Goal: Information Seeking & Learning: Compare options

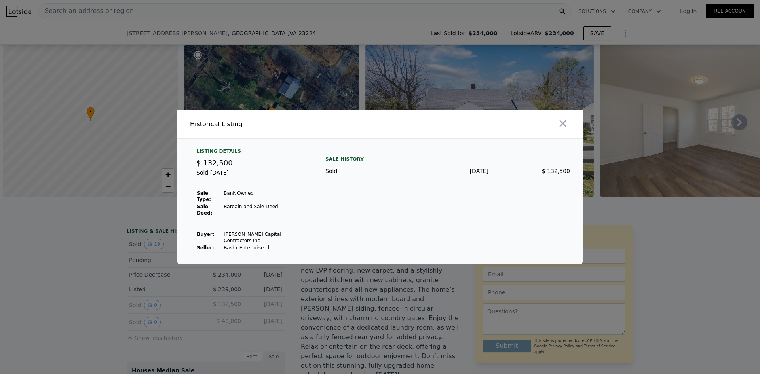
scroll to position [0, 3]
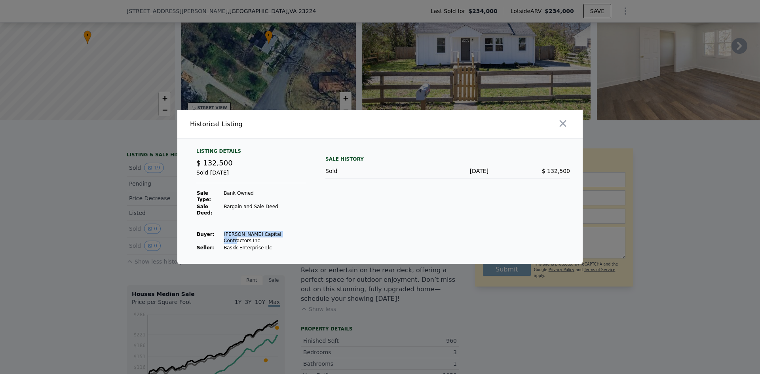
drag, startPoint x: 219, startPoint y: 231, endPoint x: 292, endPoint y: 233, distance: 72.9
click at [282, 233] on div "Listing Details $ 132,500 Sold [DATE] Sale Type: Bank Owned Sale Deed: Bargain …" at bounding box center [251, 199] width 123 height 103
click at [302, 233] on div "Listing Details $ 132,500 Sold [DATE] Sale Type: Bank Owned Sale Deed: Bargain …" at bounding box center [251, 199] width 123 height 103
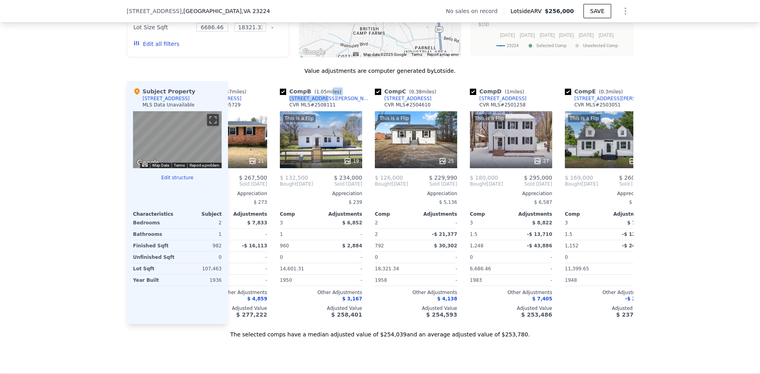
scroll to position [0, 51]
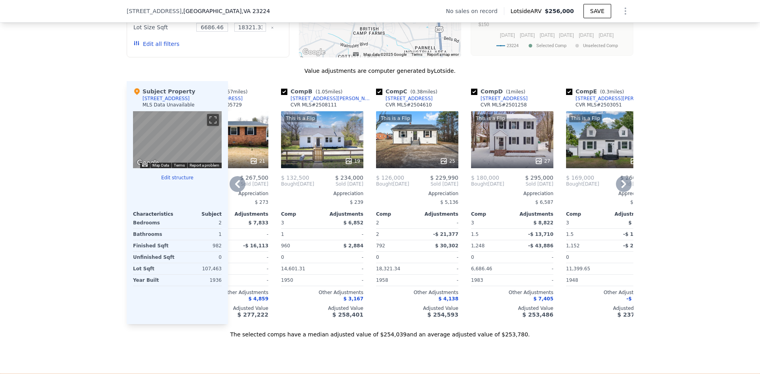
click at [621, 190] on icon at bounding box center [624, 184] width 16 height 16
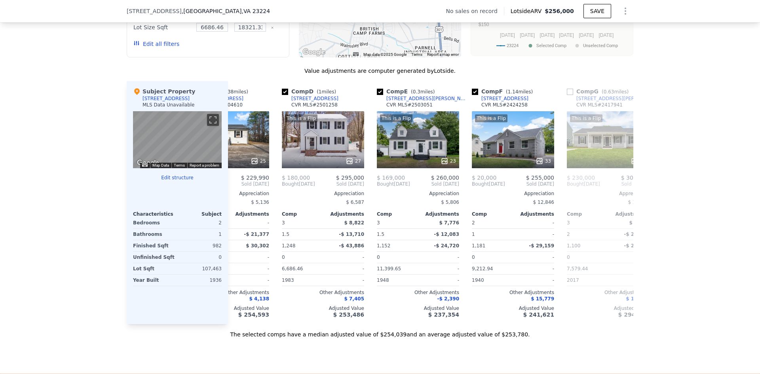
scroll to position [0, 241]
drag, startPoint x: 524, startPoint y: 103, endPoint x: 499, endPoint y: 104, distance: 24.9
click at [515, 106] on div "Comp F ( 1.14 miles) 2940 Springview Dr CVR MLS # 2424258" at bounding box center [512, 99] width 82 height 24
drag, startPoint x: 499, startPoint y: 104, endPoint x: 673, endPoint y: 104, distance: 173.7
click at [673, 104] on div "We found 12 sales that match your search Filters Map Prices Modify Comp Filters…" at bounding box center [380, 121] width 760 height 435
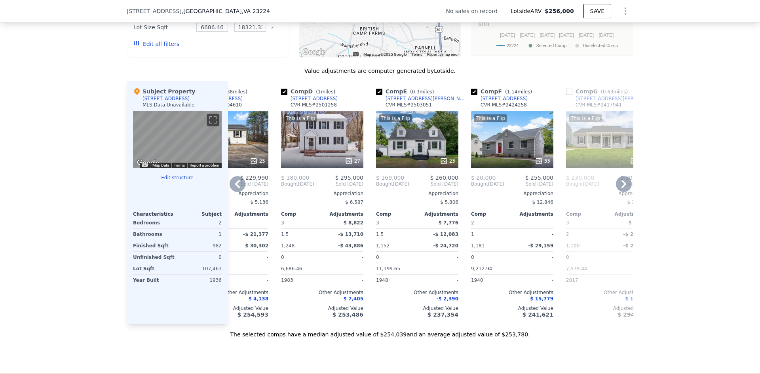
drag, startPoint x: 508, startPoint y: 104, endPoint x: 516, endPoint y: 104, distance: 7.9
click at [516, 104] on div "Comp F ( 1.14 miles) 2940 Springview Dr CVR MLS # 2424258" at bounding box center [512, 99] width 82 height 24
copy div "2940 Springview Dr"
click at [504, 108] on div "CVR MLS # 2424258" at bounding box center [503, 105] width 46 height 6
click at [507, 102] on div "2940 Springview Dr" at bounding box center [503, 98] width 47 height 6
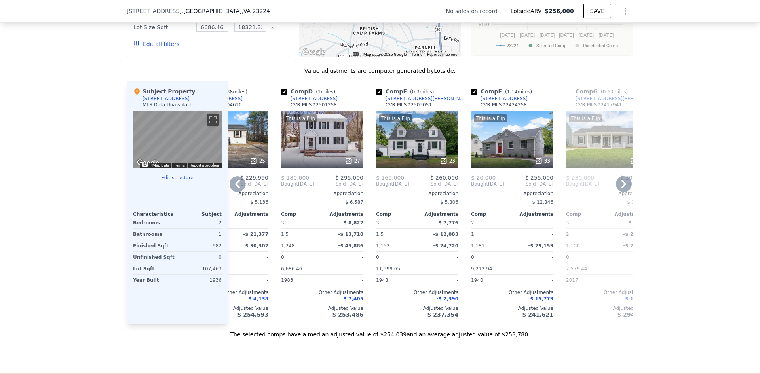
scroll to position [0, 0]
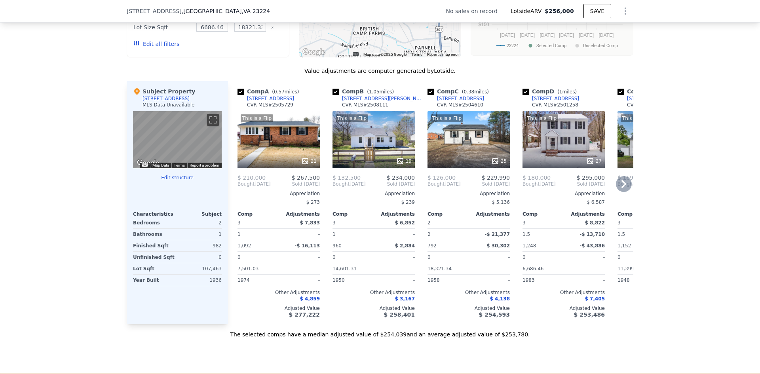
click at [332, 95] on input "checkbox" at bounding box center [335, 92] width 6 height 6
checkbox input "false"
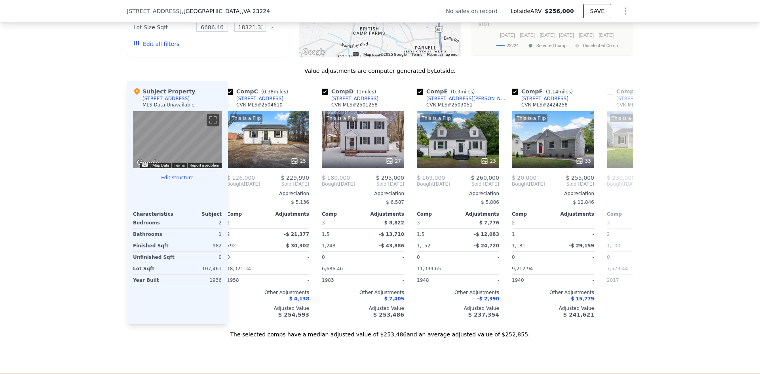
scroll to position [0, 107]
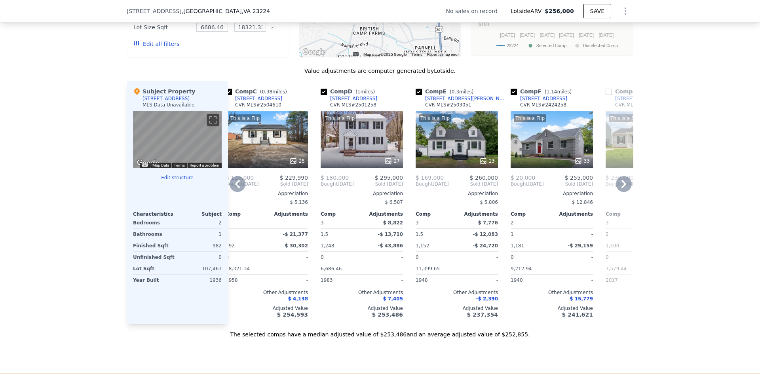
click at [321, 95] on input "checkbox" at bounding box center [324, 92] width 6 height 6
checkbox input "false"
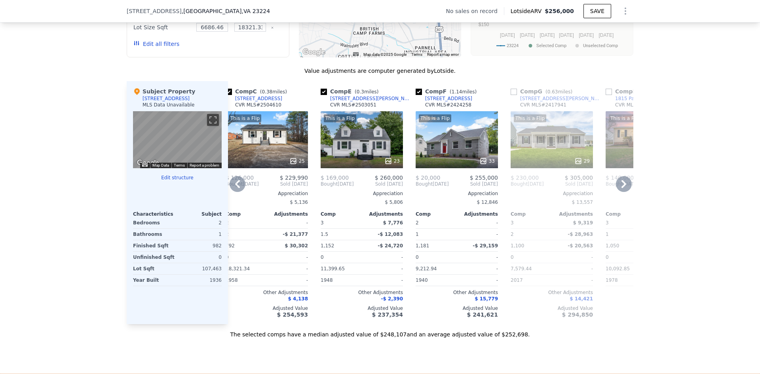
click at [417, 95] on input "checkbox" at bounding box center [419, 92] width 6 height 6
checkbox input "false"
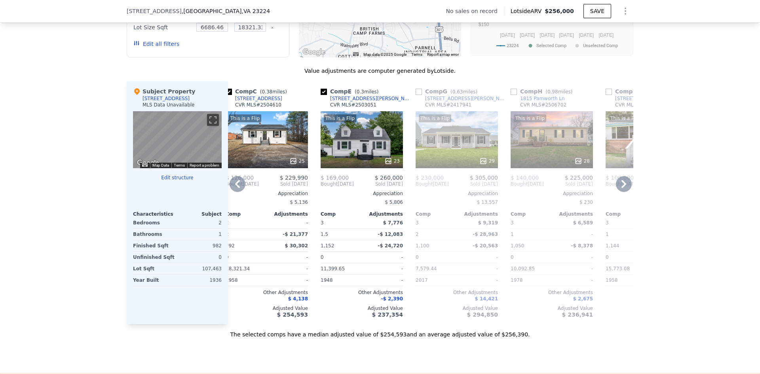
click at [418, 95] on input "checkbox" at bounding box center [419, 92] width 6 height 6
checkbox input "true"
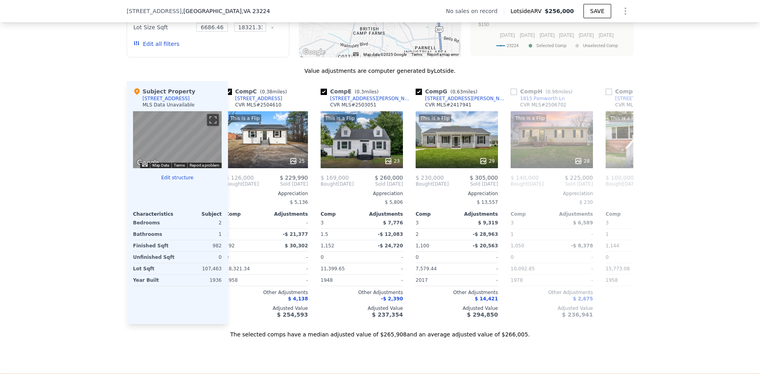
scroll to position [749, 0]
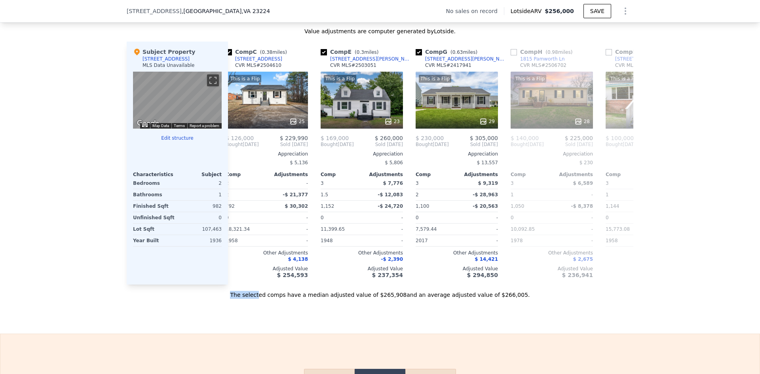
click at [277, 299] on div "The selected comps have a median adjusted value of $265,908 and an average adju…" at bounding box center [380, 292] width 507 height 14
click at [289, 312] on div "Sale Comps Rental Comps We found 12 sales that match your search Filters Map Pr…" at bounding box center [380, 73] width 760 height 521
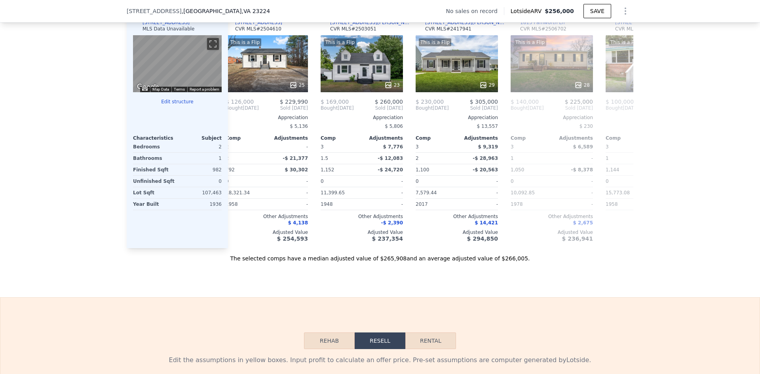
scroll to position [789, 0]
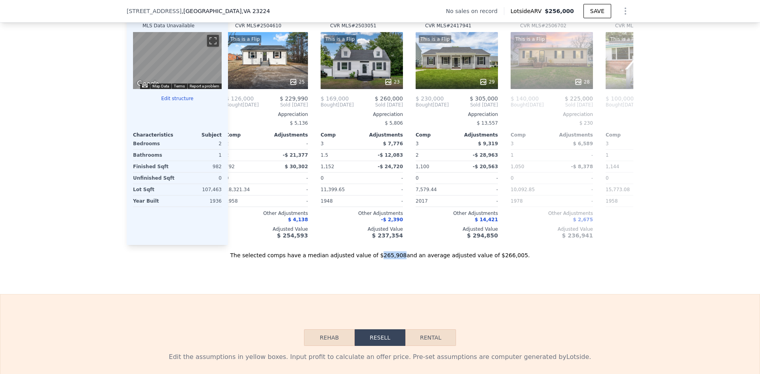
drag, startPoint x: 380, startPoint y: 268, endPoint x: 399, endPoint y: 268, distance: 19.0
click at [399, 259] on div "The selected comps have a median adjusted value of $265,908 and an average adju…" at bounding box center [380, 252] width 507 height 14
click at [488, 259] on div "The selected comps have a median adjusted value of $265,908 and an average adju…" at bounding box center [380, 252] width 507 height 14
drag, startPoint x: 480, startPoint y: 268, endPoint x: 497, endPoint y: 269, distance: 16.6
click at [497, 259] on div "The selected comps have a median adjusted value of $265,908 and an average adju…" at bounding box center [380, 252] width 507 height 14
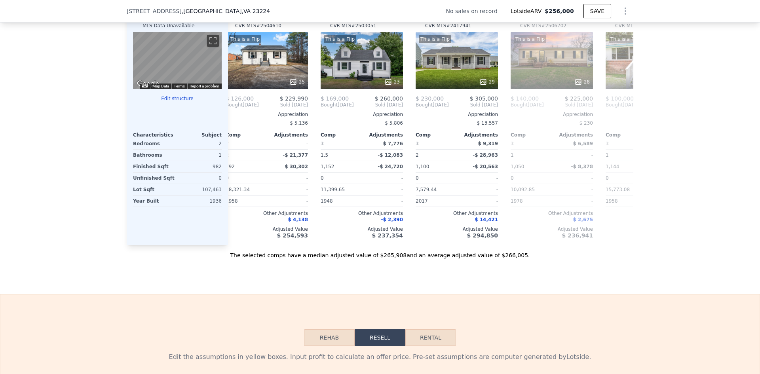
click at [520, 259] on div "The selected comps have a median adjusted value of $265,908 and an average adju…" at bounding box center [380, 252] width 507 height 14
drag, startPoint x: 378, startPoint y: 268, endPoint x: 393, endPoint y: 268, distance: 15.0
click at [393, 259] on div "The selected comps have a median adjusted value of $265,908 and an average adju…" at bounding box center [380, 252] width 507 height 14
click at [406, 259] on div "The selected comps have a median adjusted value of $265,908 and an average adju…" at bounding box center [380, 252] width 507 height 14
drag, startPoint x: 482, startPoint y: 268, endPoint x: 498, endPoint y: 269, distance: 16.7
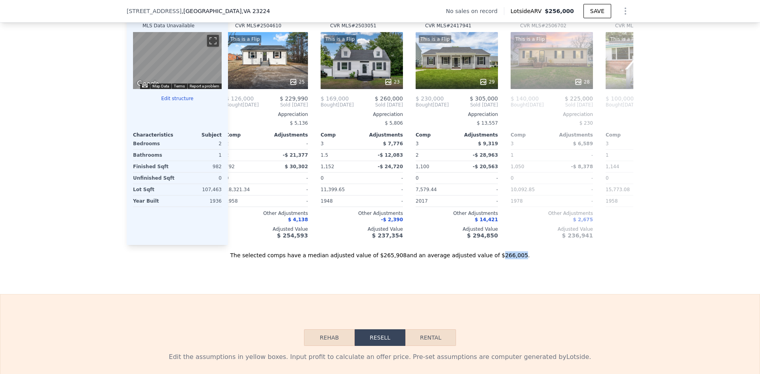
click at [498, 259] on div "The selected comps have a median adjusted value of $265,908 and an average adju…" at bounding box center [380, 252] width 507 height 14
drag, startPoint x: 344, startPoint y: 268, endPoint x: 333, endPoint y: 268, distance: 10.7
click at [338, 259] on div "The selected comps have a median adjusted value of $265,908 and an average adju…" at bounding box center [380, 252] width 507 height 14
drag, startPoint x: 309, startPoint y: 268, endPoint x: 374, endPoint y: 267, distance: 65.7
click at [374, 259] on div "The selected comps have a median adjusted value of $265,908 and an average adju…" at bounding box center [380, 252] width 507 height 14
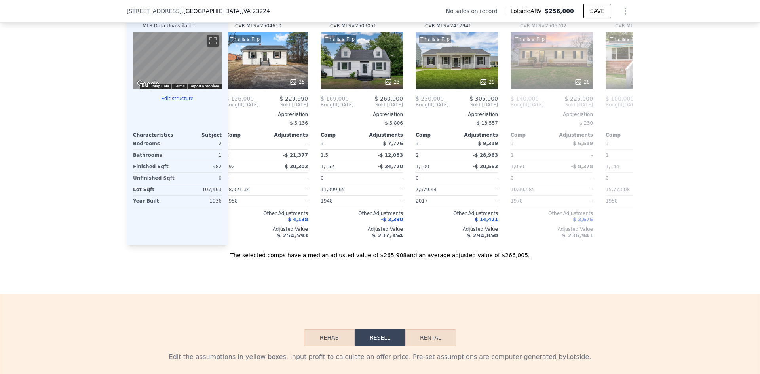
click at [384, 259] on div "The selected comps have a median adjusted value of $265,908 and an average adju…" at bounding box center [380, 252] width 507 height 14
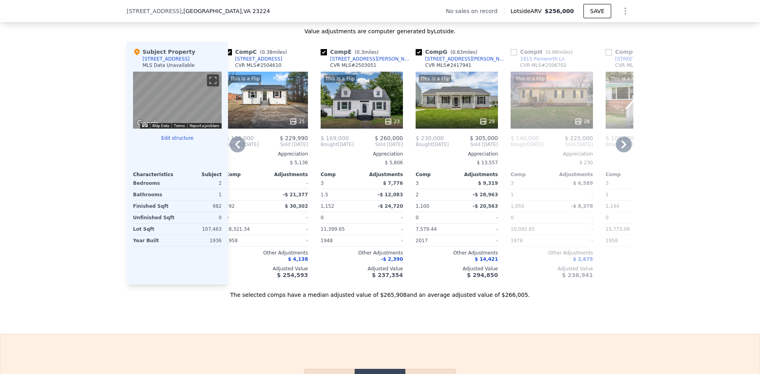
scroll to position [0, 0]
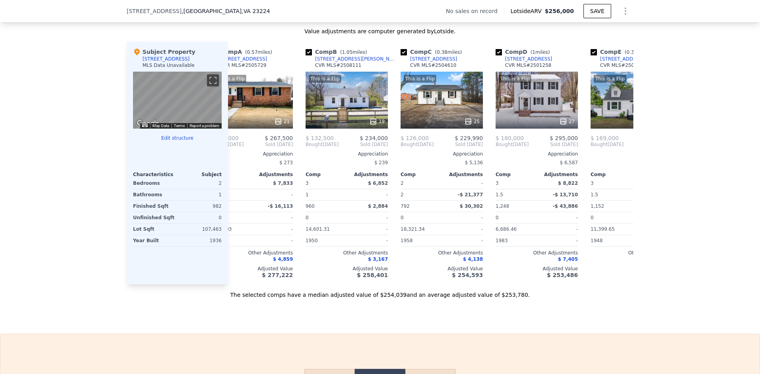
checkbox input "true"
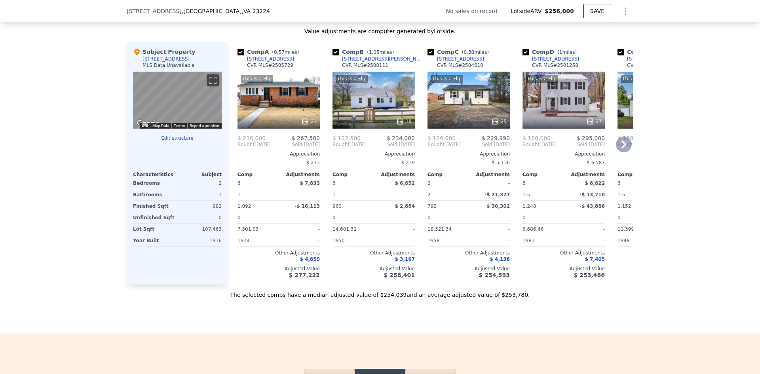
click at [239, 55] on input "checkbox" at bounding box center [240, 52] width 6 height 6
checkbox input "false"
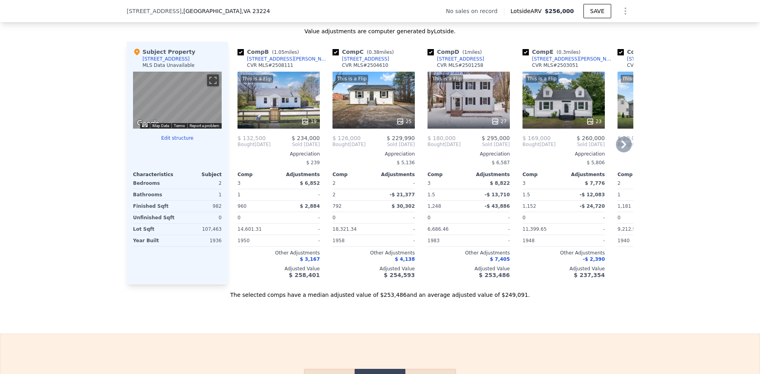
click at [241, 55] on input "checkbox" at bounding box center [240, 52] width 6 height 6
checkbox input "false"
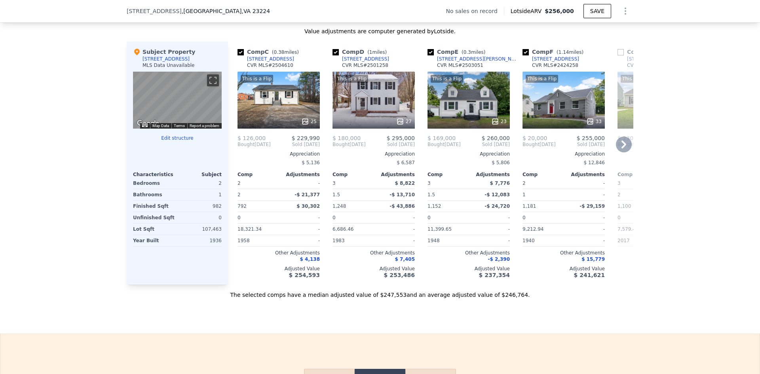
click at [334, 55] on input "checkbox" at bounding box center [335, 52] width 6 height 6
checkbox input "false"
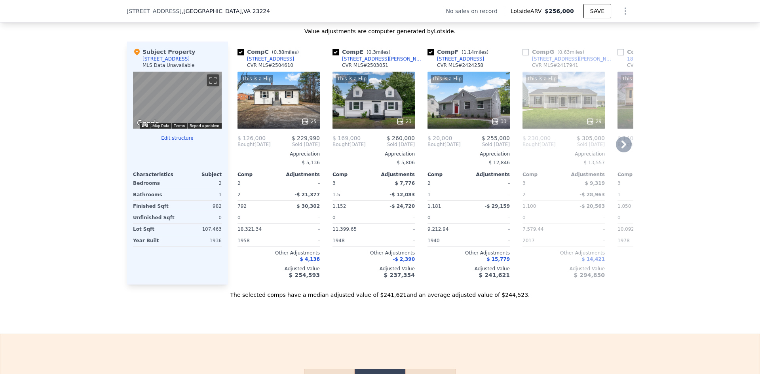
click at [428, 55] on input "checkbox" at bounding box center [430, 52] width 6 height 6
checkbox input "false"
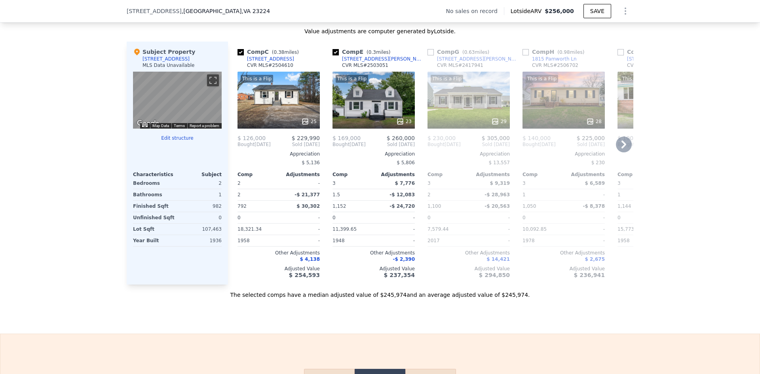
click at [429, 55] on input "checkbox" at bounding box center [430, 52] width 6 height 6
checkbox input "true"
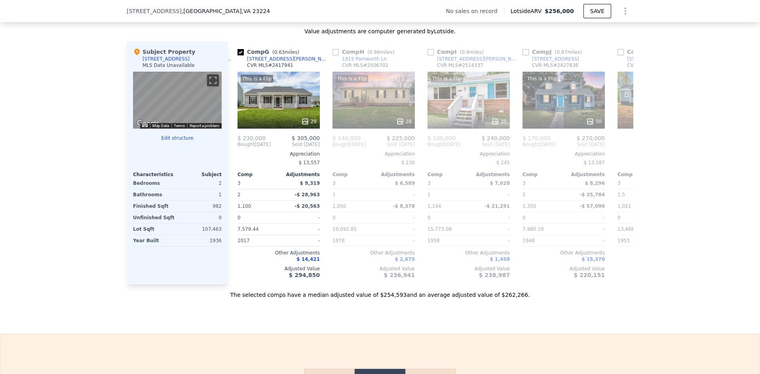
scroll to position [0, 192]
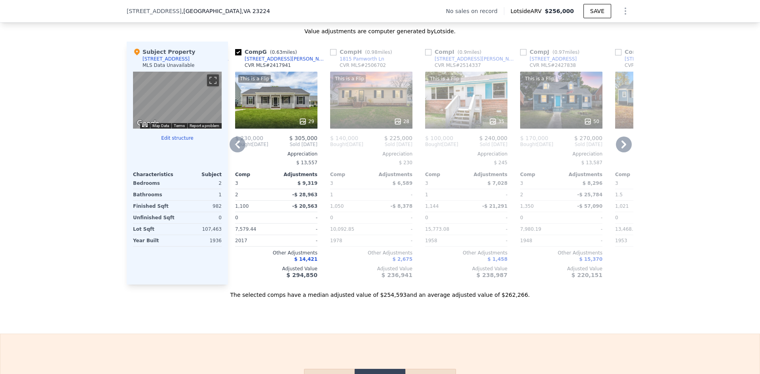
click at [330, 55] on input "checkbox" at bounding box center [333, 52] width 6 height 6
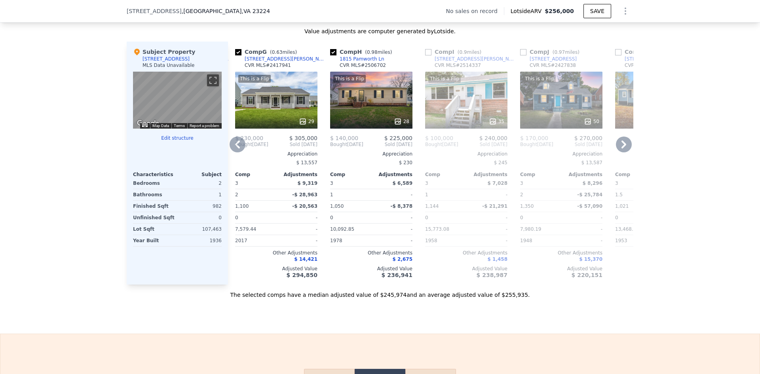
click at [330, 55] on input "checkbox" at bounding box center [333, 52] width 6 height 6
checkbox input "false"
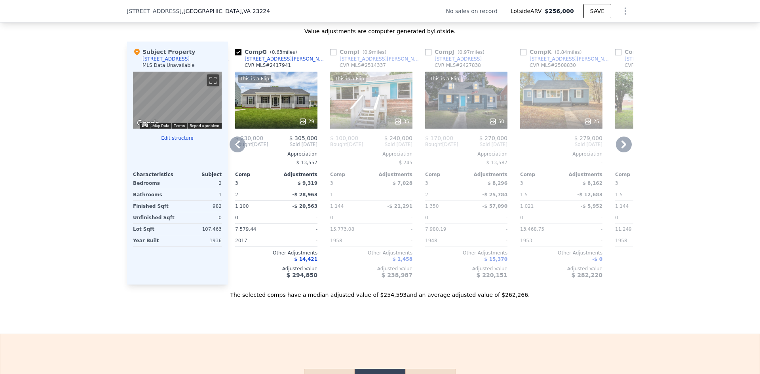
click at [330, 55] on input "checkbox" at bounding box center [333, 52] width 6 height 6
checkbox input "true"
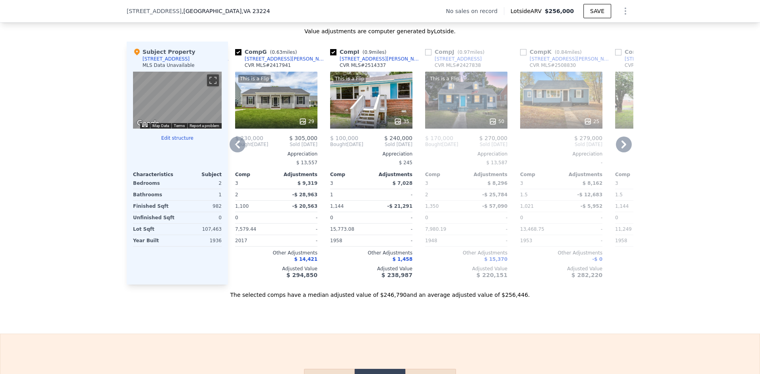
click at [425, 55] on input "checkbox" at bounding box center [428, 52] width 6 height 6
checkbox input "true"
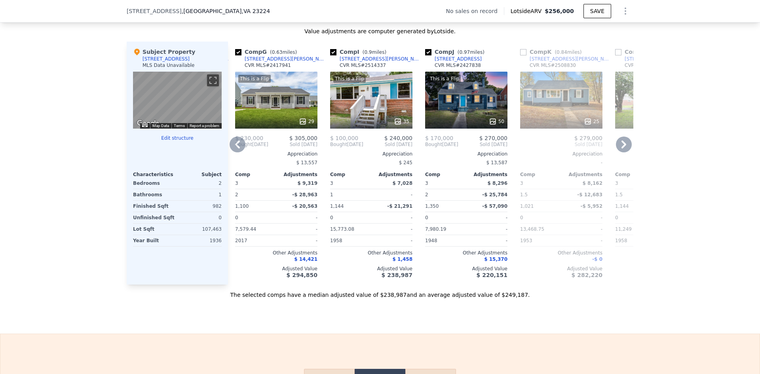
click at [520, 55] on input "checkbox" at bounding box center [523, 52] width 6 height 6
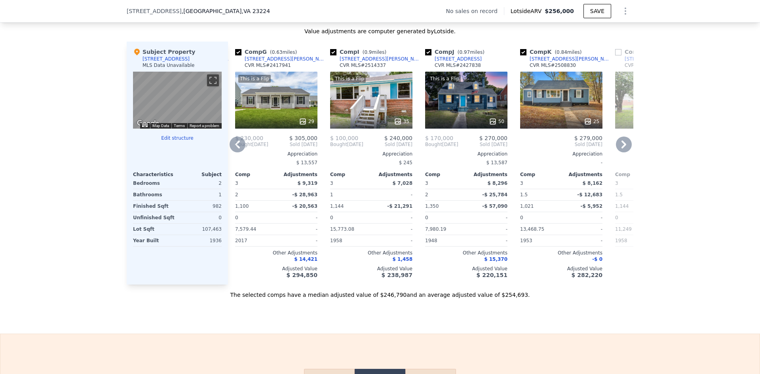
click at [520, 55] on input "checkbox" at bounding box center [523, 52] width 6 height 6
checkbox input "false"
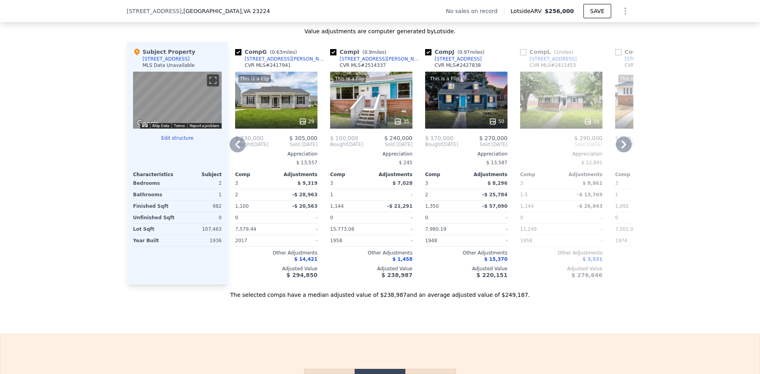
click at [426, 55] on input "checkbox" at bounding box center [428, 52] width 6 height 6
checkbox input "false"
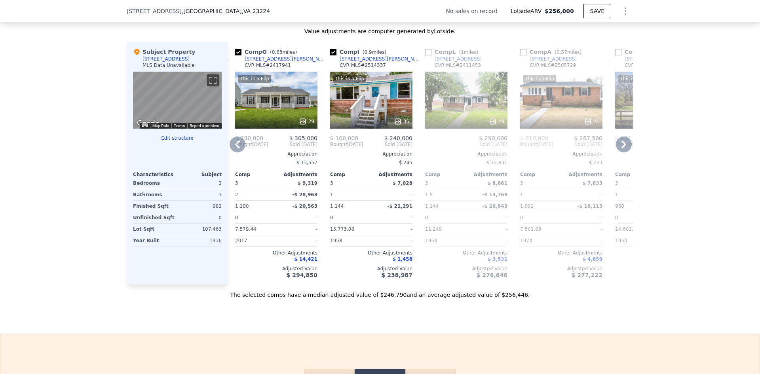
click at [331, 55] on input "checkbox" at bounding box center [333, 52] width 6 height 6
checkbox input "false"
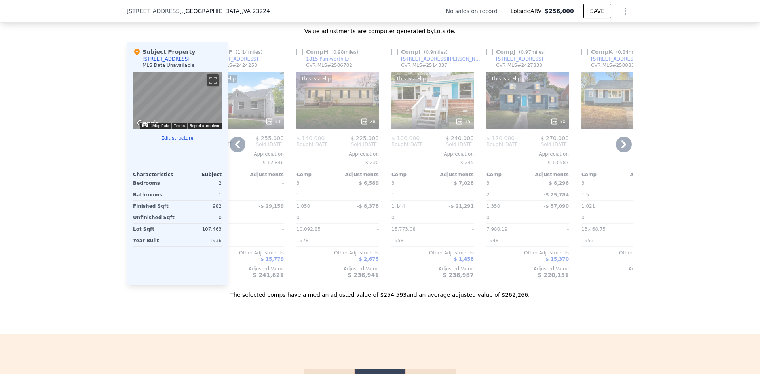
scroll to position [0, 699]
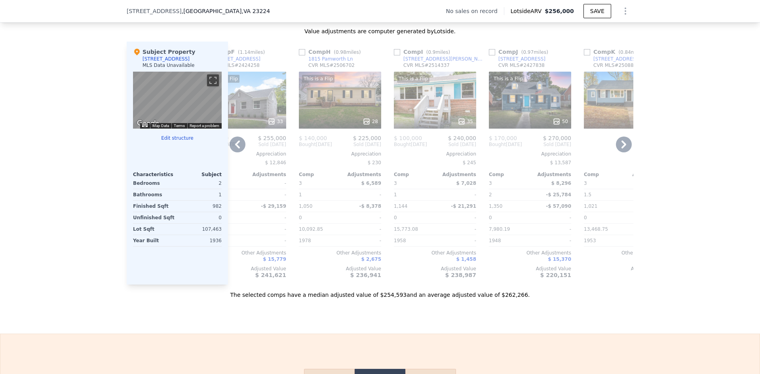
click at [300, 55] on input "checkbox" at bounding box center [302, 52] width 6 height 6
checkbox input "true"
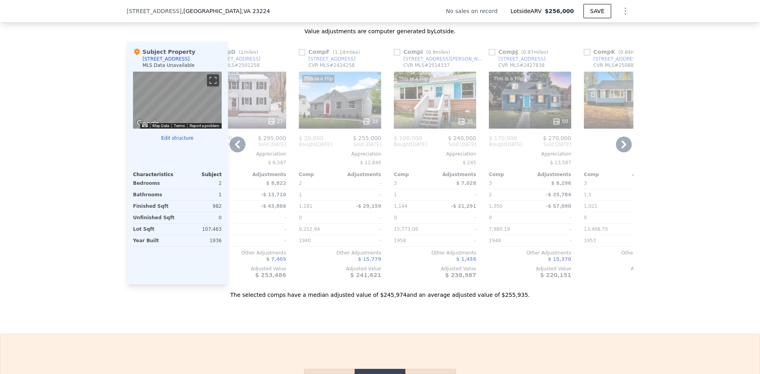
click at [300, 55] on input "checkbox" at bounding box center [302, 52] width 6 height 6
checkbox input "true"
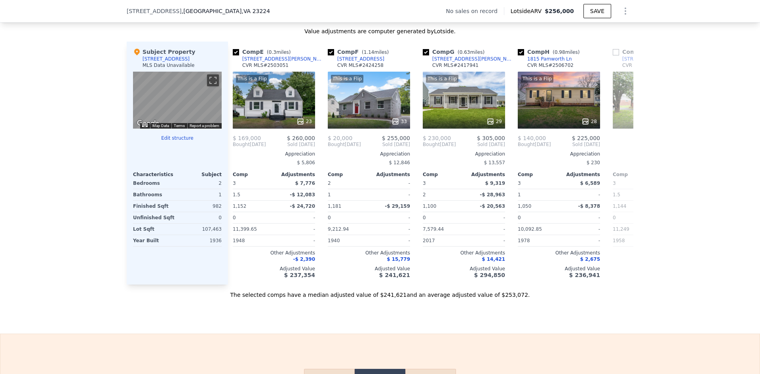
scroll to position [0, 6]
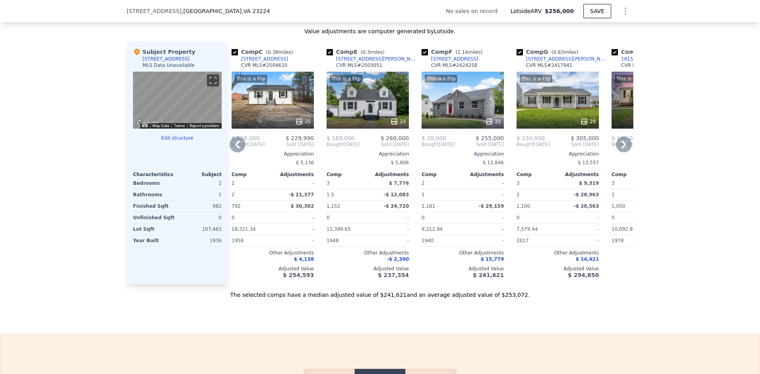
click at [326, 55] on input "checkbox" at bounding box center [329, 52] width 6 height 6
checkbox input "false"
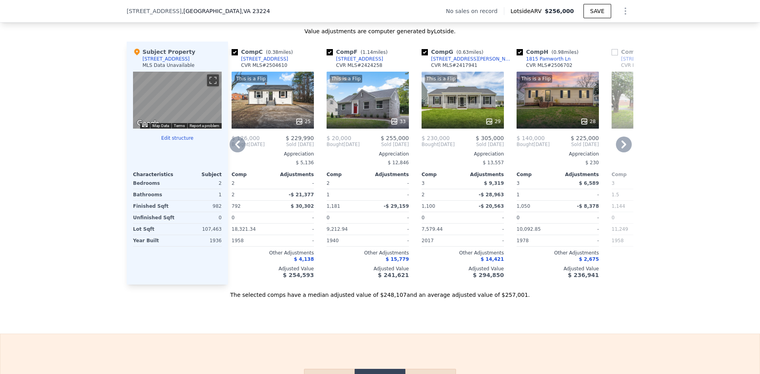
click at [328, 55] on input "checkbox" at bounding box center [329, 52] width 6 height 6
checkbox input "false"
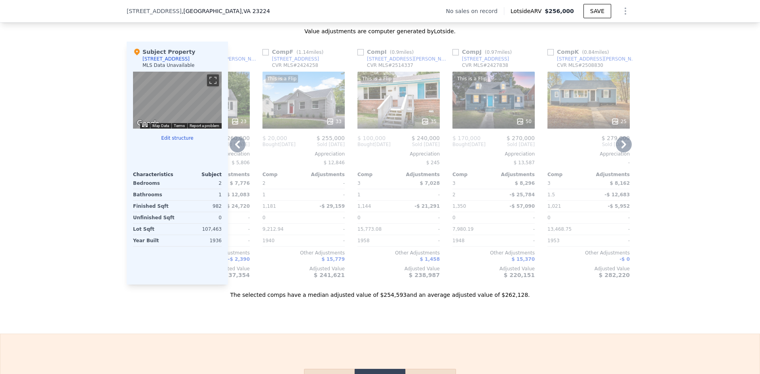
scroll to position [0, 754]
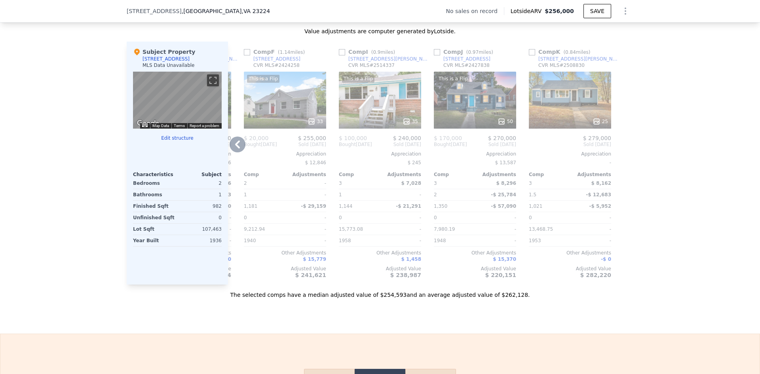
click at [529, 55] on input "checkbox" at bounding box center [532, 52] width 6 height 6
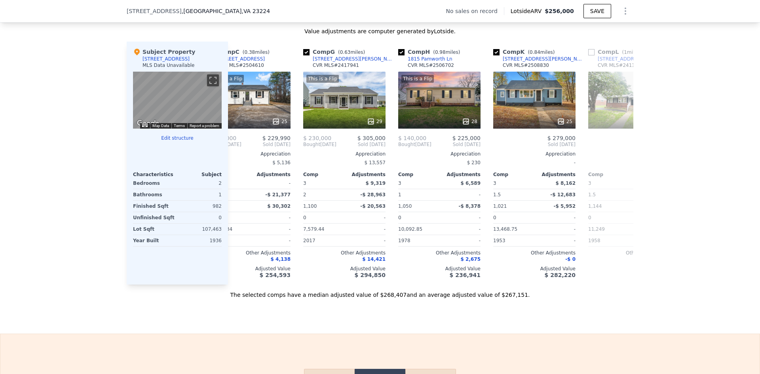
scroll to position [0, 0]
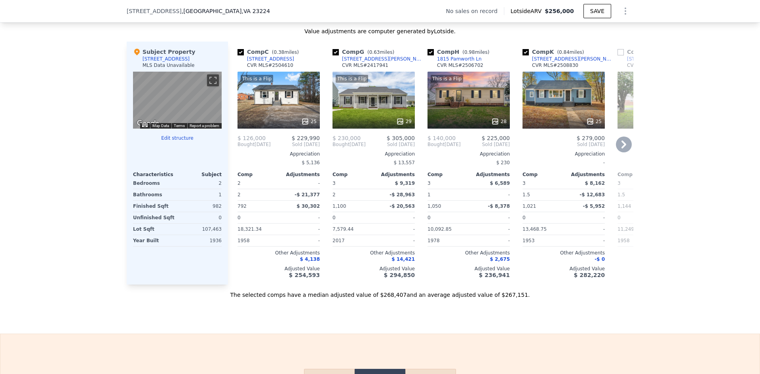
click at [550, 92] on div "25" at bounding box center [563, 100] width 82 height 57
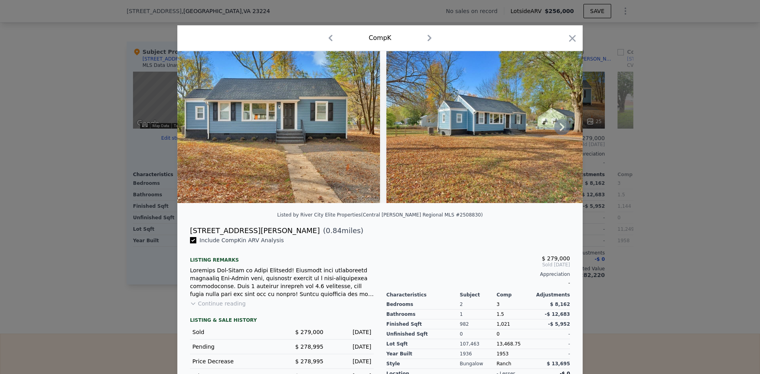
click at [554, 127] on icon at bounding box center [562, 127] width 16 height 16
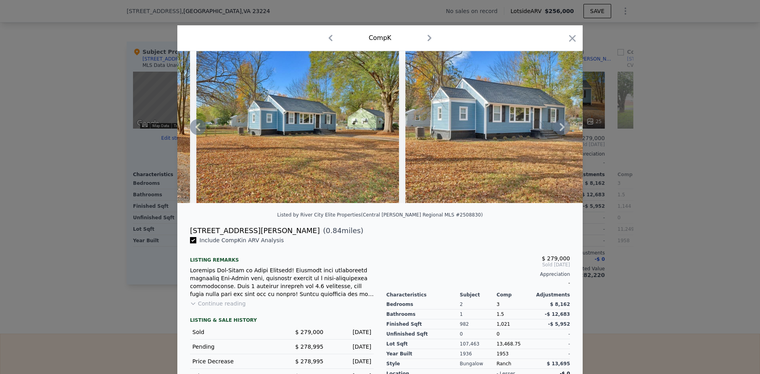
click at [558, 128] on icon at bounding box center [562, 127] width 16 height 16
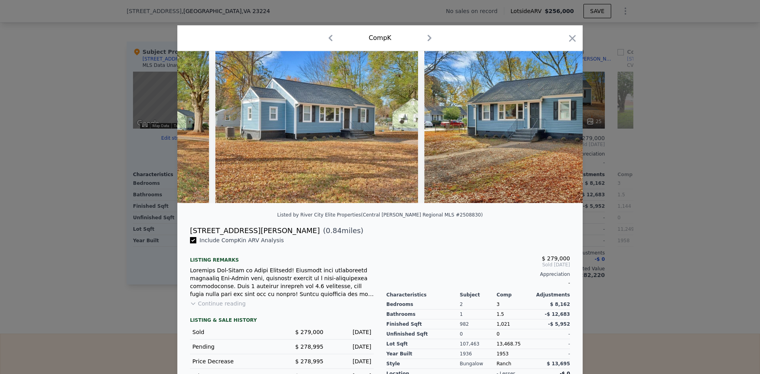
click at [558, 128] on img at bounding box center [525, 127] width 203 height 152
click at [558, 128] on icon at bounding box center [562, 127] width 16 height 16
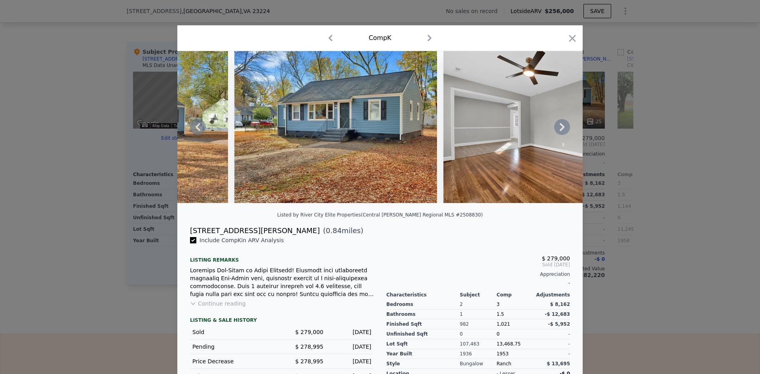
click at [564, 129] on icon at bounding box center [562, 127] width 16 height 16
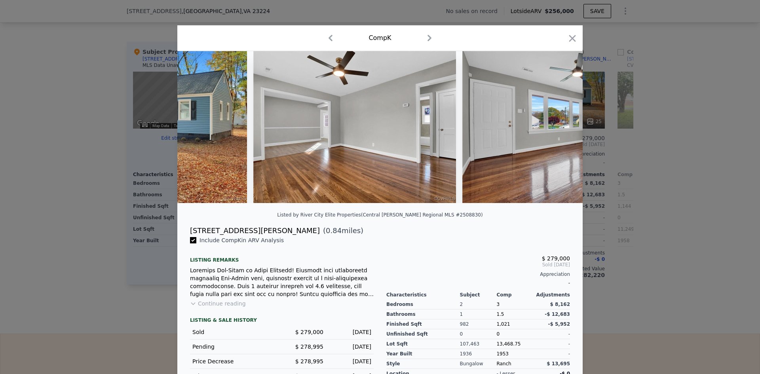
click at [564, 129] on img at bounding box center [563, 127] width 203 height 152
click at [564, 129] on icon at bounding box center [562, 127] width 16 height 16
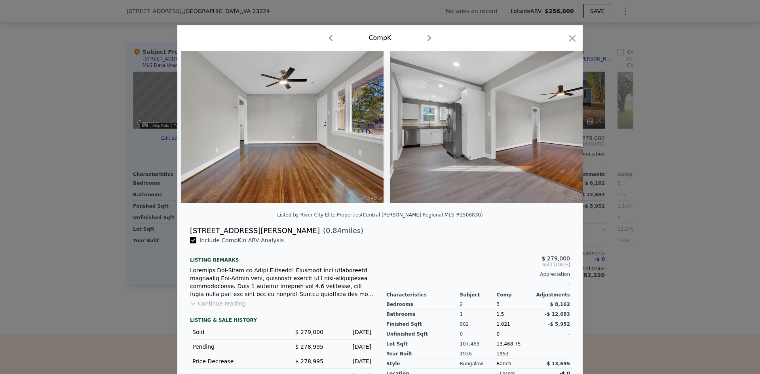
scroll to position [0, 1330]
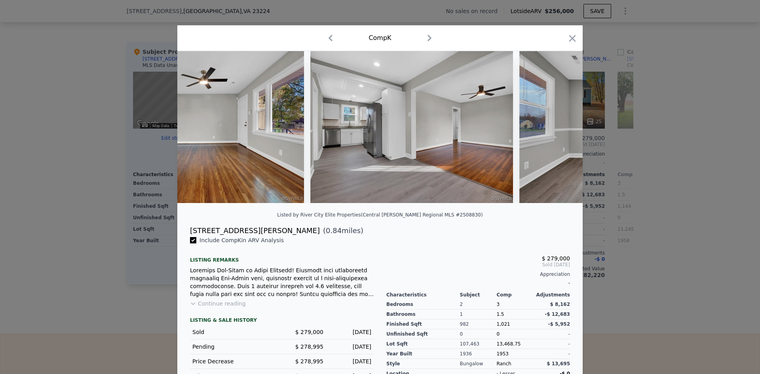
click at [564, 129] on img at bounding box center [620, 127] width 203 height 152
click at [564, 129] on icon at bounding box center [562, 127] width 16 height 16
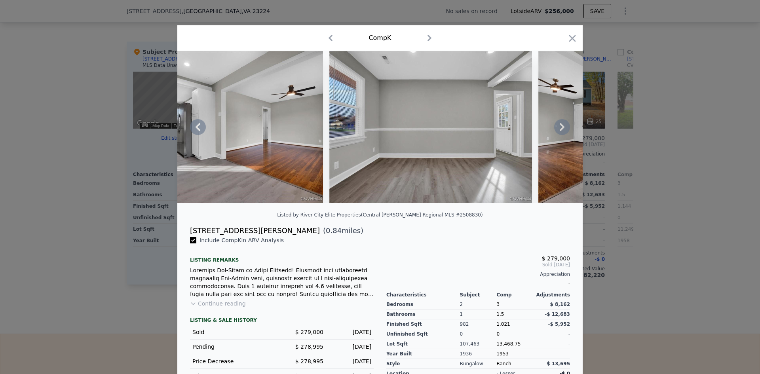
click at [564, 129] on icon at bounding box center [562, 127] width 16 height 16
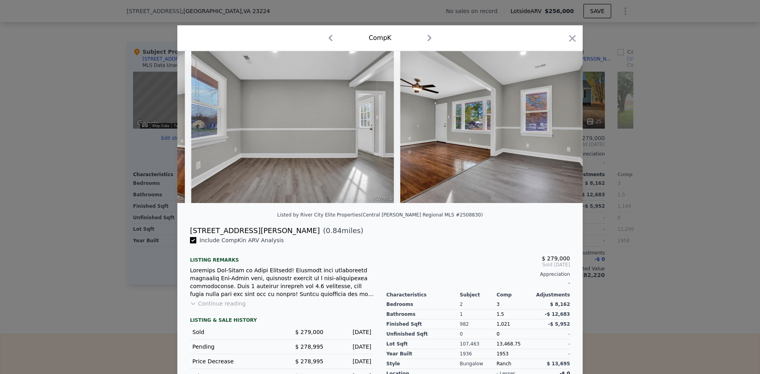
scroll to position [0, 1710]
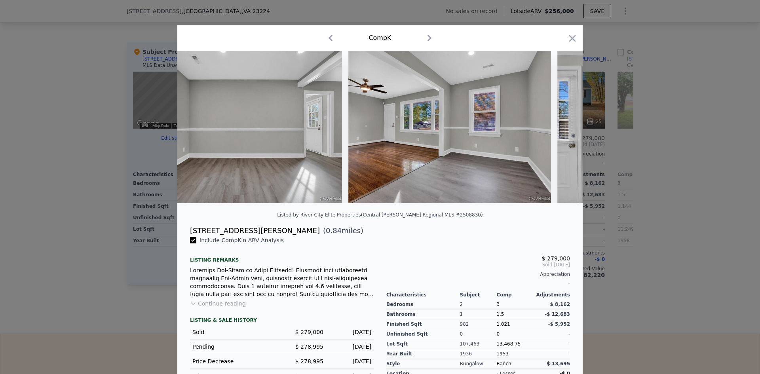
click at [564, 129] on div at bounding box center [379, 127] width 405 height 152
click at [564, 129] on icon at bounding box center [562, 127] width 16 height 16
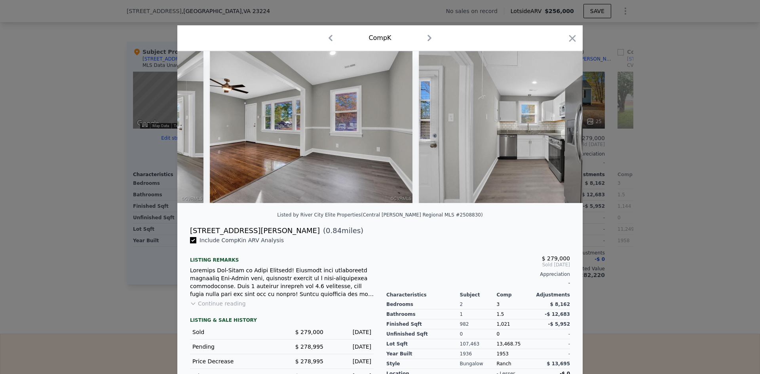
scroll to position [0, 1900]
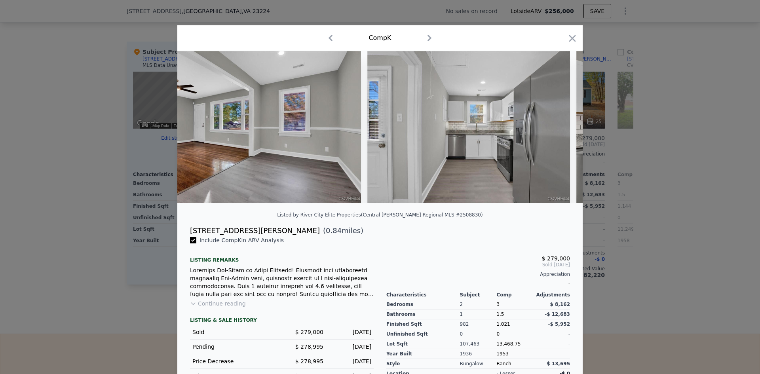
click at [564, 129] on div at bounding box center [379, 127] width 405 height 152
click at [563, 133] on icon at bounding box center [562, 127] width 16 height 16
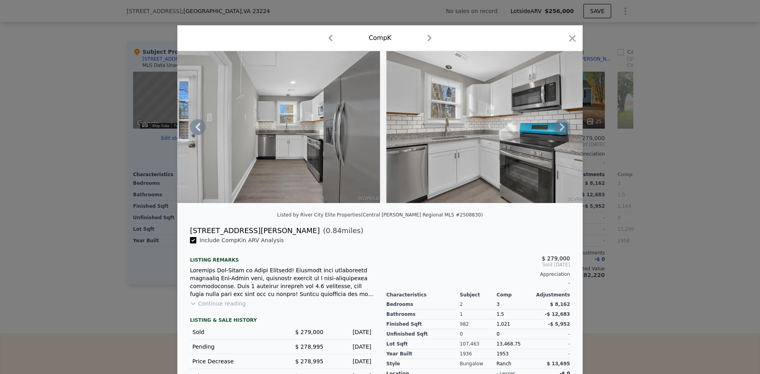
click at [563, 133] on icon at bounding box center [562, 127] width 16 height 16
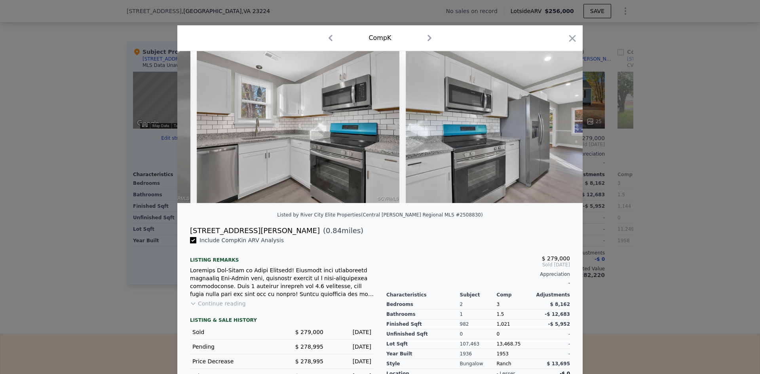
scroll to position [0, 2280]
click at [563, 133] on icon at bounding box center [562, 127] width 16 height 16
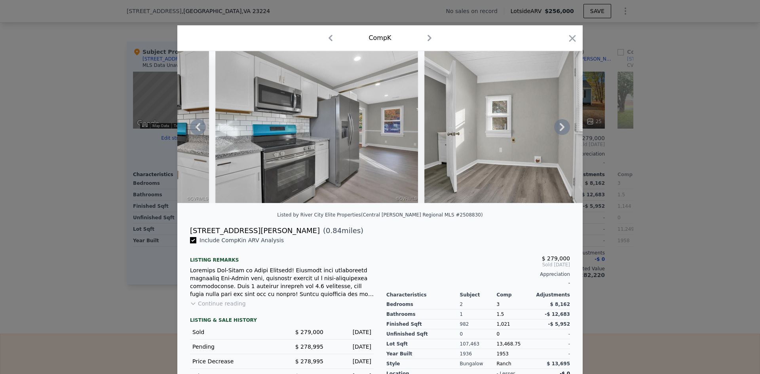
click at [563, 133] on icon at bounding box center [562, 127] width 16 height 16
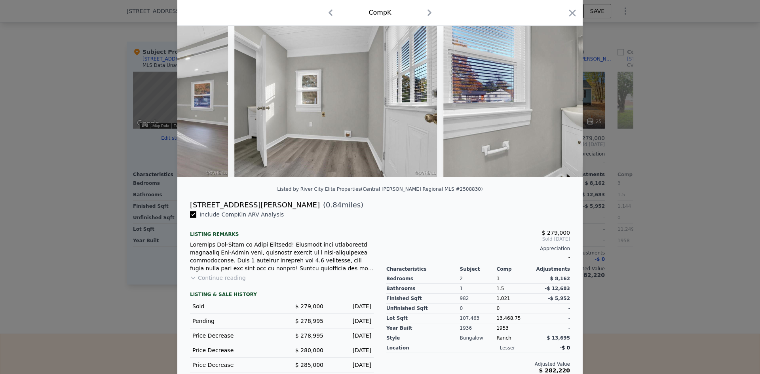
scroll to position [40, 0]
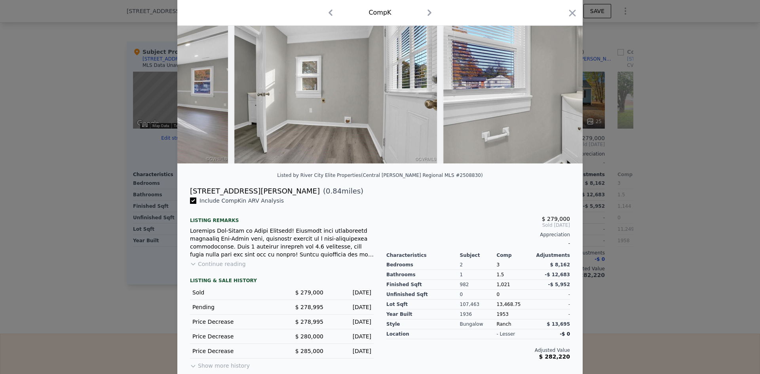
click at [210, 268] on button "Continue reading" at bounding box center [218, 264] width 56 height 8
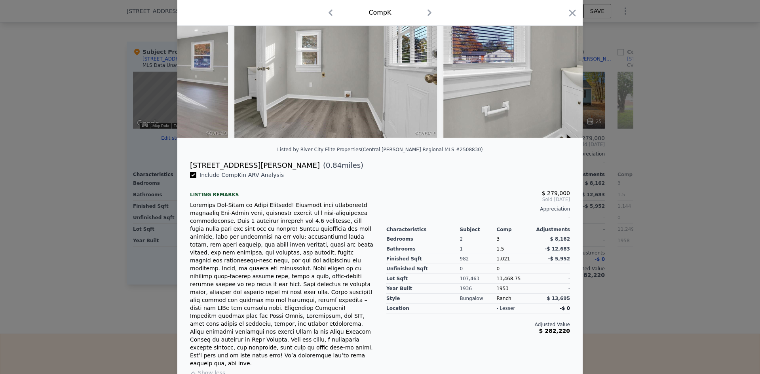
scroll to position [79, 0]
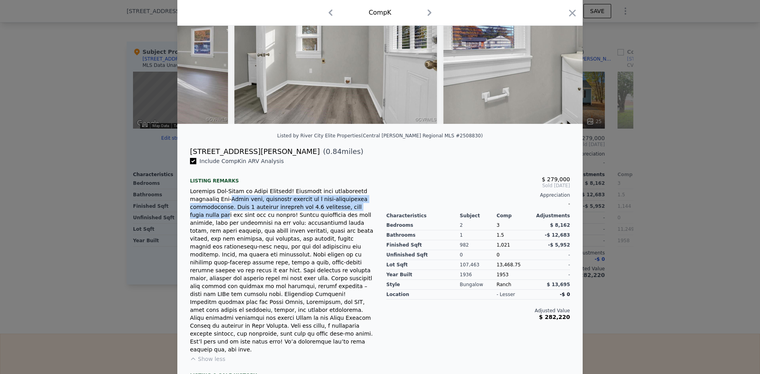
drag, startPoint x: 199, startPoint y: 205, endPoint x: 328, endPoint y: 219, distance: 129.8
click at [322, 216] on div at bounding box center [282, 270] width 184 height 166
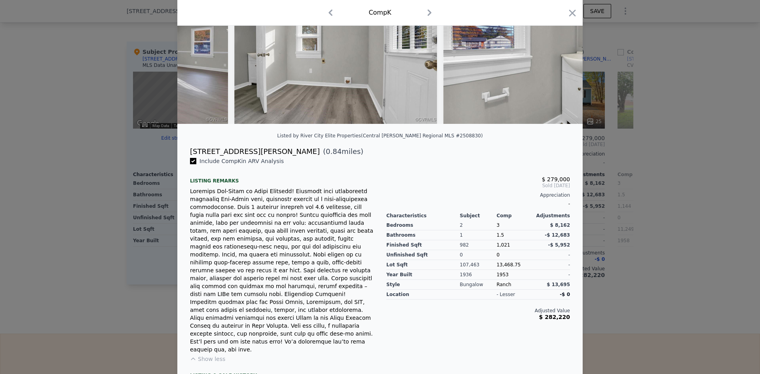
click at [355, 223] on div at bounding box center [282, 270] width 184 height 166
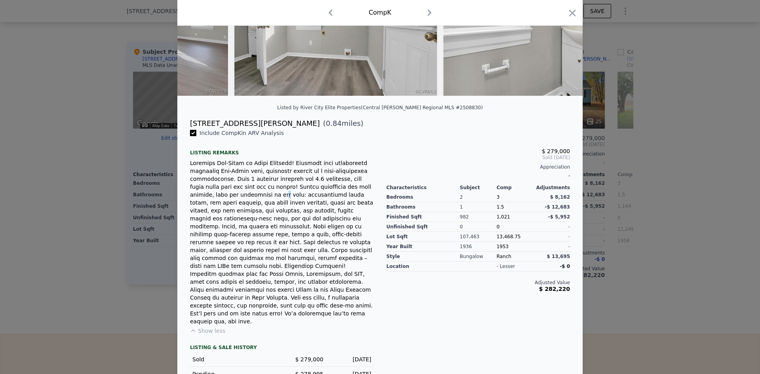
scroll to position [151, 0]
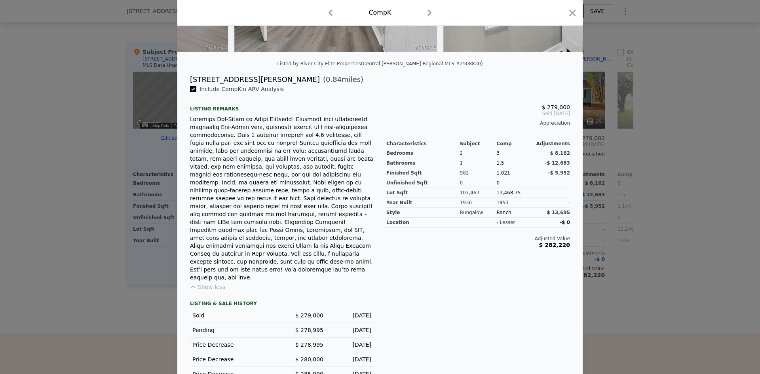
click at [470, 158] on div "2" at bounding box center [478, 153] width 37 height 10
drag, startPoint x: 488, startPoint y: 161, endPoint x: 514, endPoint y: 172, distance: 28.4
click at [498, 162] on div "Bedrooms Bathrooms Finished Sqft Unfinished Sqft Lot Sqft Year Built Style 2 1 …" at bounding box center [478, 182] width 184 height 71
click at [514, 168] on div "1.5" at bounding box center [514, 163] width 37 height 10
drag, startPoint x: 545, startPoint y: 160, endPoint x: 565, endPoint y: 159, distance: 19.8
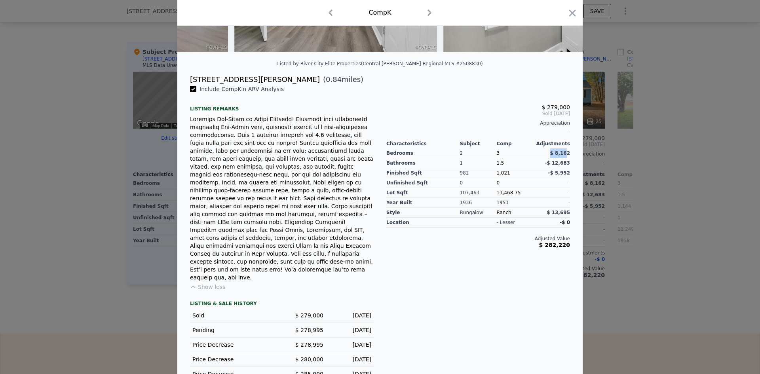
click at [565, 158] on div "$ 8,162" at bounding box center [551, 153] width 37 height 10
click at [463, 178] on div "982" at bounding box center [478, 173] width 37 height 10
drag, startPoint x: 481, startPoint y: 171, endPoint x: 547, endPoint y: 169, distance: 65.7
click at [514, 169] on div "Bedrooms Bathrooms Finished Sqft Unfinished Sqft Lot Sqft Year Built Style 2 1 …" at bounding box center [478, 182] width 184 height 71
click at [547, 166] on span "-$ 12,683" at bounding box center [557, 163] width 25 height 6
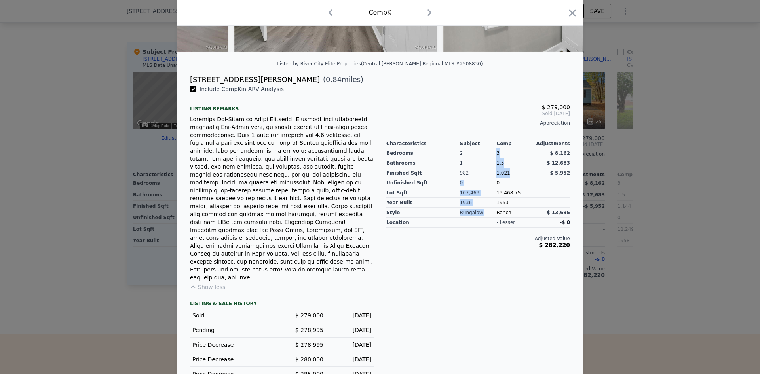
drag, startPoint x: 486, startPoint y: 178, endPoint x: 530, endPoint y: 178, distance: 43.9
click at [530, 178] on div "Bedrooms Bathrooms Finished Sqft Unfinished Sqft Lot Sqft Year Built Style 2 1 …" at bounding box center [478, 182] width 184 height 71
click at [550, 176] on span "-$ 5,952" at bounding box center [559, 173] width 22 height 6
drag, startPoint x: 481, startPoint y: 188, endPoint x: 492, endPoint y: 188, distance: 10.7
click at [492, 188] on div "0" at bounding box center [478, 183] width 37 height 10
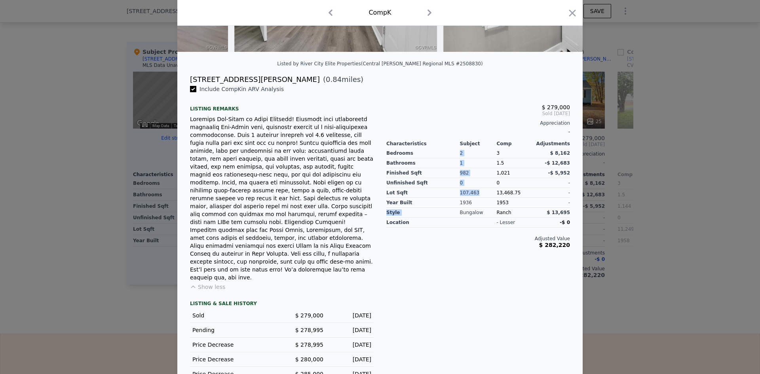
drag, startPoint x: 444, startPoint y: 204, endPoint x: 475, endPoint y: 203, distance: 30.9
click at [475, 203] on div "Bedrooms Bathrooms Finished Sqft Unfinished Sqft Lot Sqft Year Built Style 2 1 …" at bounding box center [478, 182] width 184 height 71
click at [478, 206] on div "1936" at bounding box center [478, 203] width 37 height 10
drag, startPoint x: 514, startPoint y: 201, endPoint x: 519, endPoint y: 205, distance: 5.9
click at [522, 198] on div "13,468.75" at bounding box center [514, 193] width 37 height 10
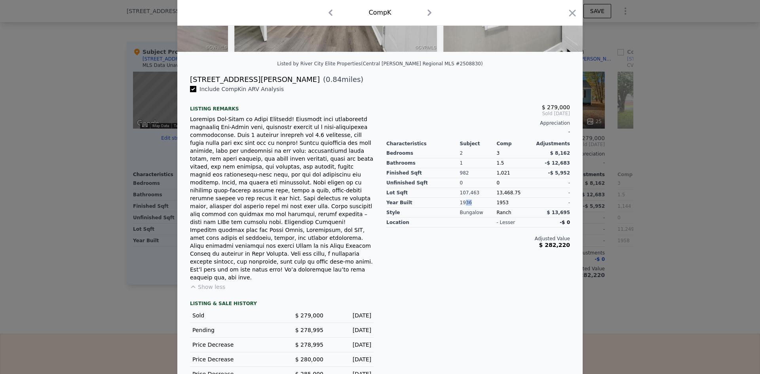
drag, startPoint x: 467, startPoint y: 212, endPoint x: 475, endPoint y: 212, distance: 8.3
click at [475, 208] on div "1936" at bounding box center [478, 203] width 37 height 10
click at [462, 218] on div "Bungalow" at bounding box center [478, 213] width 37 height 10
drag, startPoint x: 457, startPoint y: 206, endPoint x: 509, endPoint y: 207, distance: 52.6
click at [509, 207] on div "Bedrooms Bathrooms Finished Sqft Unfinished Sqft Lot Sqft Year Built Style 2 1 …" at bounding box center [478, 182] width 184 height 71
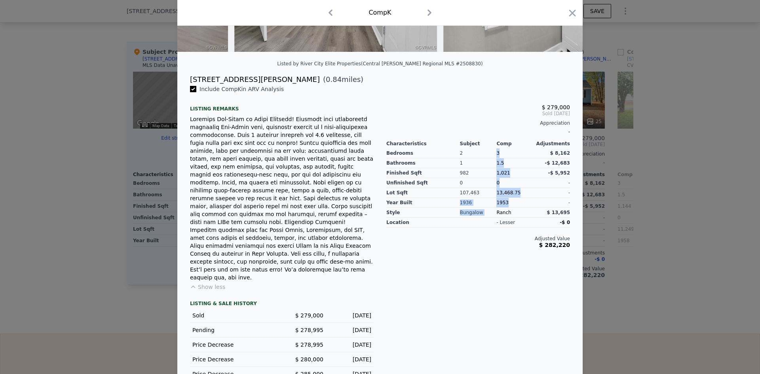
click at [511, 207] on div "1953" at bounding box center [514, 203] width 37 height 10
drag, startPoint x: 457, startPoint y: 218, endPoint x: 497, endPoint y: 217, distance: 39.6
click at [484, 216] on div "Bedrooms Bathrooms Finished Sqft Unfinished Sqft Lot Sqft Year Built Style 2 1 …" at bounding box center [478, 182] width 184 height 71
click at [497, 217] on div "Ranch" at bounding box center [514, 213] width 37 height 10
drag, startPoint x: 493, startPoint y: 218, endPoint x: 507, endPoint y: 218, distance: 13.9
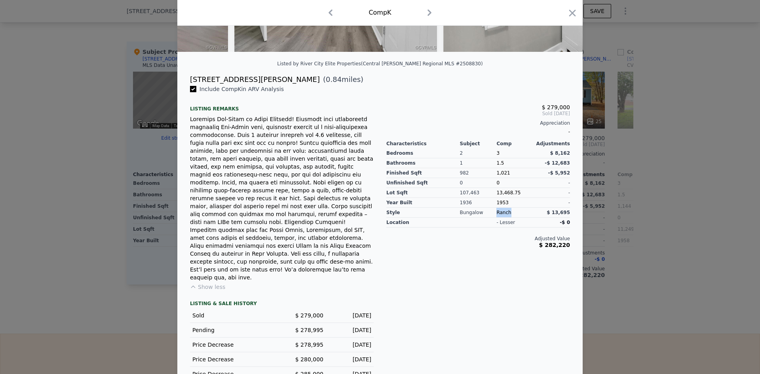
click at [507, 218] on div "Ranch" at bounding box center [514, 213] width 37 height 10
drag, startPoint x: 455, startPoint y: 218, endPoint x: 498, endPoint y: 218, distance: 43.1
click at [498, 218] on div "Bedrooms Bathrooms Finished Sqft Unfinished Sqft Lot Sqft Year Built Style 2 1 …" at bounding box center [478, 182] width 184 height 71
click at [505, 218] on div "Ranch" at bounding box center [514, 213] width 37 height 10
drag, startPoint x: 507, startPoint y: 220, endPoint x: 456, endPoint y: 221, distance: 51.9
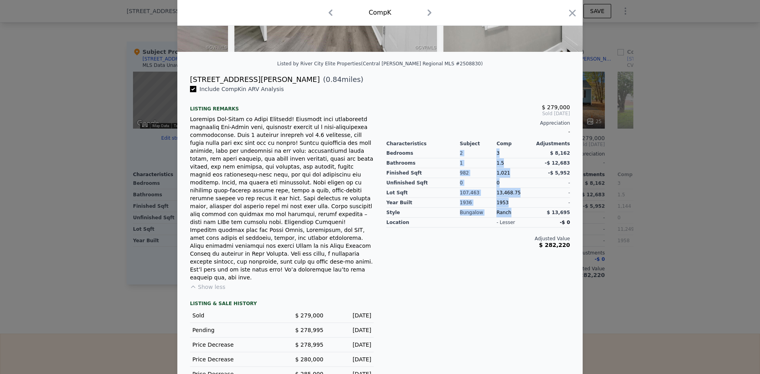
click at [456, 218] on div "Bedrooms Bathrooms Finished Sqft Unfinished Sqft Lot Sqft Year Built Style 2 1 …" at bounding box center [478, 182] width 184 height 71
click at [499, 218] on div "Ranch" at bounding box center [514, 213] width 37 height 10
click at [570, 16] on icon "button" at bounding box center [572, 13] width 11 height 11
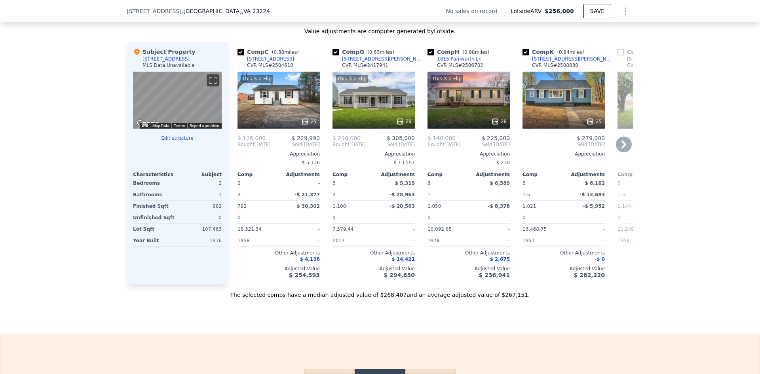
click at [523, 55] on input "checkbox" at bounding box center [525, 52] width 6 height 6
checkbox input "false"
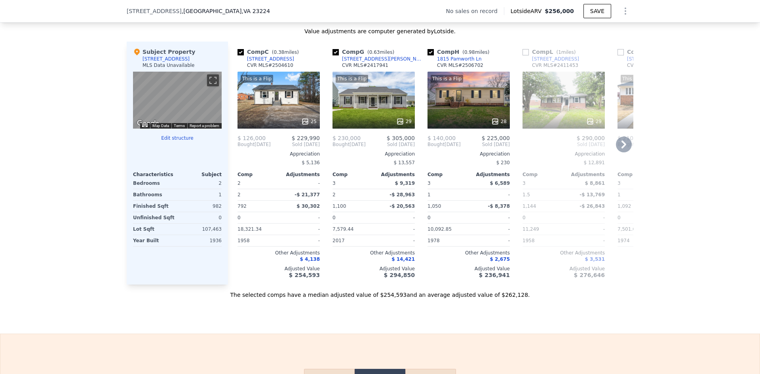
click at [459, 62] on div "1815 Pamworth Ln" at bounding box center [459, 59] width 45 height 6
click at [470, 212] on div "-$ 8,378" at bounding box center [490, 206] width 40 height 11
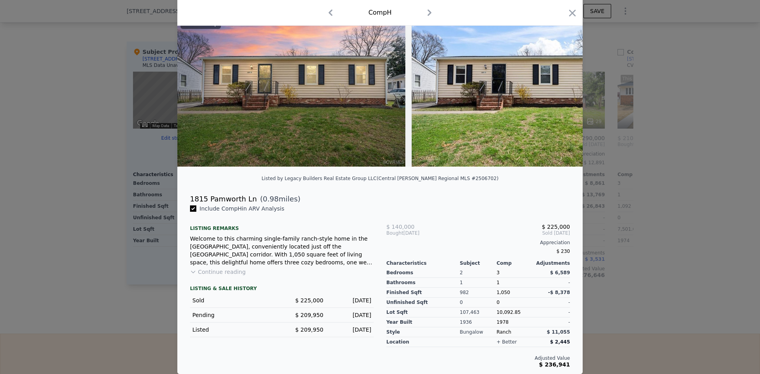
scroll to position [42, 0]
click at [572, 18] on icon "button" at bounding box center [572, 13] width 11 height 11
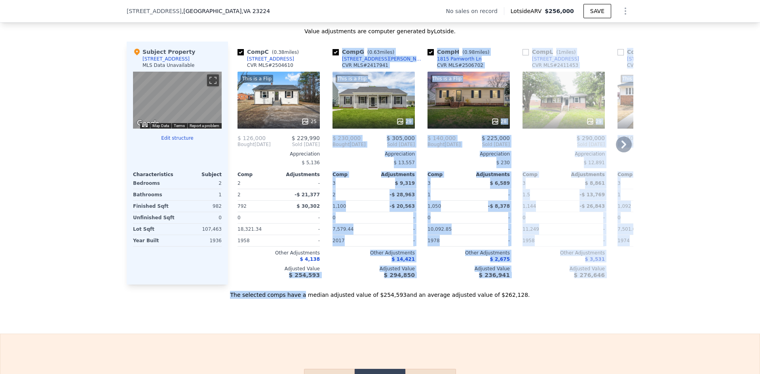
drag, startPoint x: 304, startPoint y: 296, endPoint x: 260, endPoint y: 283, distance: 45.6
click at [272, 295] on div "Value adjustments are computer generated by Lotside . Subject Property 4100 Ter…" at bounding box center [380, 162] width 507 height 271
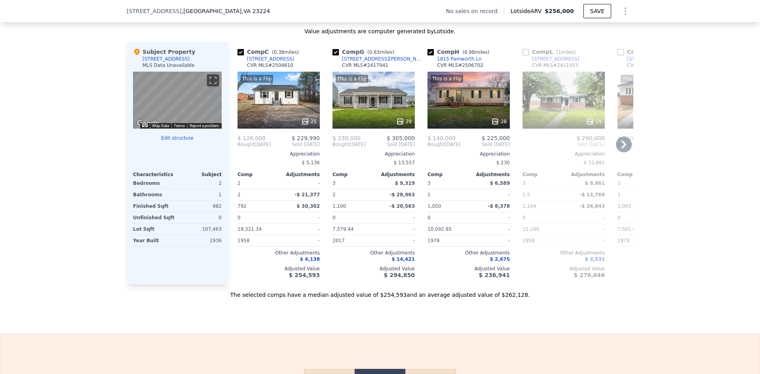
click at [273, 175] on div "Comp Adjustments" at bounding box center [278, 172] width 82 height 9
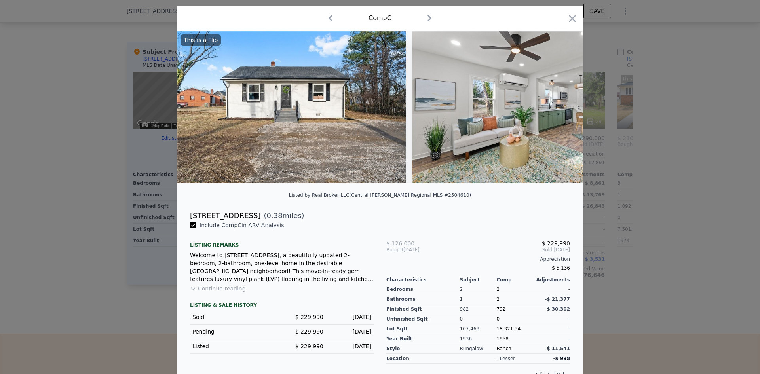
scroll to position [36, 0]
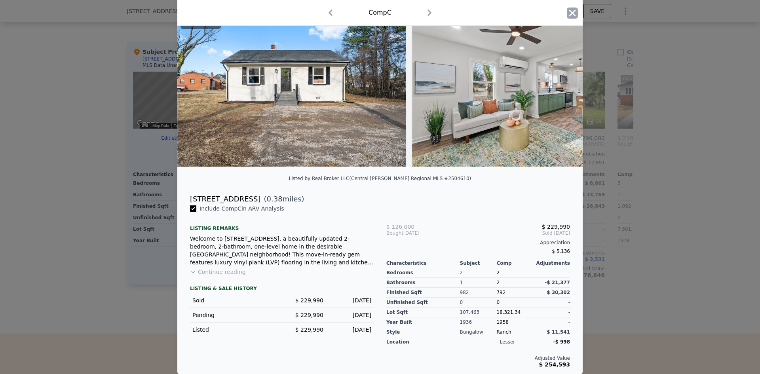
click at [567, 11] on icon "button" at bounding box center [572, 13] width 11 height 11
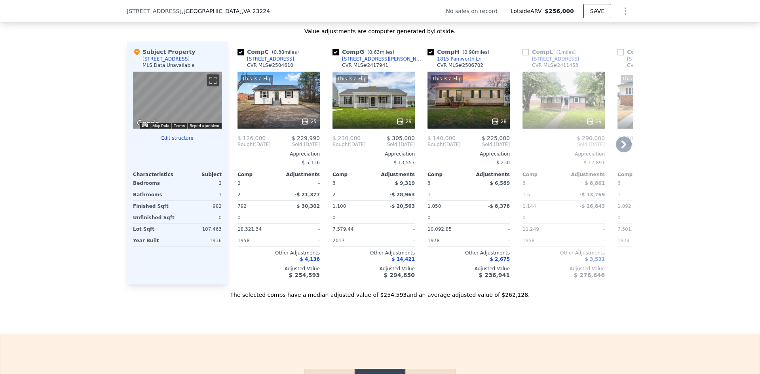
click at [361, 168] on div "$ 13,557" at bounding box center [373, 162] width 82 height 11
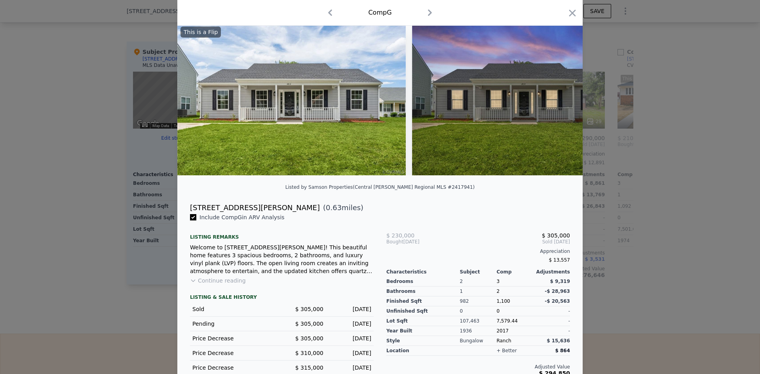
scroll to position [53, 0]
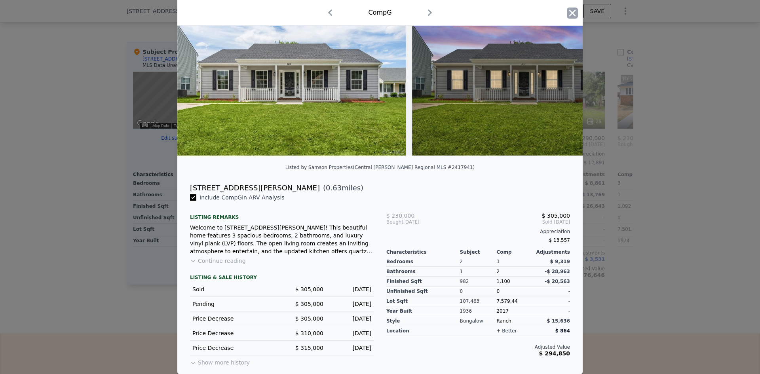
click at [571, 11] on icon "button" at bounding box center [572, 12] width 7 height 7
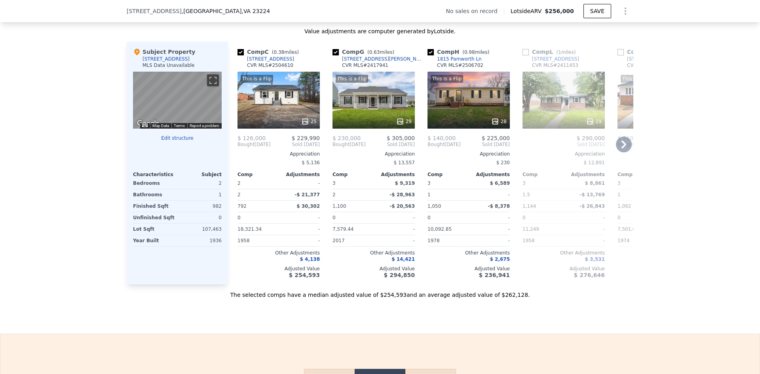
click at [466, 187] on div "3 $ 6,589" at bounding box center [468, 183] width 82 height 11
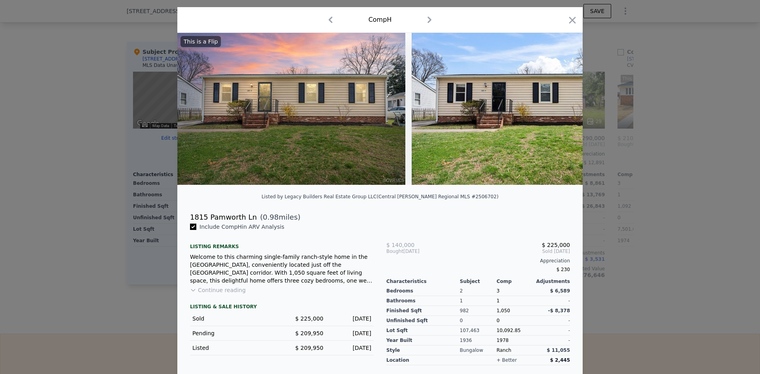
scroll to position [42, 0]
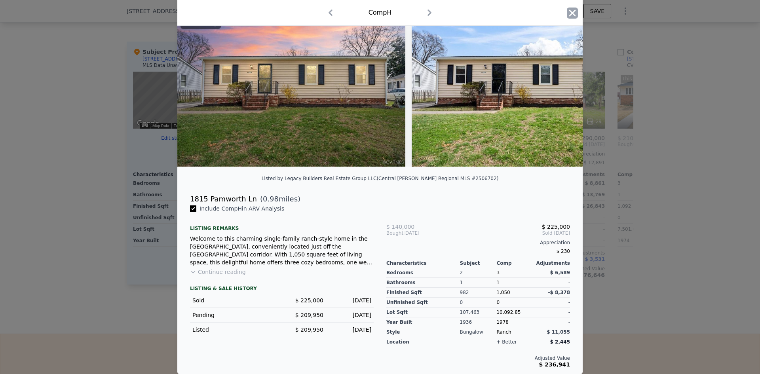
click at [574, 15] on icon "button" at bounding box center [572, 13] width 11 height 11
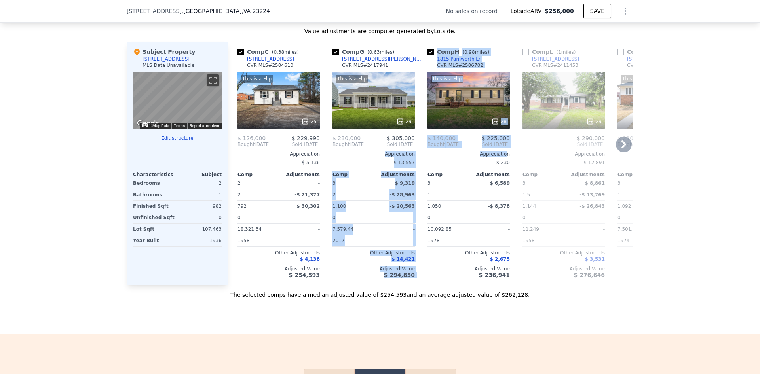
drag, startPoint x: 484, startPoint y: 156, endPoint x: 361, endPoint y: 154, distance: 123.5
click at [355, 154] on div "Comp C ( 0.38 miles) 4432 Britannia Rd CVR MLS # 2504610 This is a Flip 25 $ 12…" at bounding box center [430, 163] width 405 height 243
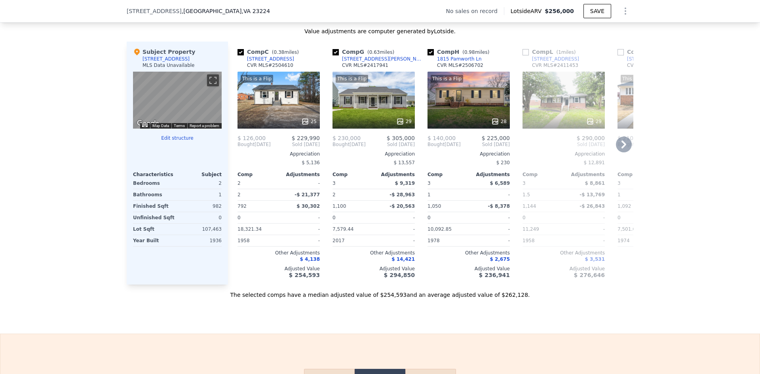
click at [548, 148] on span "Sold Sep 2024" at bounding box center [563, 144] width 82 height 6
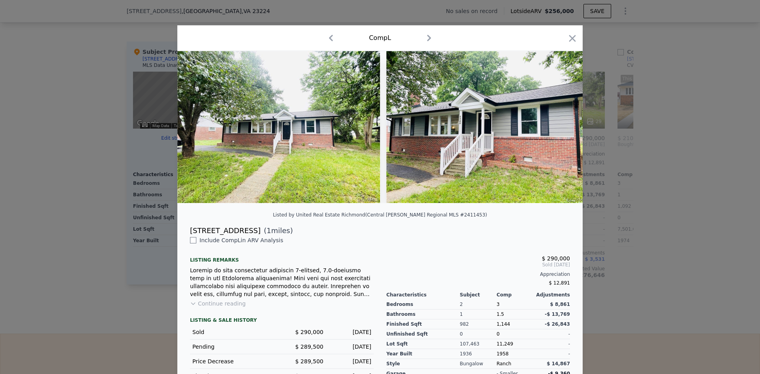
scroll to position [42, 0]
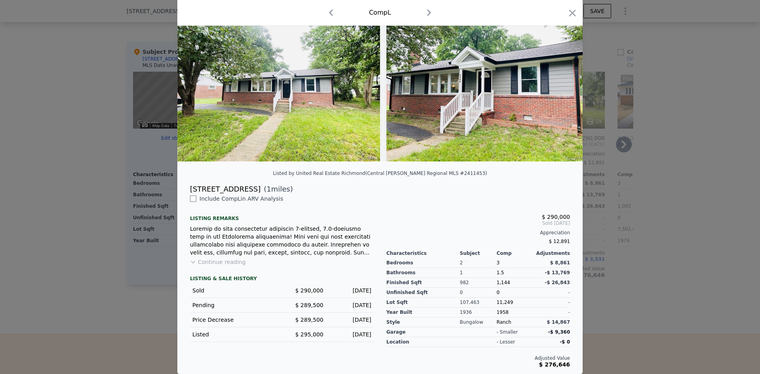
click at [569, 14] on icon "button" at bounding box center [572, 12] width 7 height 7
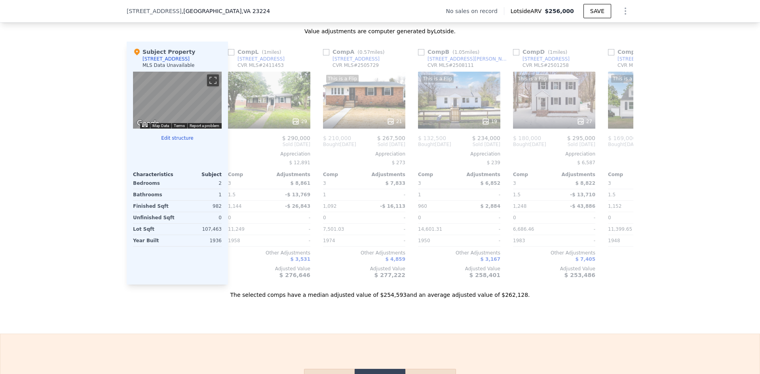
scroll to position [0, 305]
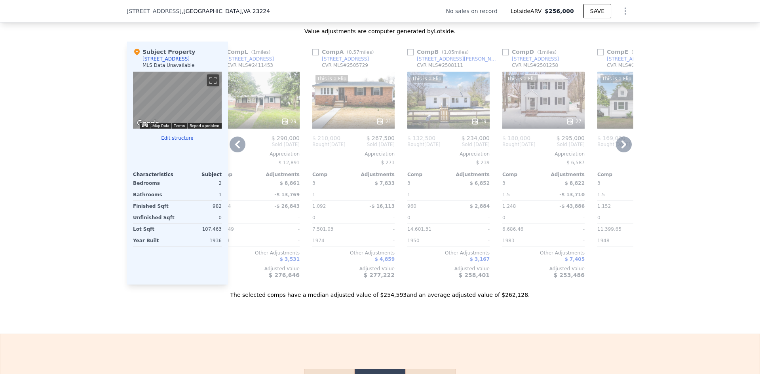
click at [441, 196] on div "1" at bounding box center [427, 194] width 40 height 11
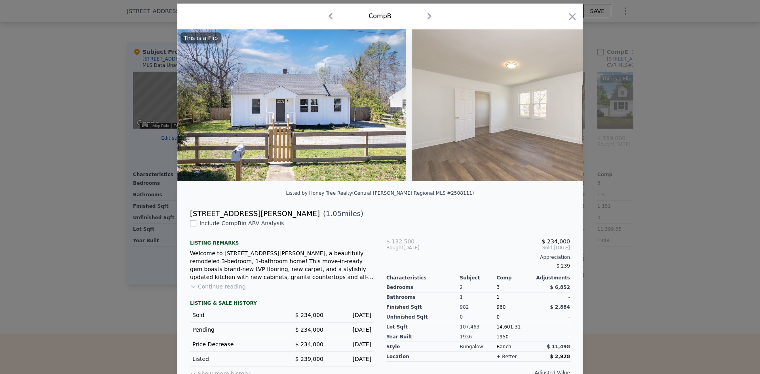
scroll to position [42, 0]
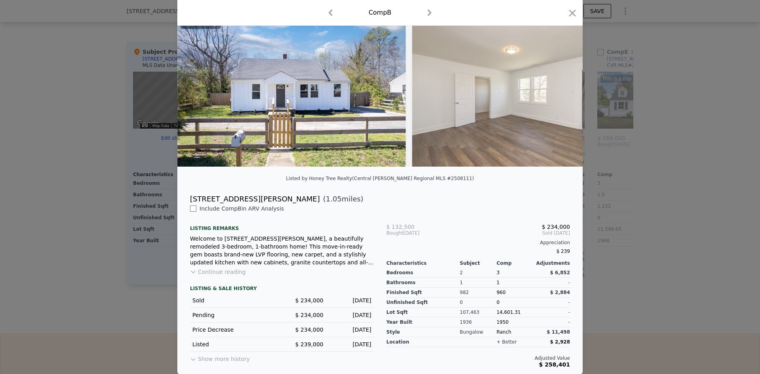
drag, startPoint x: 565, startPoint y: 12, endPoint x: 568, endPoint y: 32, distance: 19.9
click at [567, 12] on icon "button" at bounding box center [572, 13] width 11 height 11
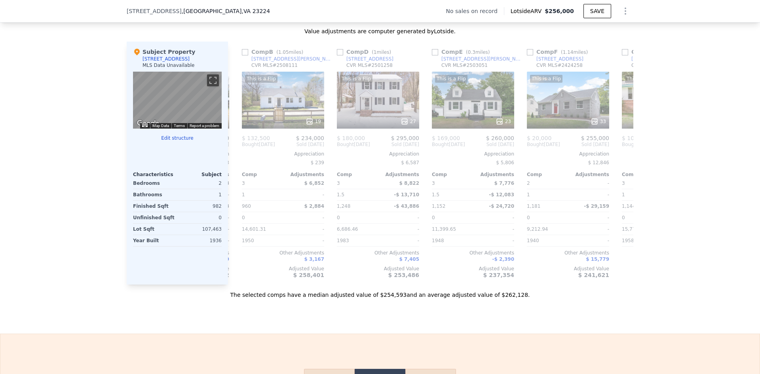
scroll to position [0, 476]
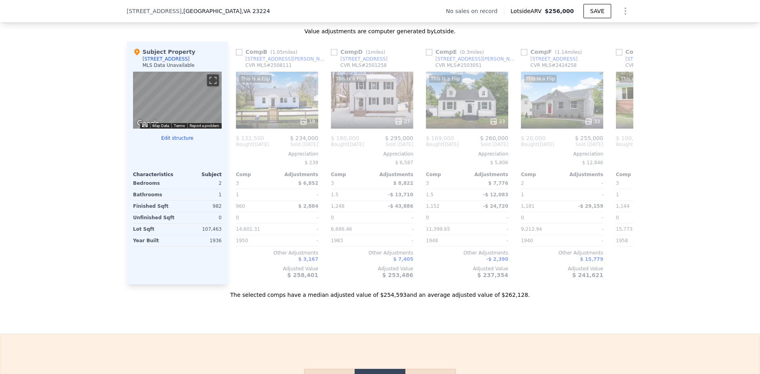
click at [473, 199] on div "-$ 12,083" at bounding box center [489, 194] width 40 height 11
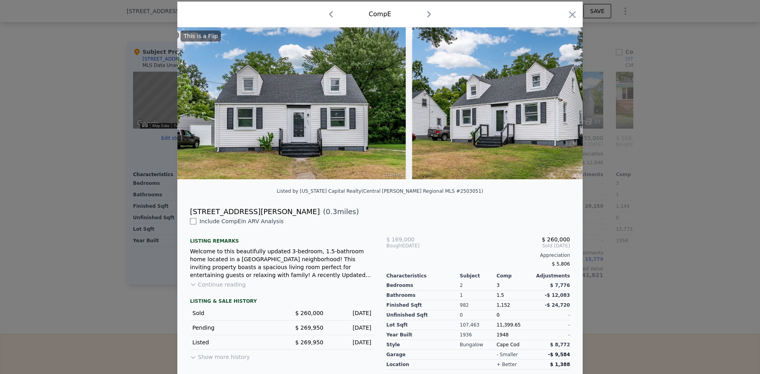
scroll to position [46, 0]
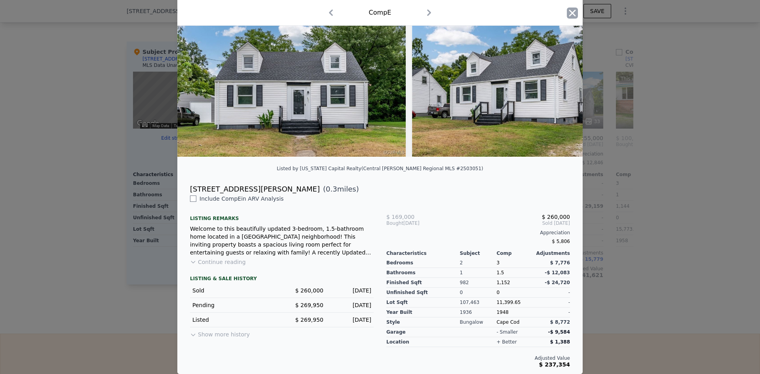
click at [567, 13] on icon "button" at bounding box center [572, 13] width 11 height 11
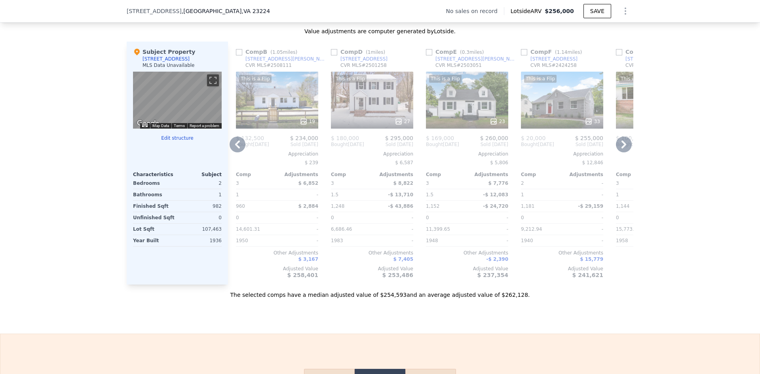
click at [548, 223] on div "0" at bounding box center [541, 217] width 40 height 11
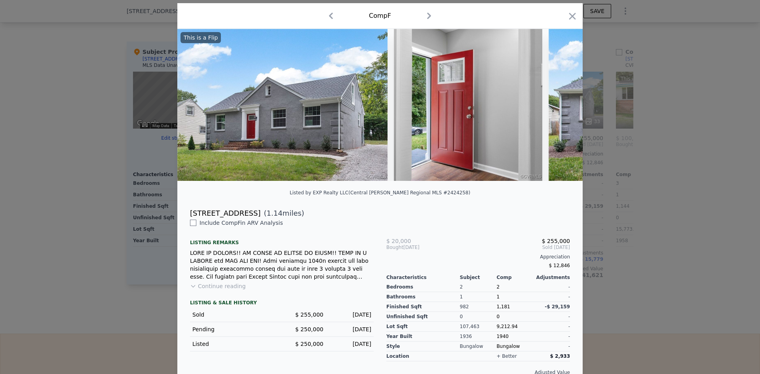
scroll to position [42, 0]
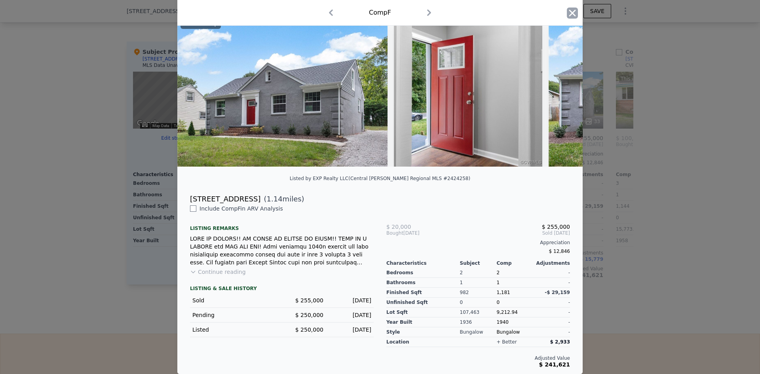
click at [569, 12] on icon "button" at bounding box center [572, 12] width 7 height 7
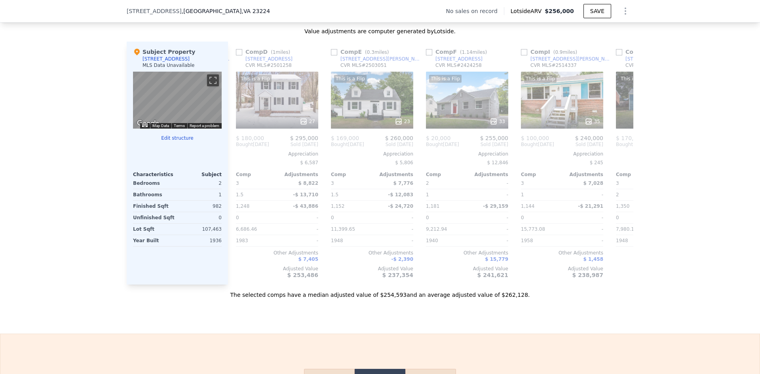
scroll to position [0, 633]
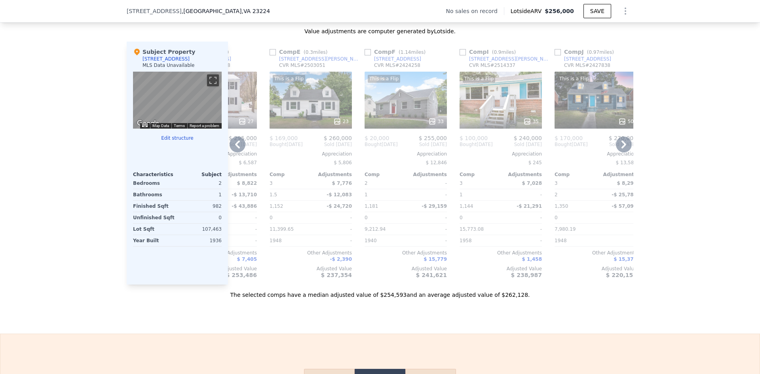
click at [367, 55] on input "checkbox" at bounding box center [367, 52] width 6 height 6
checkbox input "true"
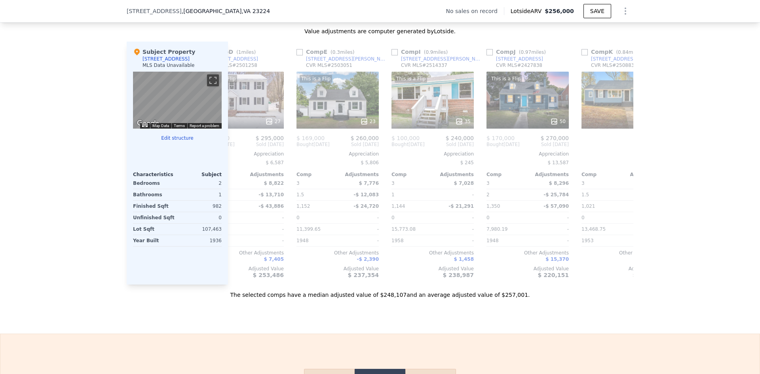
scroll to position [0, 754]
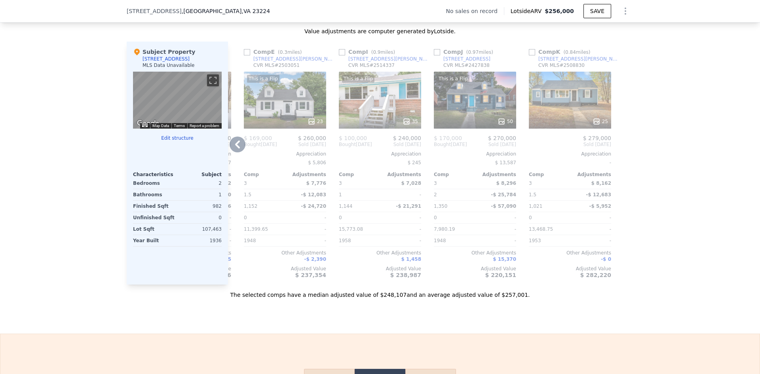
click at [560, 148] on span "Sold Aug 2025" at bounding box center [570, 144] width 82 height 6
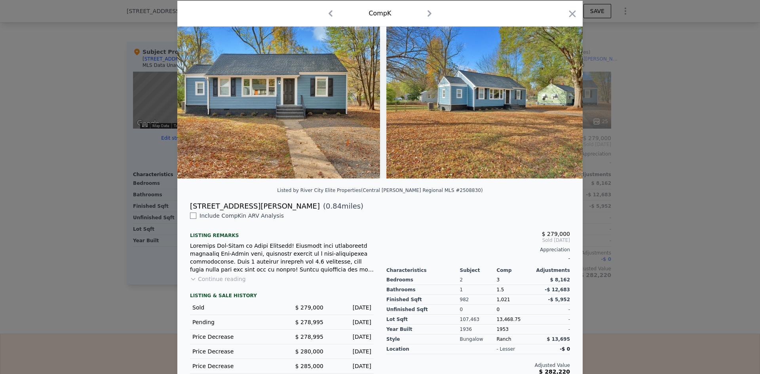
scroll to position [48, 0]
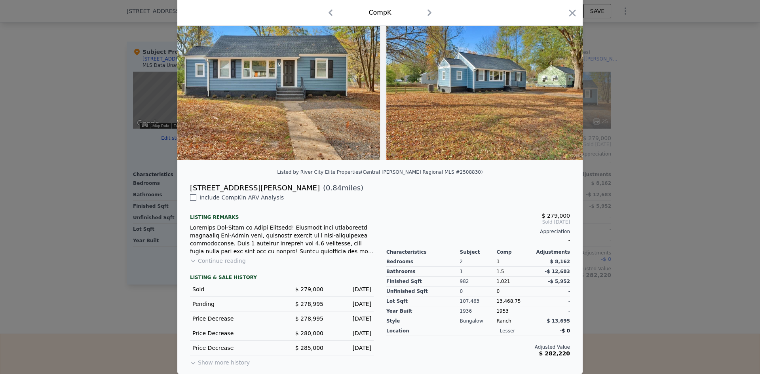
click at [669, 202] on div at bounding box center [380, 187] width 760 height 374
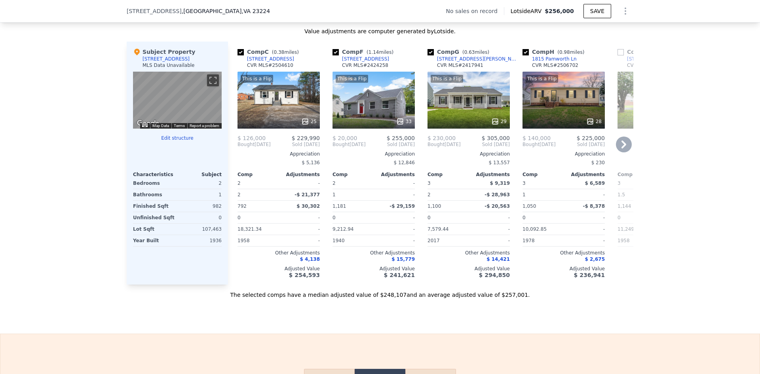
click at [280, 148] on span "Sold Mar 2025" at bounding box center [295, 144] width 49 height 6
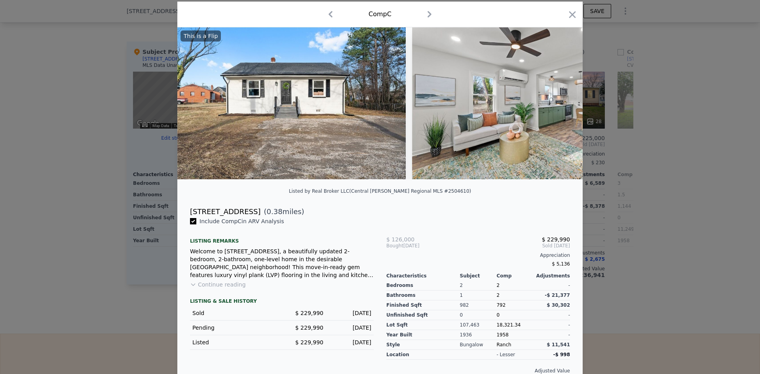
scroll to position [42, 0]
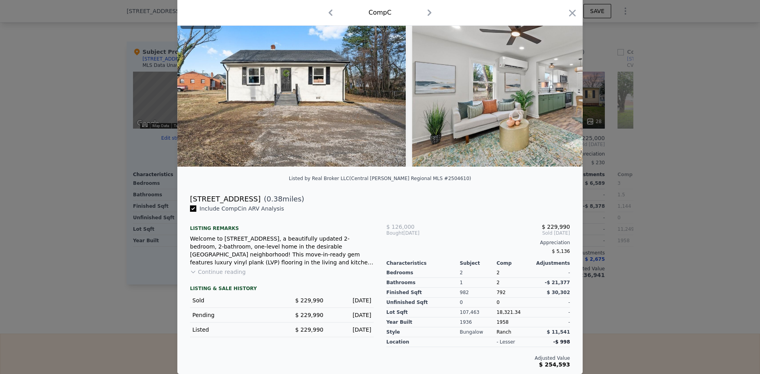
click at [689, 176] on div at bounding box center [380, 187] width 760 height 374
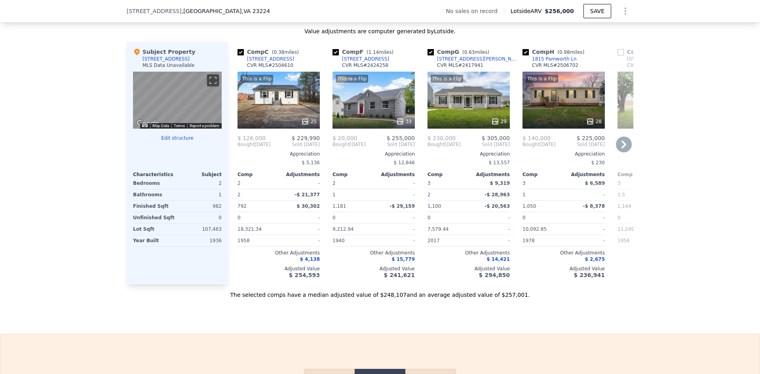
drag, startPoint x: 238, startPoint y: 61, endPoint x: 258, endPoint y: 61, distance: 20.2
click at [240, 55] on input "checkbox" at bounding box center [240, 52] width 6 height 6
checkbox input "false"
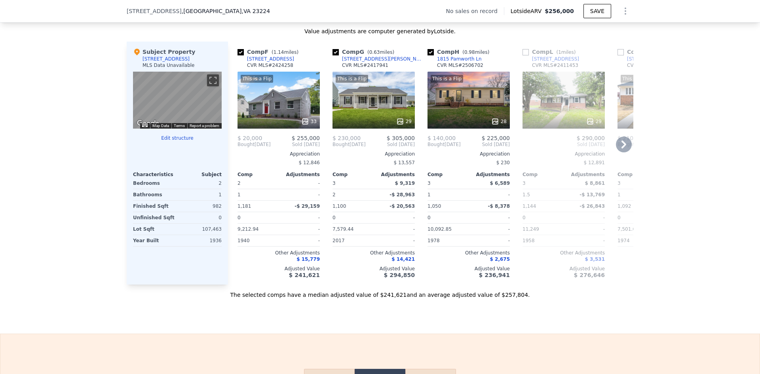
click at [270, 141] on div "$ 20,000" at bounding box center [257, 138] width 41 height 6
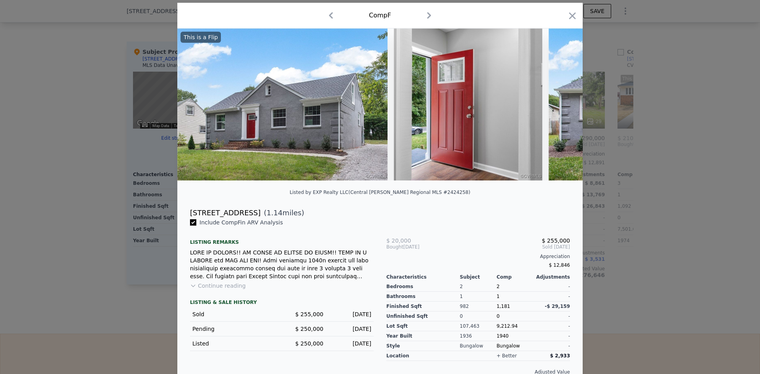
scroll to position [42, 0]
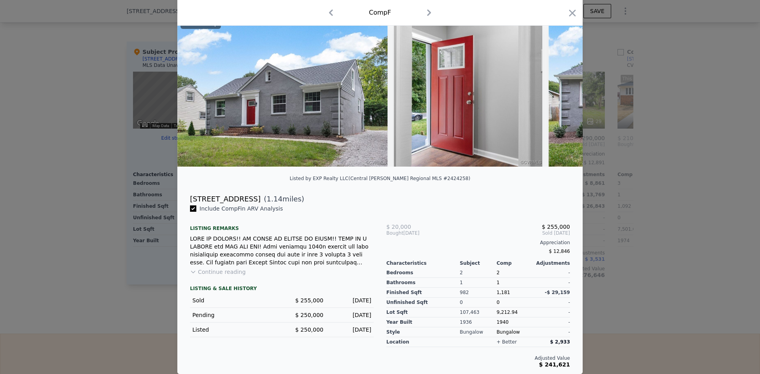
click at [682, 211] on div at bounding box center [380, 187] width 760 height 374
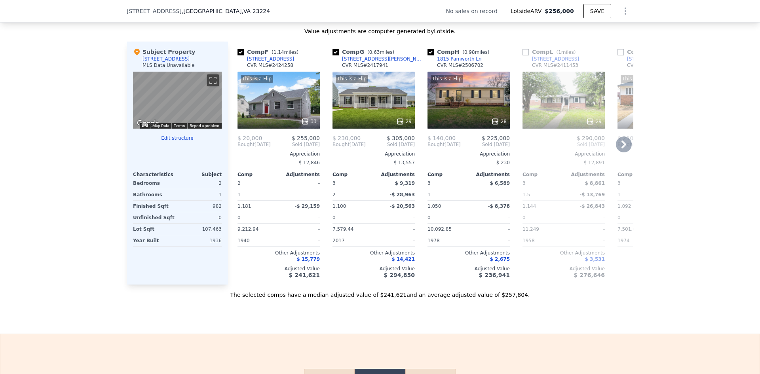
click at [353, 148] on div "Bought Apr 2024" at bounding box center [348, 144] width 33 height 6
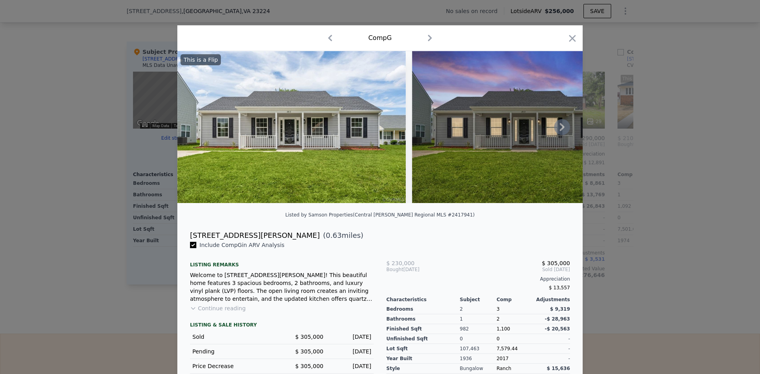
scroll to position [53, 0]
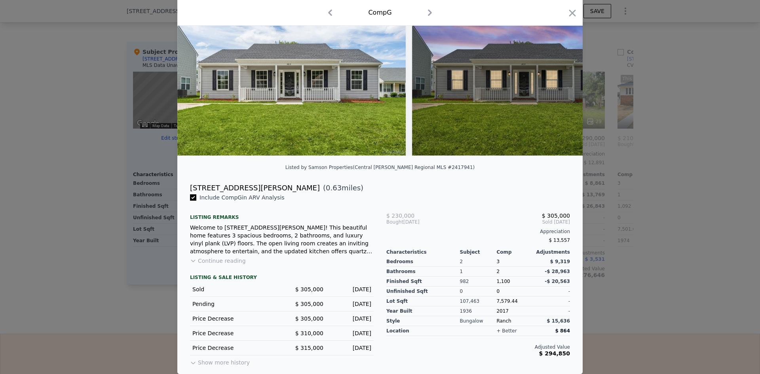
click at [704, 167] on div at bounding box center [380, 187] width 760 height 374
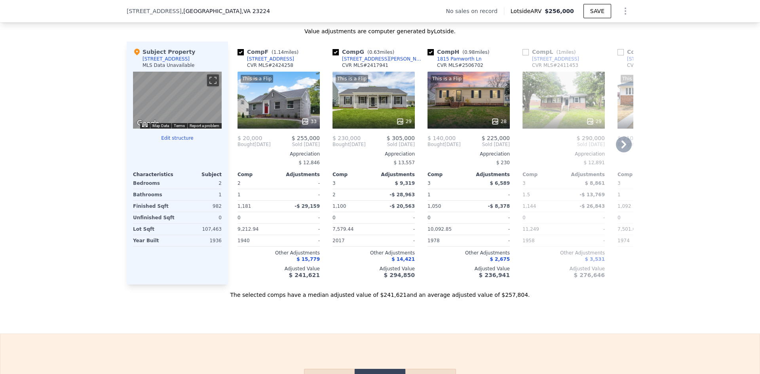
click at [336, 55] on input "checkbox" at bounding box center [335, 52] width 6 height 6
checkbox input "false"
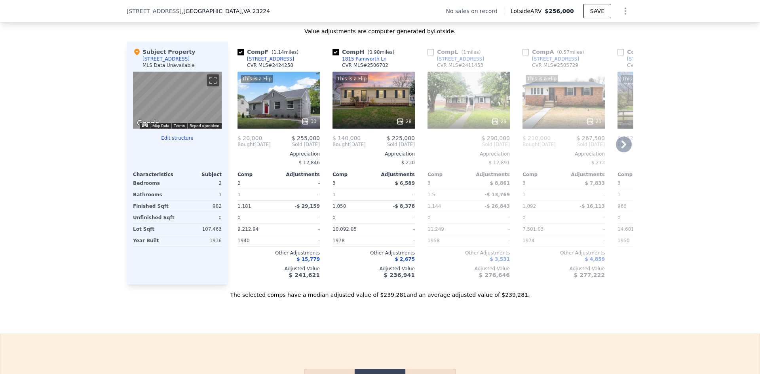
click at [361, 189] on div "3" at bounding box center [352, 183] width 40 height 11
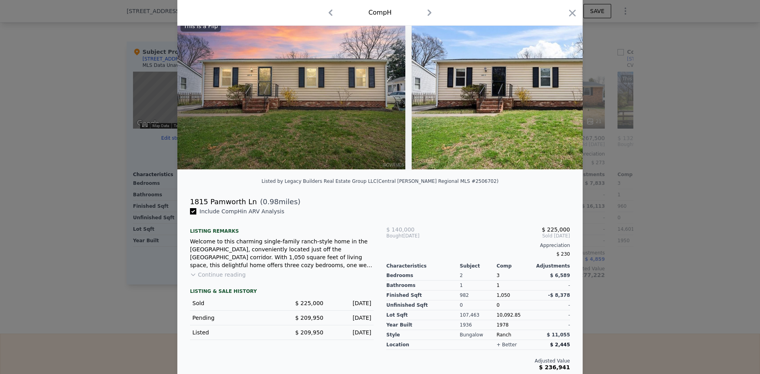
scroll to position [42, 0]
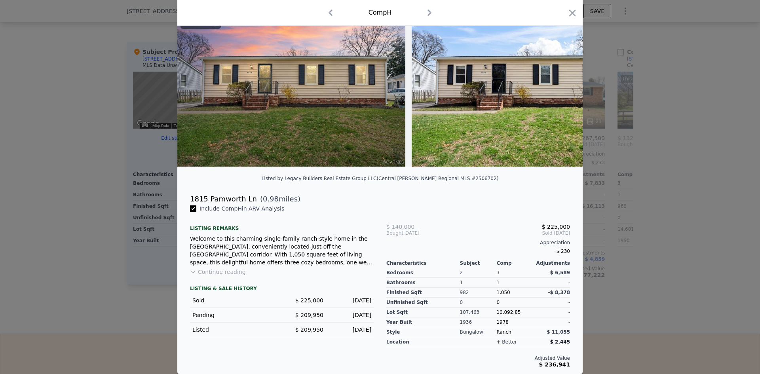
click at [672, 225] on div at bounding box center [380, 187] width 760 height 374
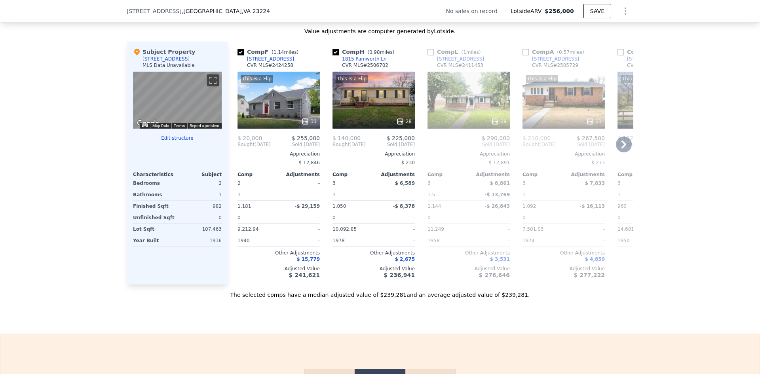
click at [329, 59] on div "Comp H ( 0.98 miles) 1815 Pamworth Ln CVR MLS # 2506702 This is a Flip 28 $ 140…" at bounding box center [373, 163] width 89 height 243
click at [335, 55] on input "checkbox" at bounding box center [335, 52] width 6 height 6
checkbox input "false"
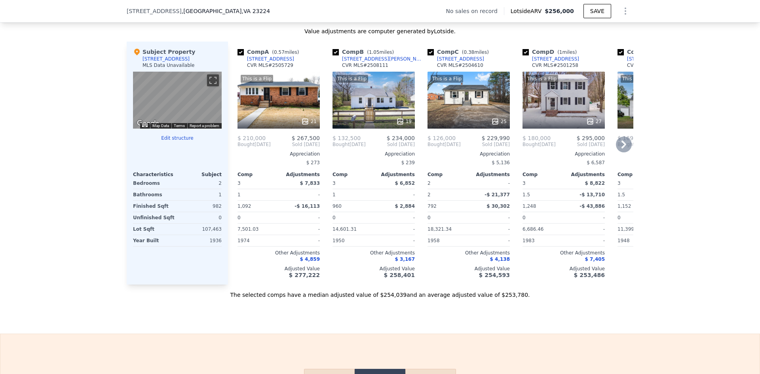
checkbox input "true"
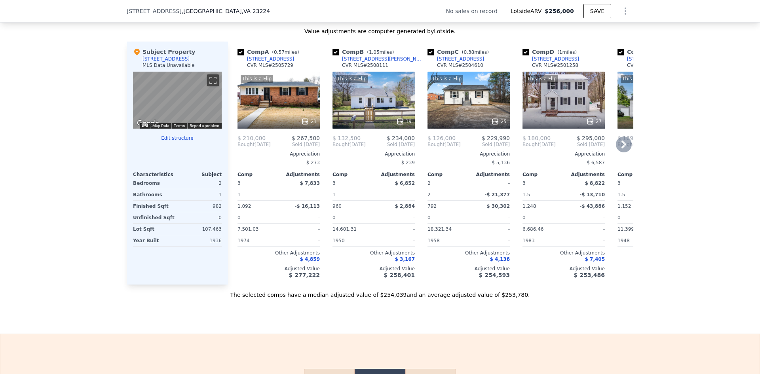
click at [332, 55] on input "checkbox" at bounding box center [335, 52] width 6 height 6
checkbox input "false"
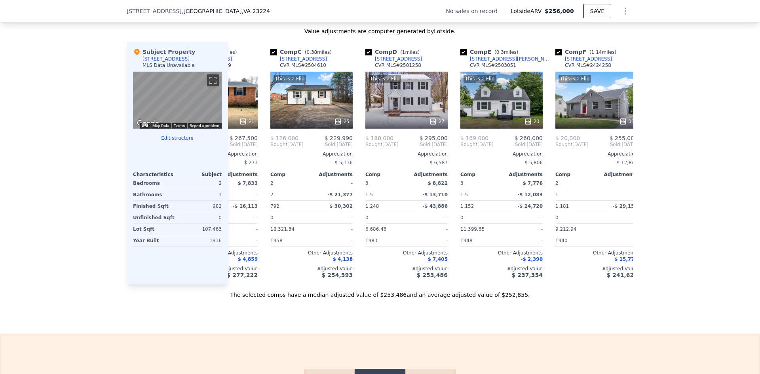
scroll to position [0, 75]
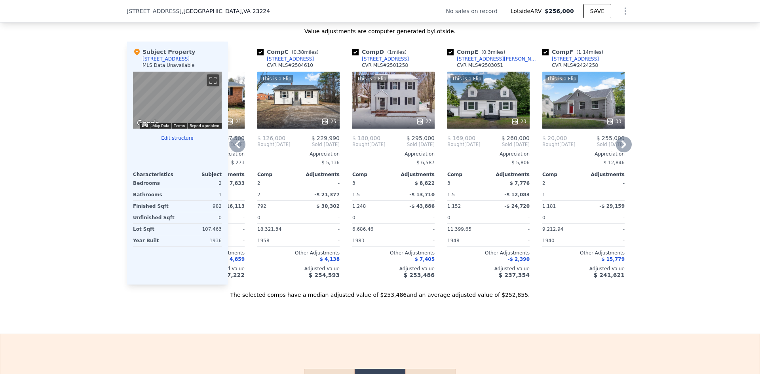
click at [352, 55] on input "checkbox" at bounding box center [355, 52] width 6 height 6
checkbox input "false"
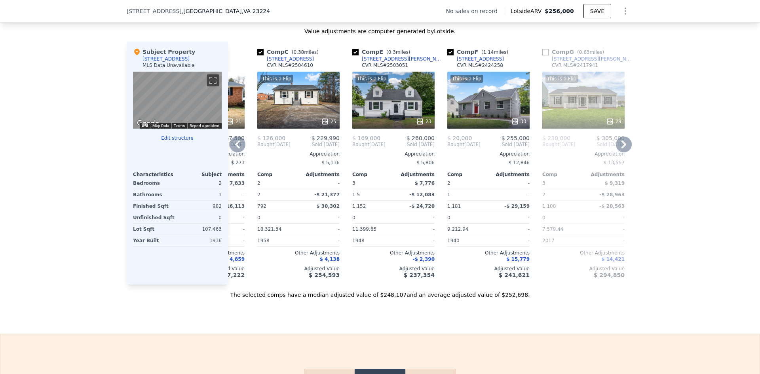
click at [354, 55] on input "checkbox" at bounding box center [355, 52] width 6 height 6
checkbox input "false"
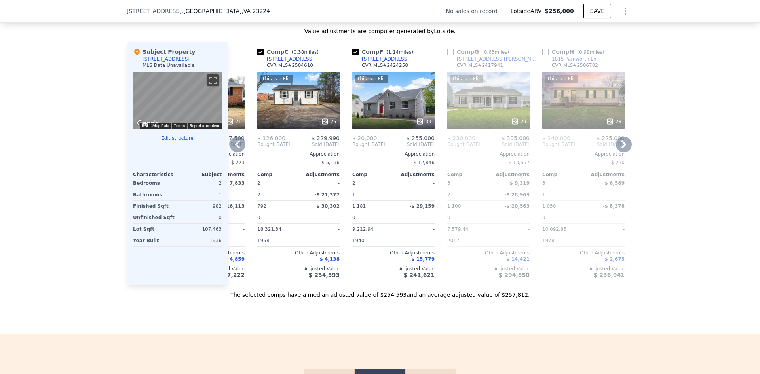
click at [389, 168] on div "$ 12,846" at bounding box center [393, 162] width 82 height 11
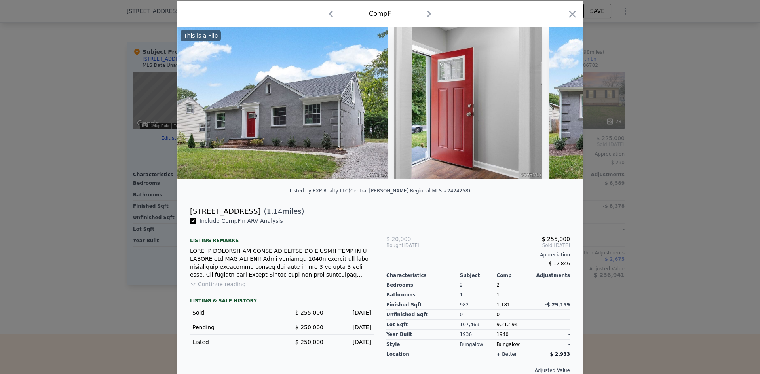
scroll to position [42, 0]
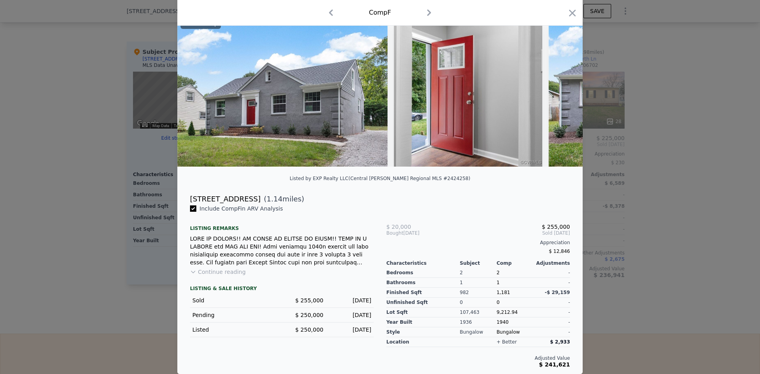
drag, startPoint x: 56, startPoint y: 183, endPoint x: 196, endPoint y: 193, distance: 139.7
click at [57, 183] on div at bounding box center [380, 187] width 760 height 374
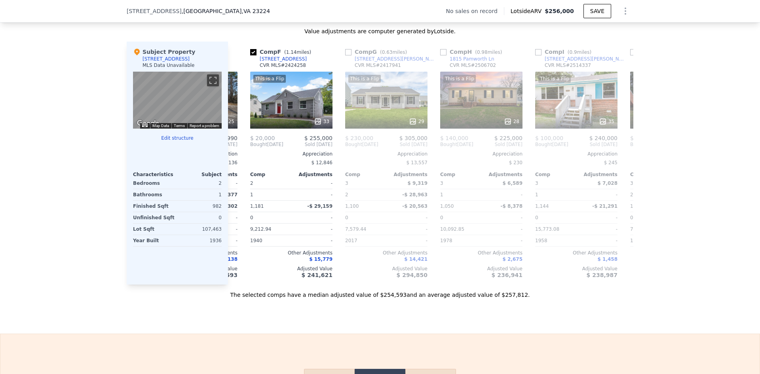
scroll to position [0, 198]
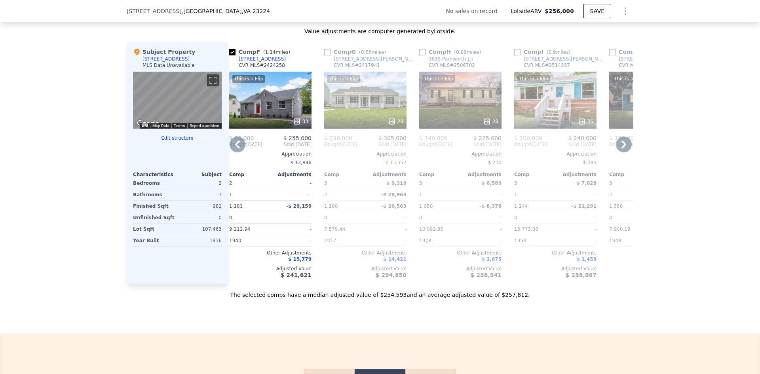
click at [347, 157] on div "Appreciation" at bounding box center [365, 154] width 82 height 6
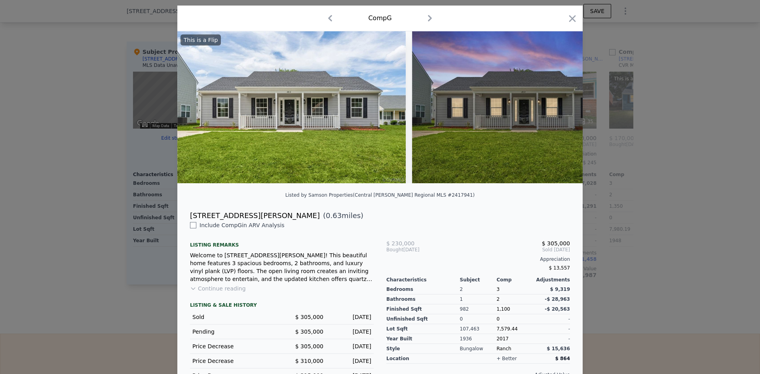
scroll to position [53, 0]
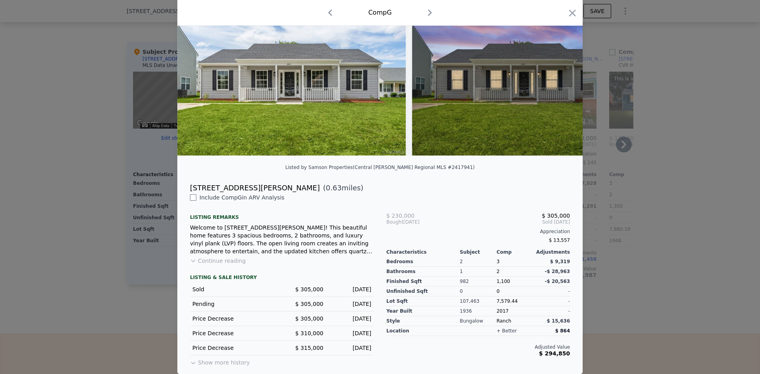
drag, startPoint x: 74, startPoint y: 232, endPoint x: 309, endPoint y: 217, distance: 235.5
click at [78, 232] on div at bounding box center [380, 187] width 760 height 374
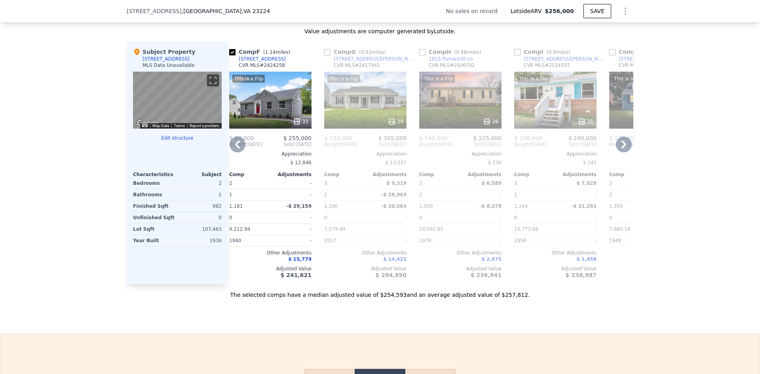
click at [423, 189] on div "3" at bounding box center [439, 183] width 40 height 11
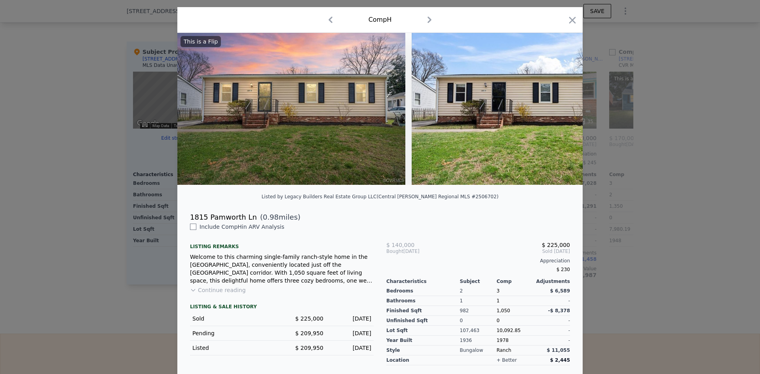
scroll to position [42, 0]
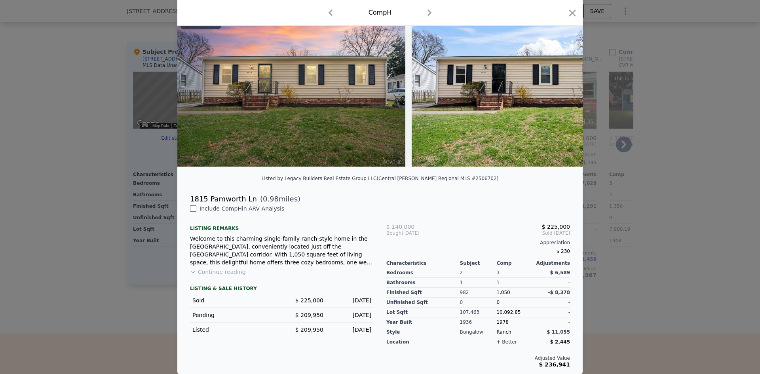
drag, startPoint x: 93, startPoint y: 216, endPoint x: 245, endPoint y: 220, distance: 152.0
click at [94, 216] on div at bounding box center [380, 187] width 760 height 374
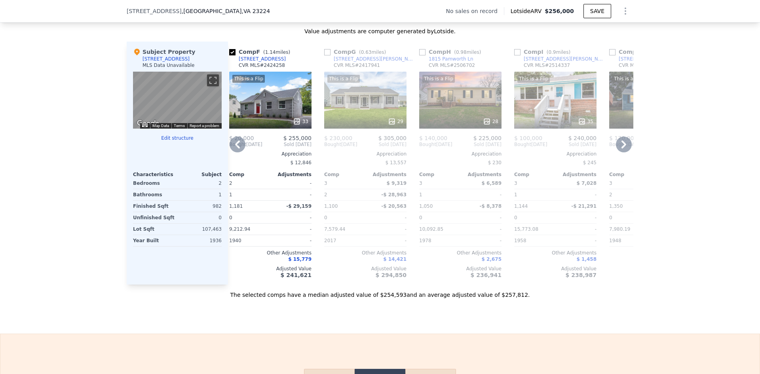
click at [558, 189] on div "$ 7,028" at bounding box center [577, 183] width 40 height 11
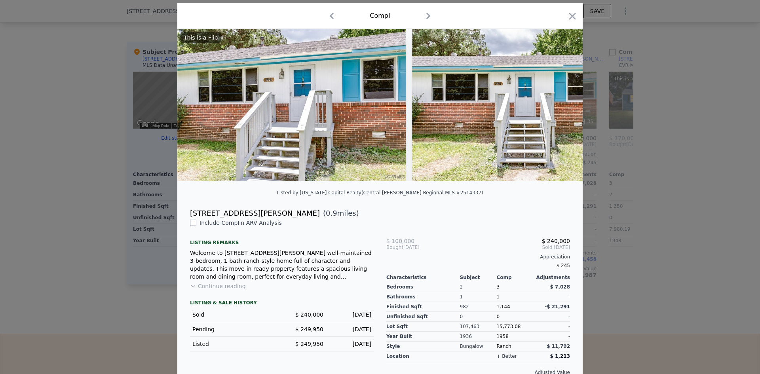
scroll to position [42, 0]
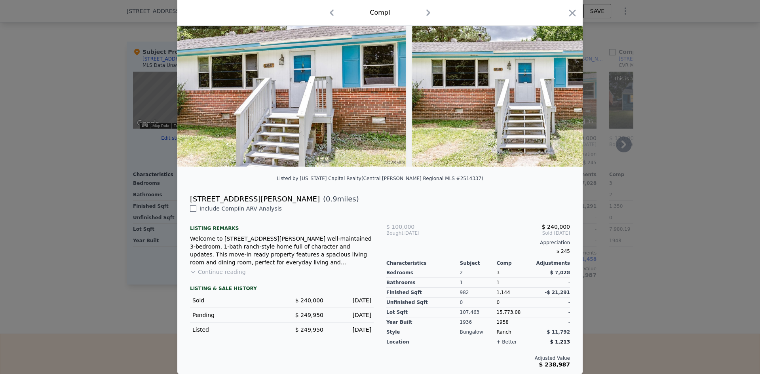
drag, startPoint x: 70, startPoint y: 245, endPoint x: 234, endPoint y: 238, distance: 164.4
click at [72, 245] on div at bounding box center [380, 187] width 760 height 374
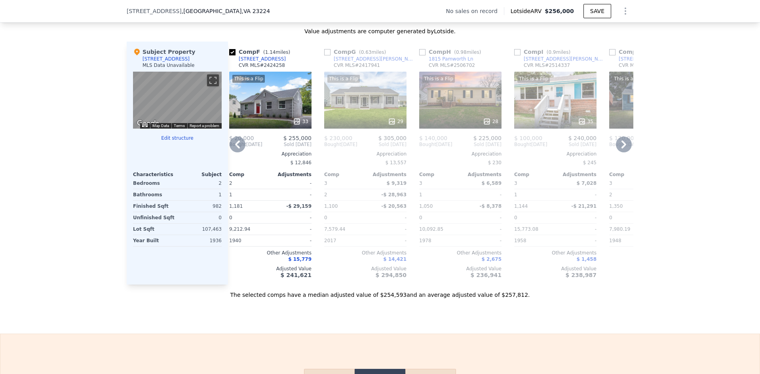
click at [560, 154] on div "$ 100,000 $ 240,000 Bought Apr 2025 Sold Jun 2025 Appreciation $ 245 Comp Adjus…" at bounding box center [555, 206] width 82 height 143
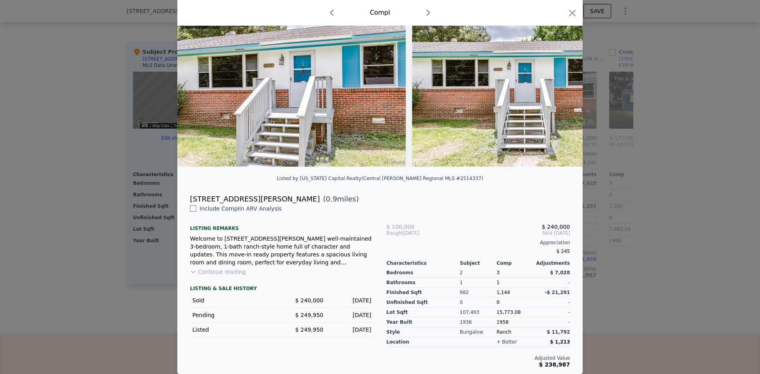
scroll to position [42, 0]
click at [647, 213] on div at bounding box center [380, 187] width 760 height 374
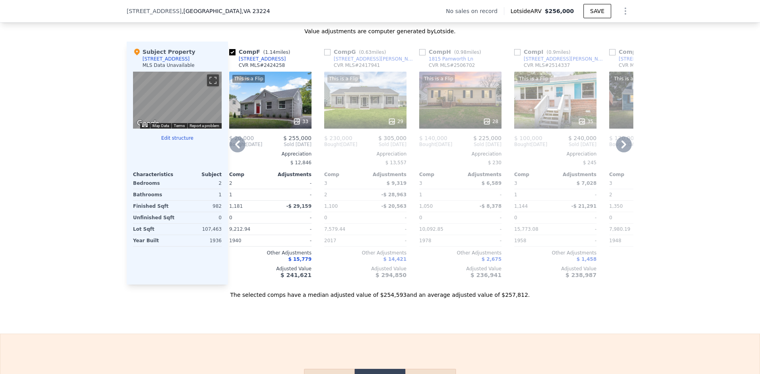
click at [621, 152] on icon at bounding box center [624, 145] width 16 height 16
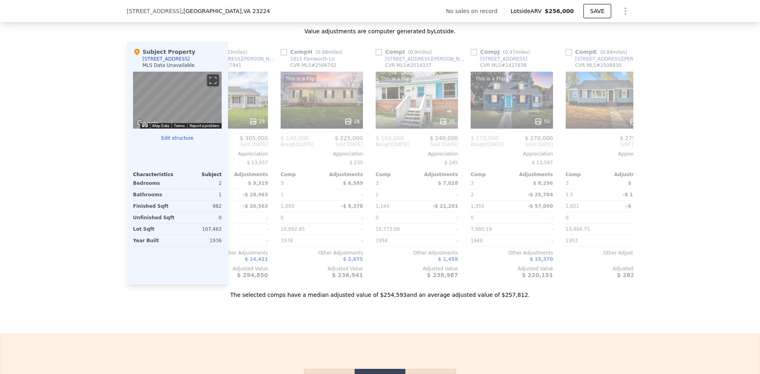
scroll to position [0, 388]
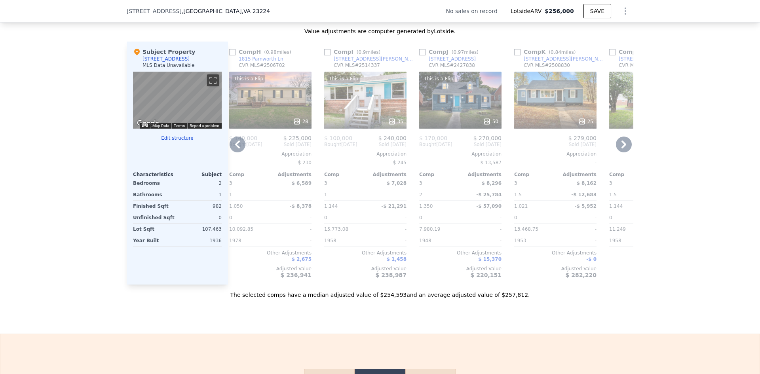
click at [454, 189] on div "3" at bounding box center [439, 183] width 40 height 11
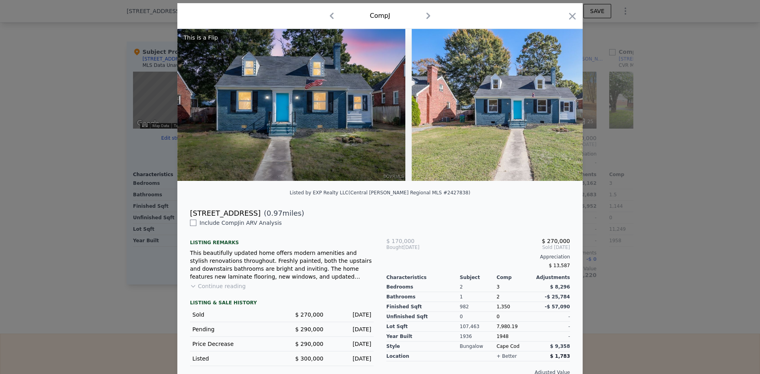
scroll to position [42, 0]
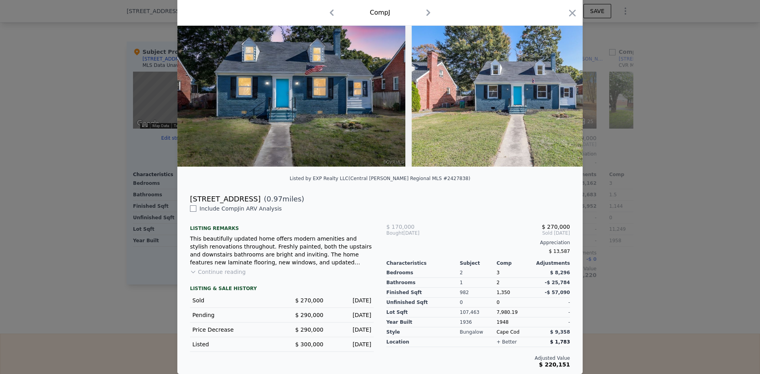
click at [666, 194] on div at bounding box center [380, 187] width 760 height 374
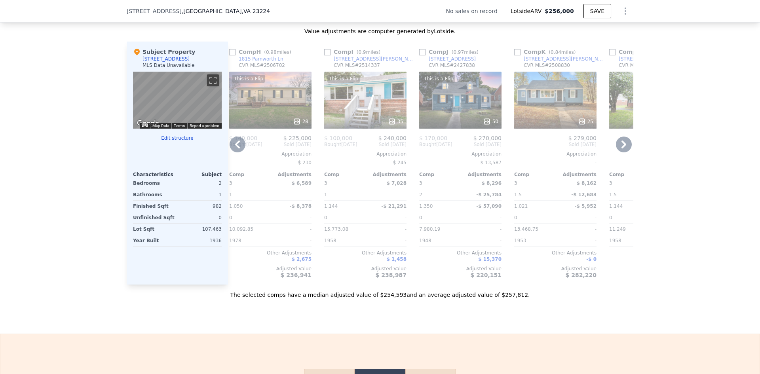
click at [562, 200] on div "-$ 12,683" at bounding box center [577, 194] width 40 height 11
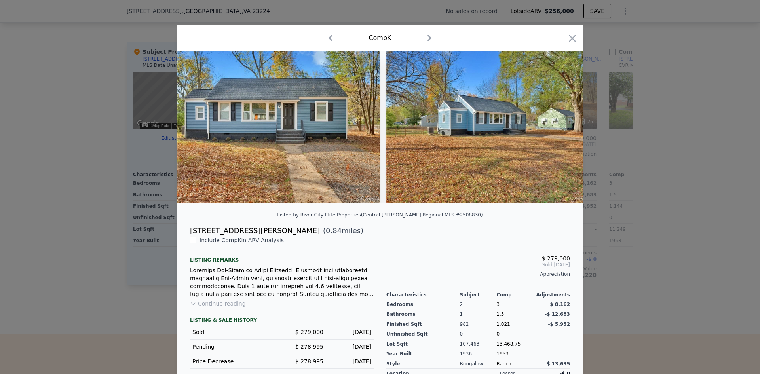
click at [708, 240] on div at bounding box center [380, 187] width 760 height 374
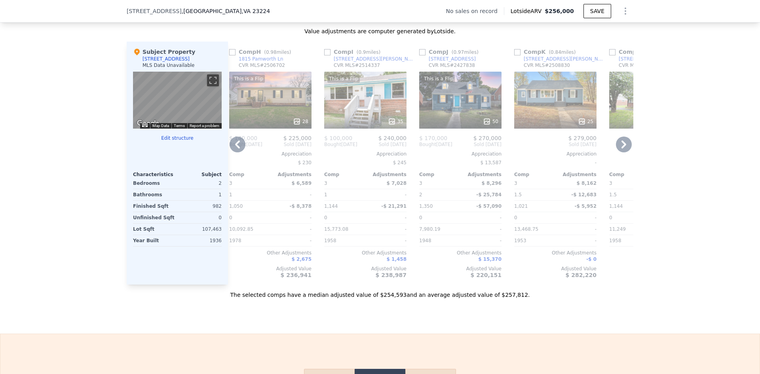
click at [622, 147] on icon at bounding box center [624, 145] width 16 height 16
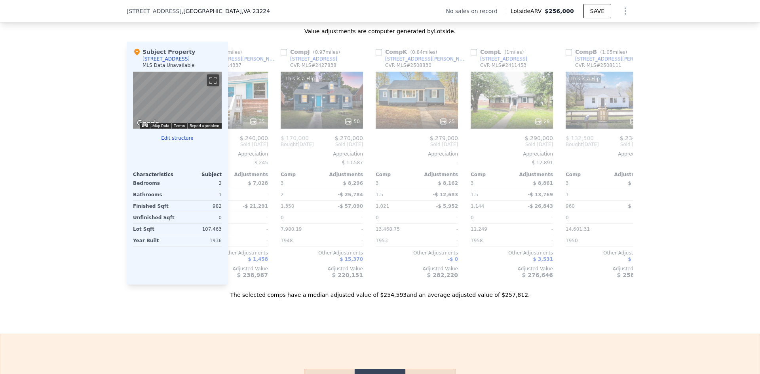
scroll to position [0, 578]
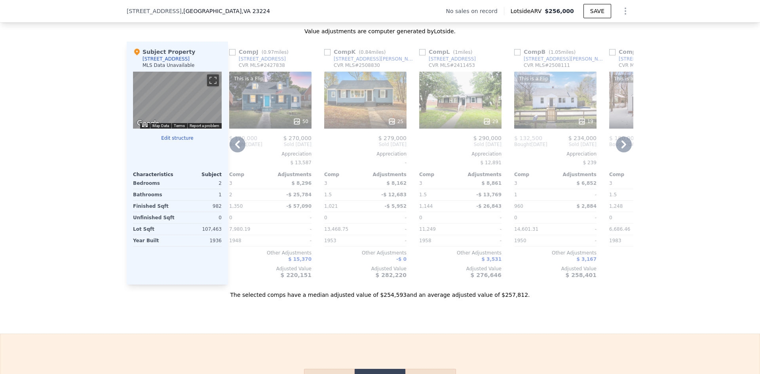
click at [462, 208] on div "-$ 26,843" at bounding box center [482, 206] width 40 height 11
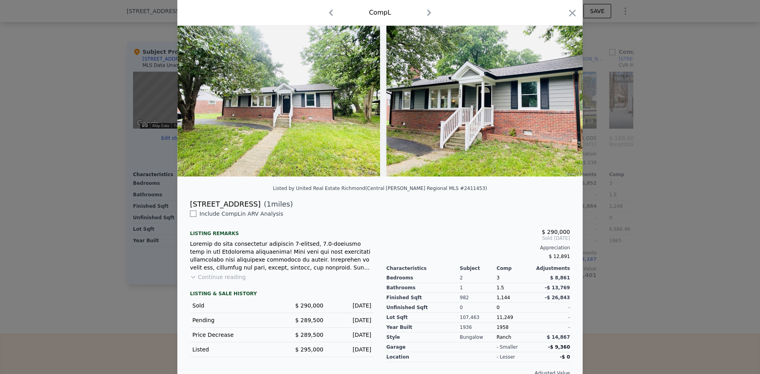
scroll to position [47, 0]
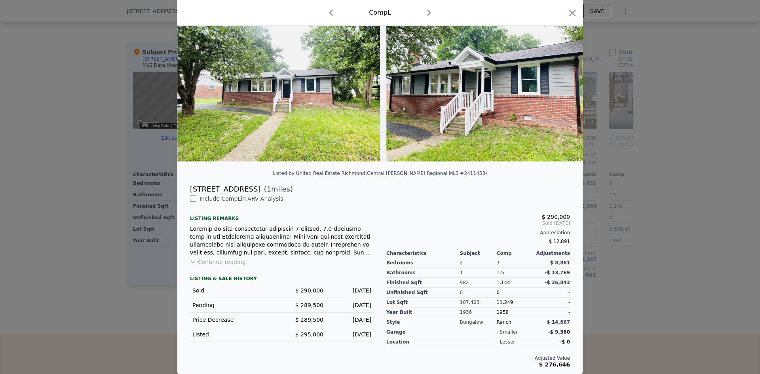
click at [674, 181] on div at bounding box center [380, 187] width 760 height 374
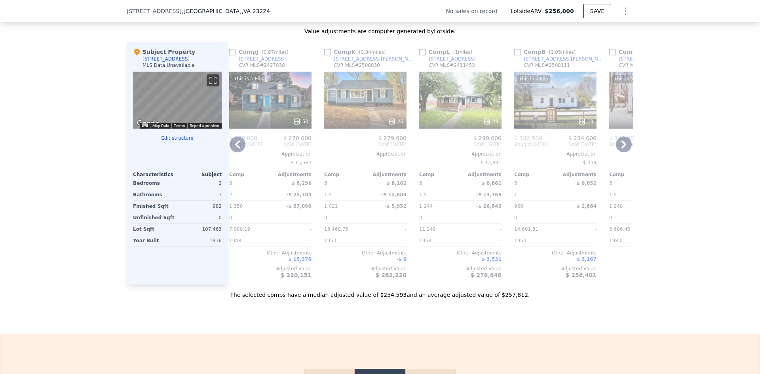
click at [520, 196] on div "1" at bounding box center [534, 194] width 40 height 11
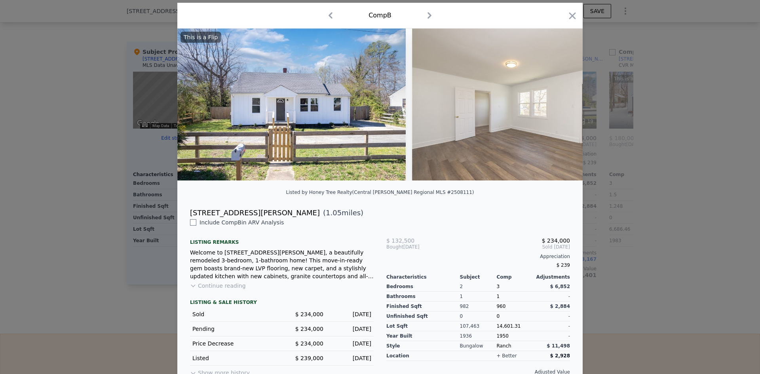
scroll to position [42, 0]
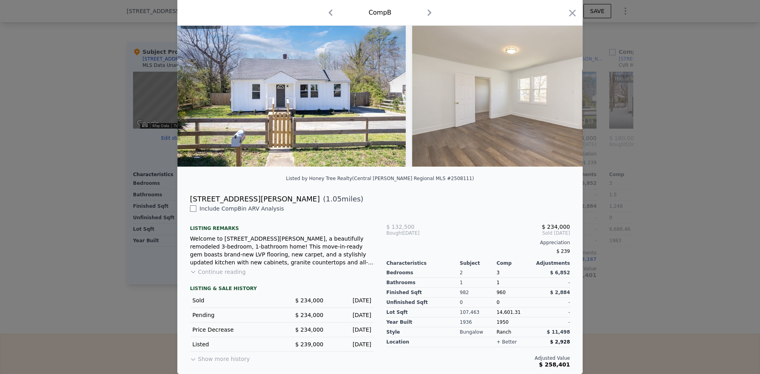
click at [659, 191] on div at bounding box center [380, 187] width 760 height 374
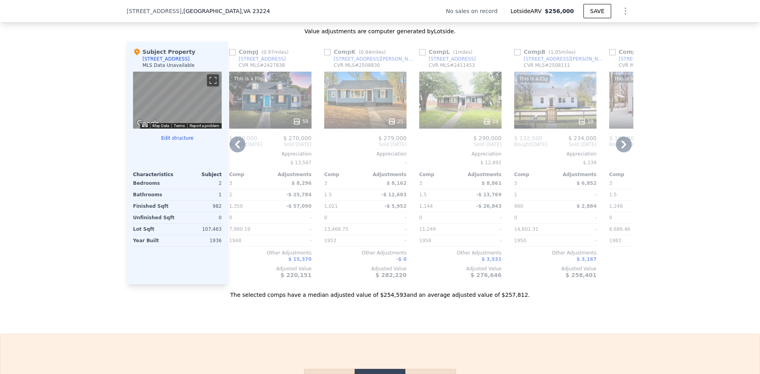
click at [462, 189] on div "$ 8,861" at bounding box center [482, 183] width 40 height 11
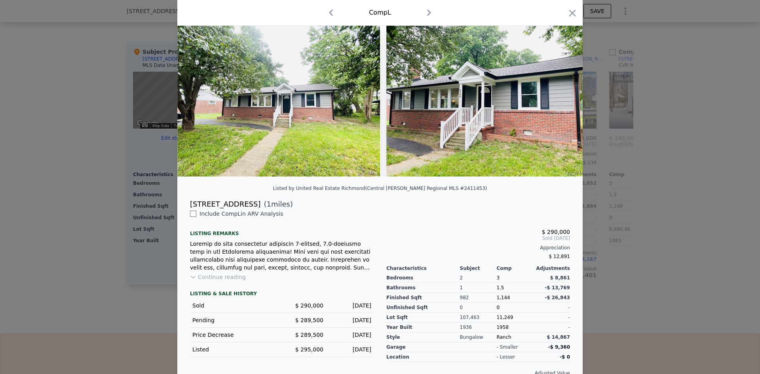
scroll to position [47, 0]
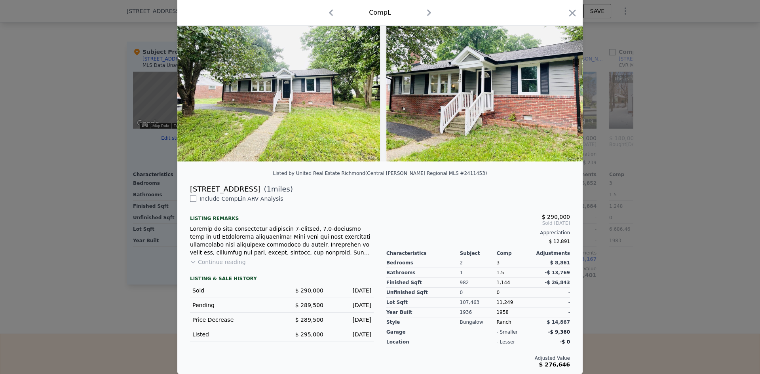
click at [661, 227] on div at bounding box center [380, 187] width 760 height 374
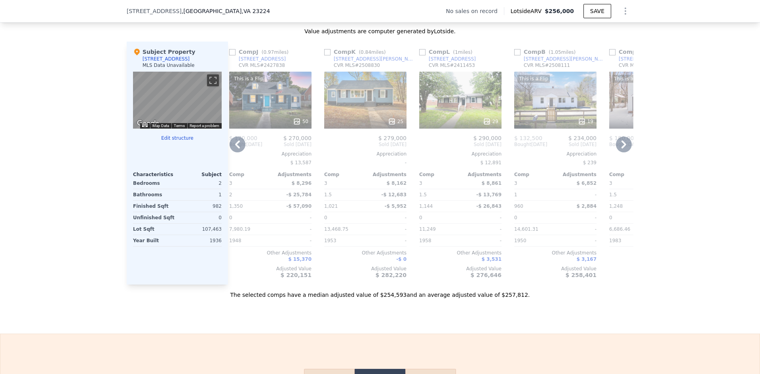
click at [374, 200] on div "-$ 12,683" at bounding box center [387, 194] width 40 height 11
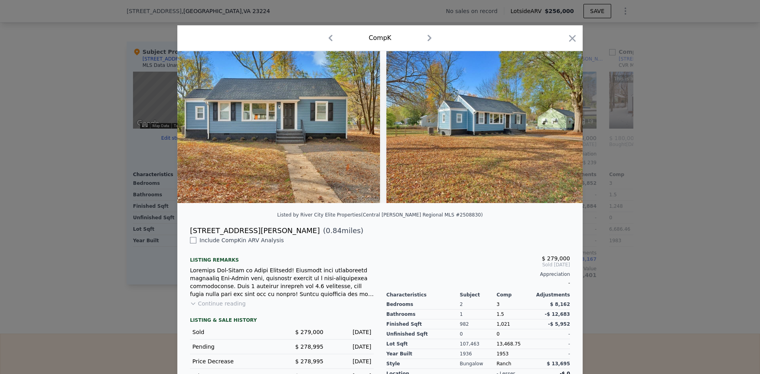
scroll to position [48, 0]
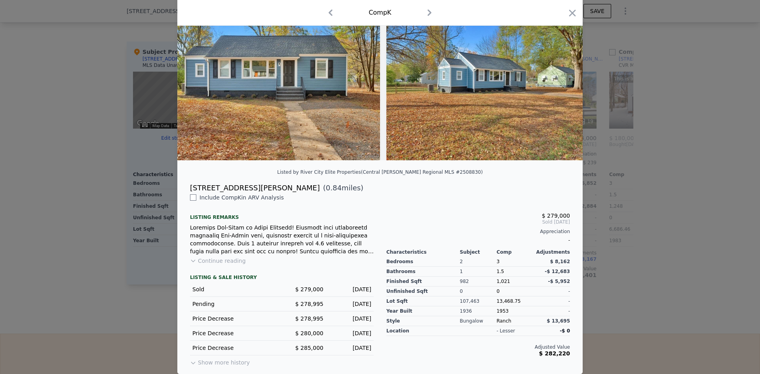
click at [637, 220] on div at bounding box center [380, 187] width 760 height 374
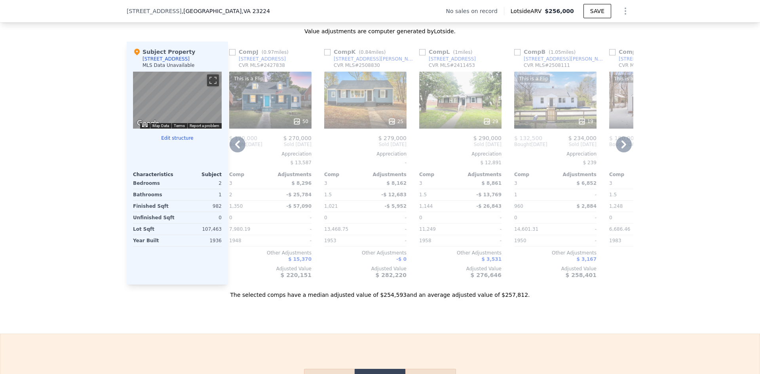
click at [609, 199] on div "1.5" at bounding box center [629, 194] width 40 height 11
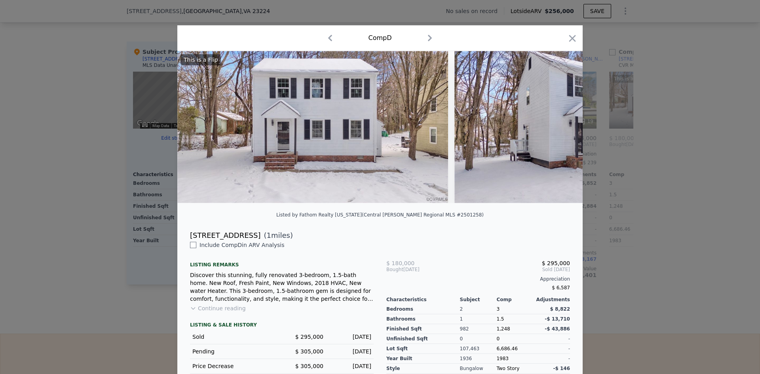
click at [640, 196] on div at bounding box center [380, 187] width 760 height 374
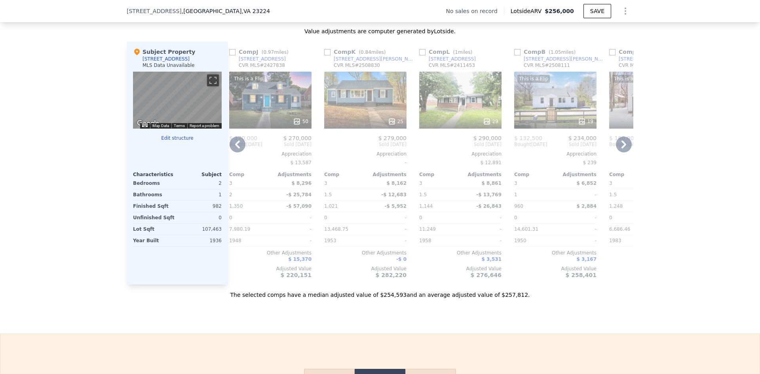
click at [622, 157] on div "Appreciation" at bounding box center [650, 154] width 82 height 6
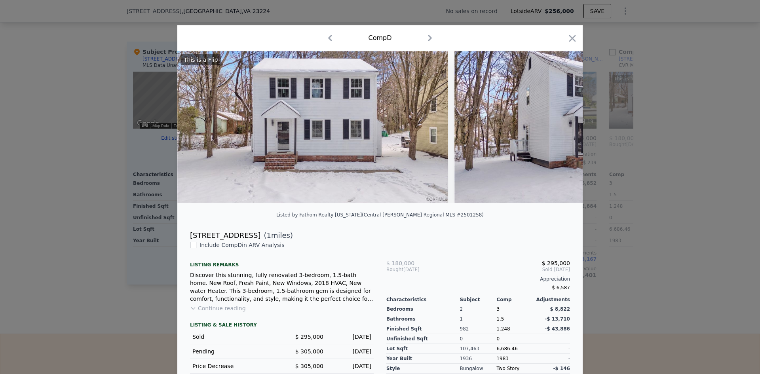
click at [678, 159] on div at bounding box center [380, 187] width 760 height 374
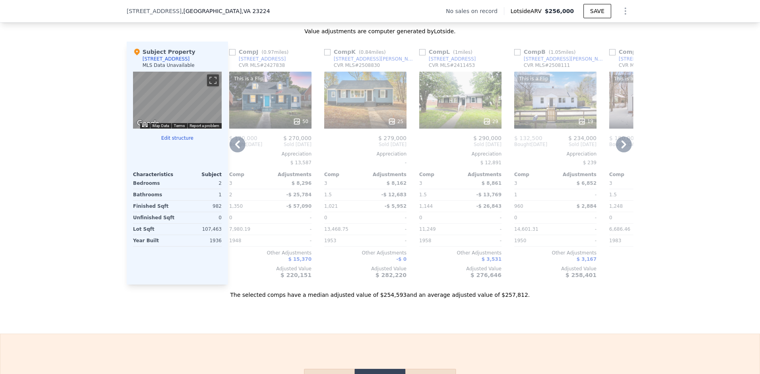
click at [621, 148] on icon at bounding box center [623, 144] width 5 height 8
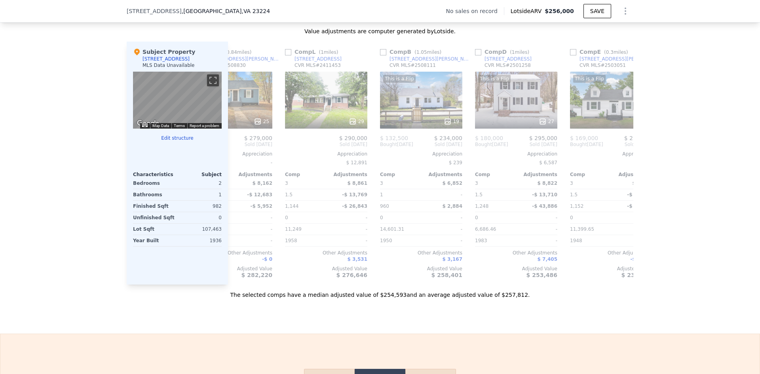
scroll to position [0, 754]
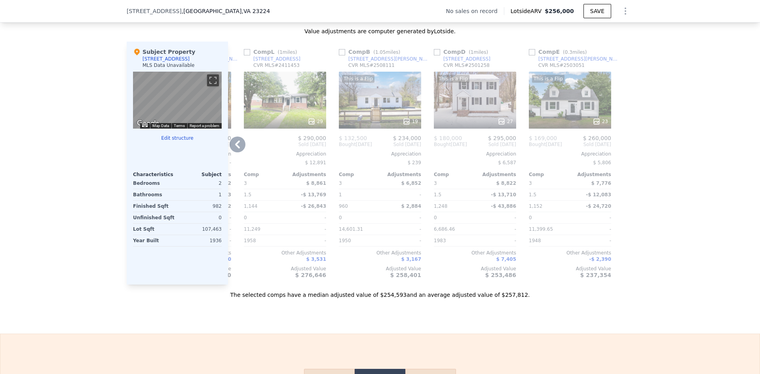
click at [556, 176] on div "Comp Adjustments" at bounding box center [570, 172] width 82 height 9
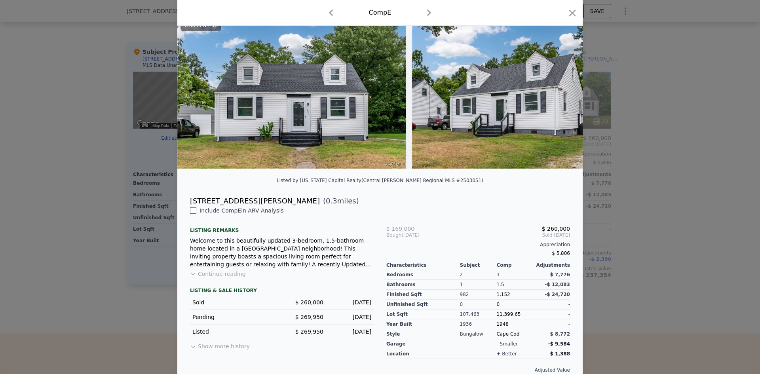
scroll to position [52, 0]
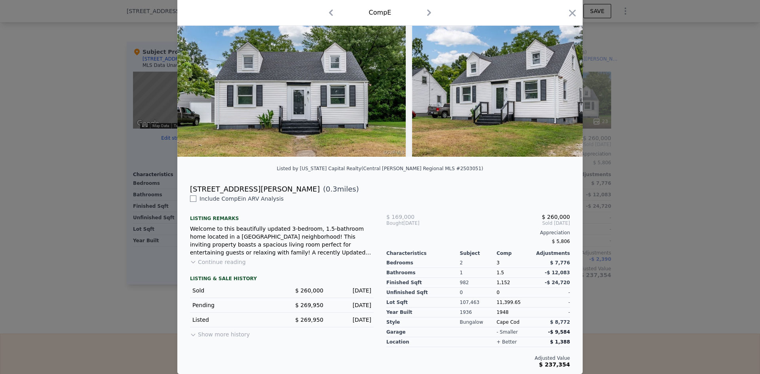
click at [678, 197] on div at bounding box center [380, 187] width 760 height 374
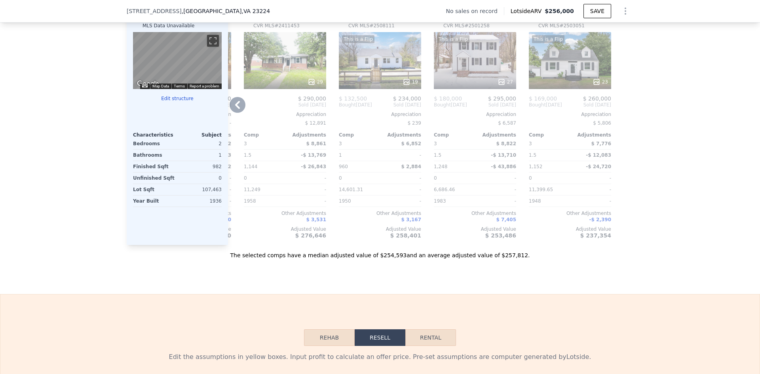
scroll to position [749, 0]
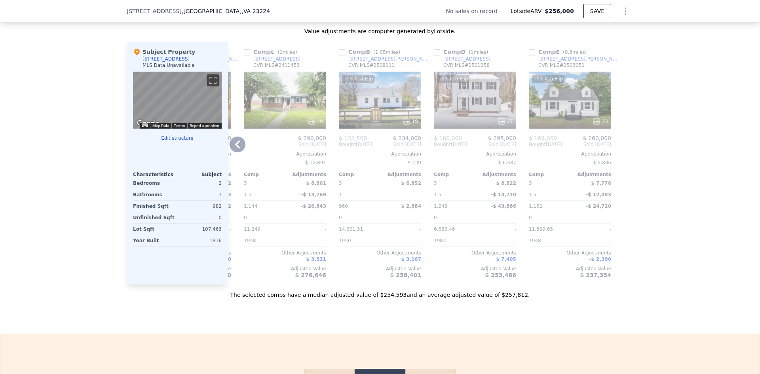
click at [387, 107] on div "This is a Flip 19" at bounding box center [380, 100] width 82 height 57
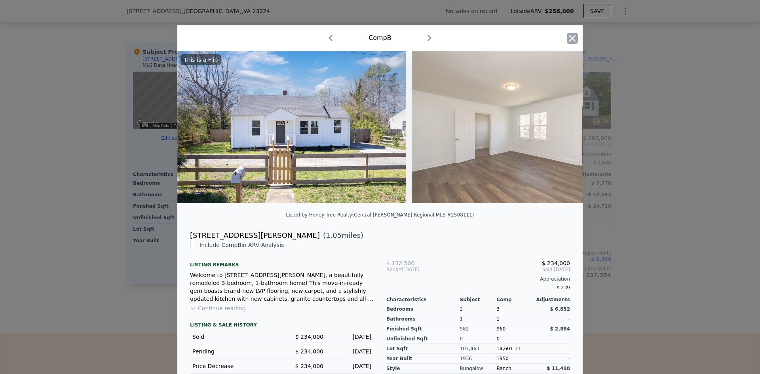
click at [567, 40] on icon "button" at bounding box center [572, 38] width 11 height 11
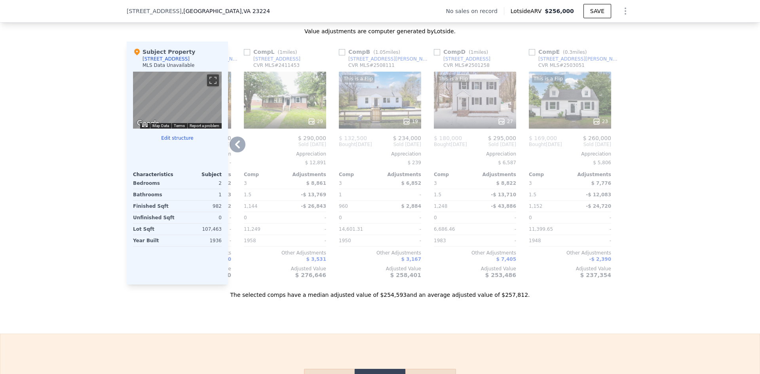
click at [231, 152] on icon at bounding box center [238, 145] width 16 height 16
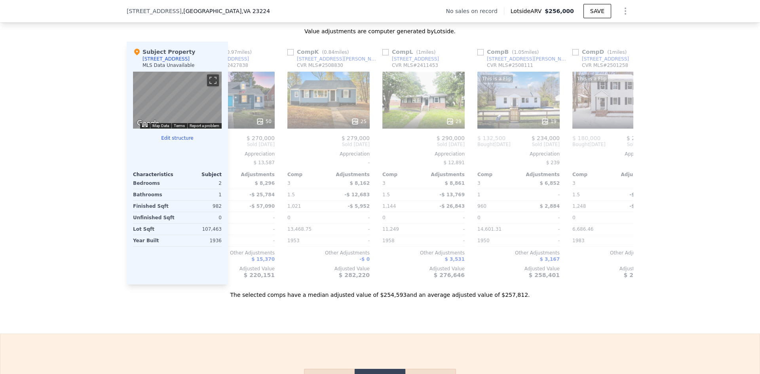
scroll to position [0, 564]
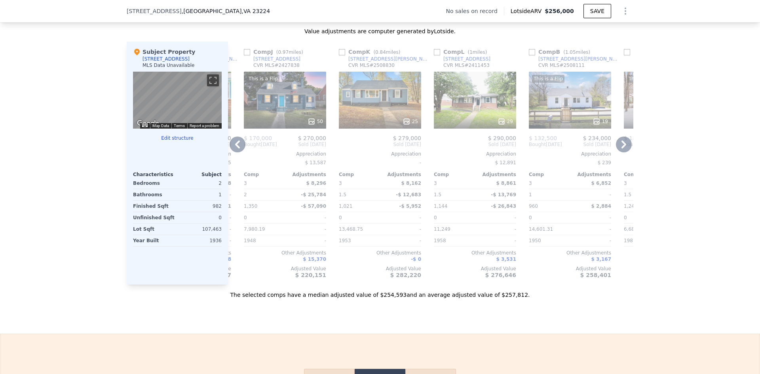
click at [363, 148] on span "Sold Aug 2025" at bounding box center [380, 144] width 82 height 6
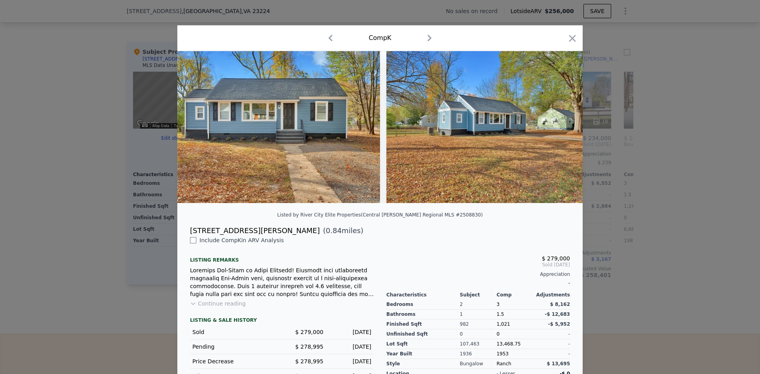
click at [578, 38] on div "Comp K" at bounding box center [379, 38] width 405 height 26
click at [570, 38] on icon "button" at bounding box center [572, 38] width 7 height 7
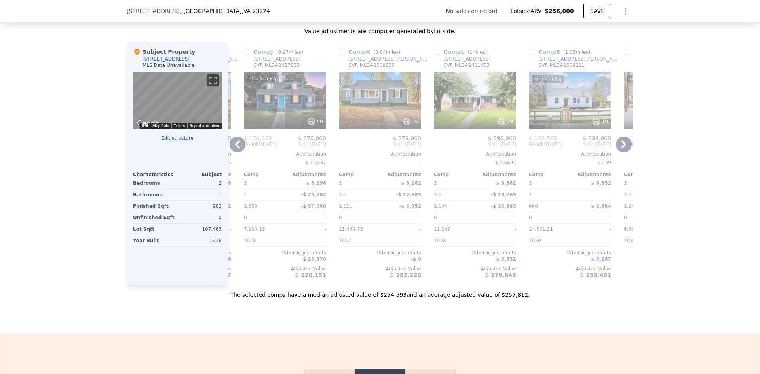
click at [240, 150] on icon at bounding box center [238, 145] width 16 height 16
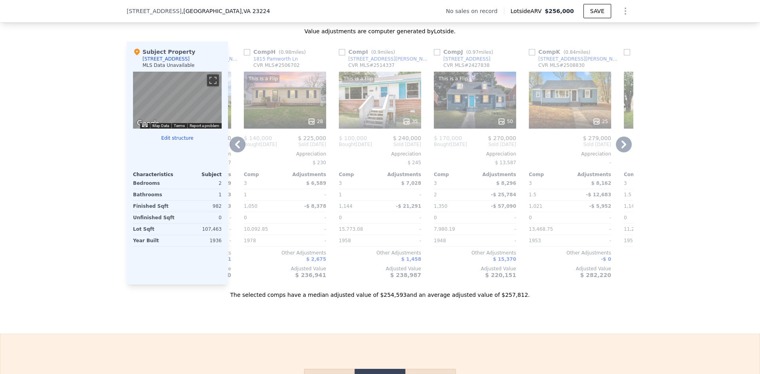
click at [235, 148] on icon at bounding box center [237, 144] width 5 height 8
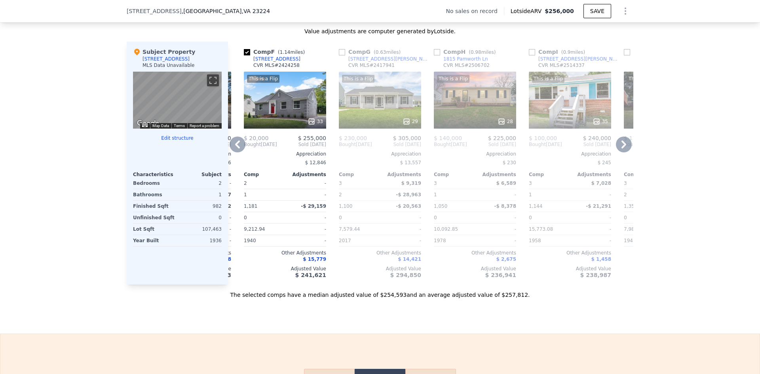
click at [235, 148] on icon at bounding box center [237, 144] width 5 height 8
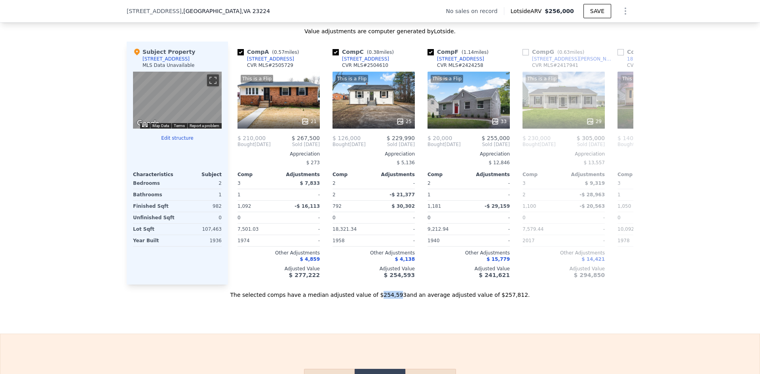
drag, startPoint x: 379, startPoint y: 307, endPoint x: 397, endPoint y: 306, distance: 17.5
click at [397, 299] on div "The selected comps have a median adjusted value of $254,593 and an average adju…" at bounding box center [380, 292] width 507 height 14
click at [409, 299] on div "The selected comps have a median adjusted value of $254,593 and an average adju…" at bounding box center [380, 292] width 507 height 14
drag, startPoint x: 404, startPoint y: 308, endPoint x: 501, endPoint y: 308, distance: 96.2
click at [501, 299] on div "The selected comps have a median adjusted value of $254,593 and an average adju…" at bounding box center [380, 292] width 507 height 14
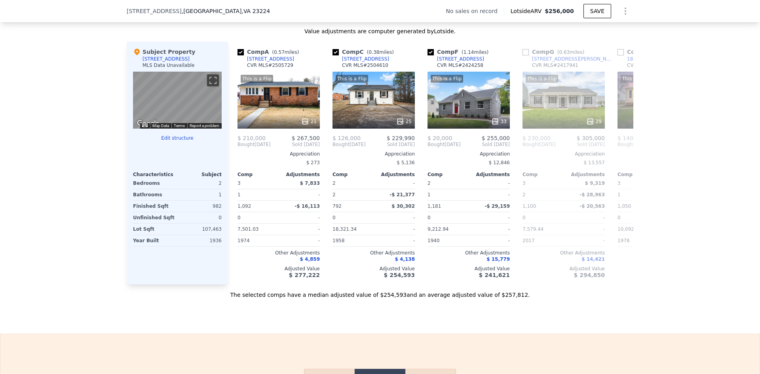
click at [346, 299] on div "The selected comps have a median adjusted value of $254,593 and an average adju…" at bounding box center [380, 292] width 507 height 14
drag, startPoint x: 280, startPoint y: 307, endPoint x: 375, endPoint y: 307, distance: 94.6
click at [359, 299] on div "The selected comps have a median adjusted value of $254,593 and an average adju…" at bounding box center [380, 292] width 507 height 14
click at [375, 299] on div "The selected comps have a median adjusted value of $254,593 and an average adju…" at bounding box center [380, 292] width 507 height 14
click at [387, 299] on div "The selected comps have a median adjusted value of $254,593 and an average adju…" at bounding box center [380, 292] width 507 height 14
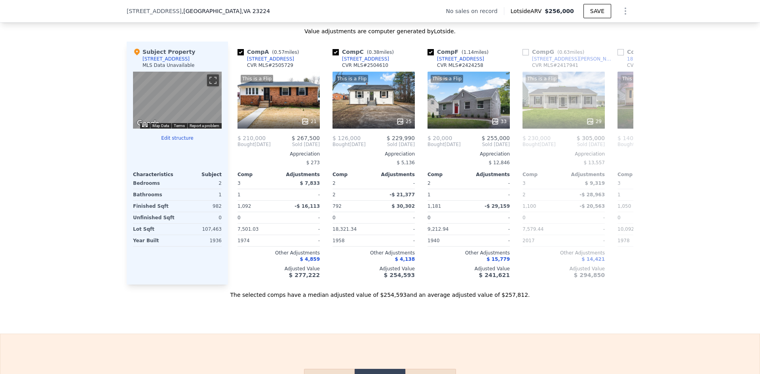
click at [370, 299] on div "The selected comps have a median adjusted value of $254,593 and an average adju…" at bounding box center [380, 292] width 507 height 14
drag, startPoint x: 380, startPoint y: 308, endPoint x: 427, endPoint y: 307, distance: 46.7
click at [395, 299] on div "The selected comps have a median adjusted value of $254,593 and an average adju…" at bounding box center [380, 292] width 507 height 14
click at [427, 299] on div "The selected comps have a median adjusted value of $254,593 and an average adju…" at bounding box center [380, 292] width 507 height 14
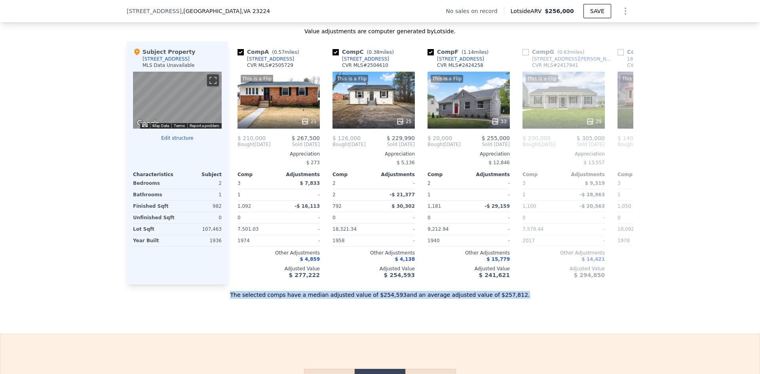
drag, startPoint x: 254, startPoint y: 307, endPoint x: 506, endPoint y: 319, distance: 252.0
click at [506, 319] on div "Sale Comps Rental Comps We found 12 sales that match your search Filters Map Pr…" at bounding box center [380, 73] width 760 height 521
copy div "The selected comps have a median adjusted value of $254,593 and an average adju…"
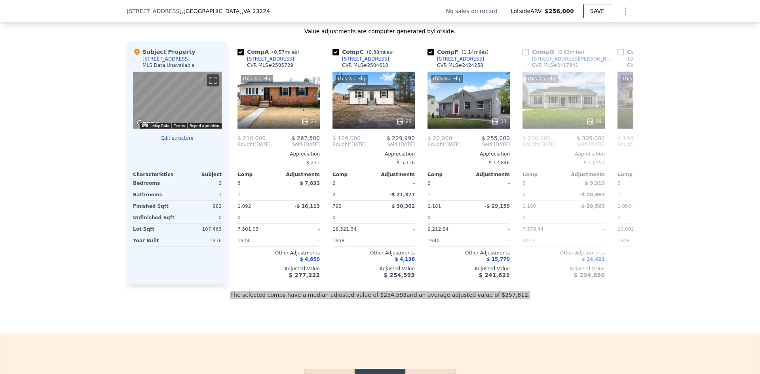
checkbox input "true"
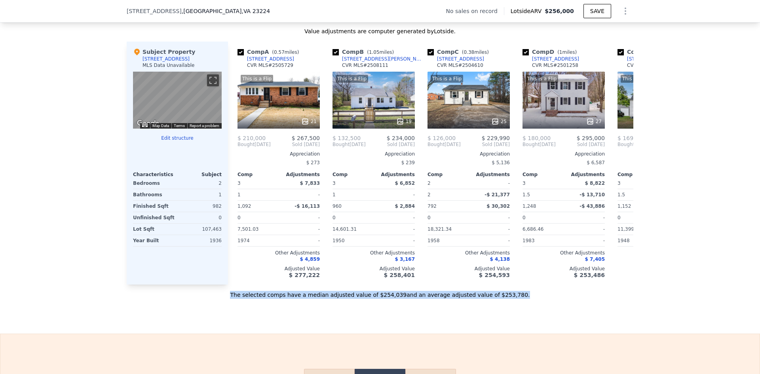
click at [269, 299] on div "The selected comps have a median adjusted value of $254,039 and an average adju…" at bounding box center [380, 292] width 507 height 14
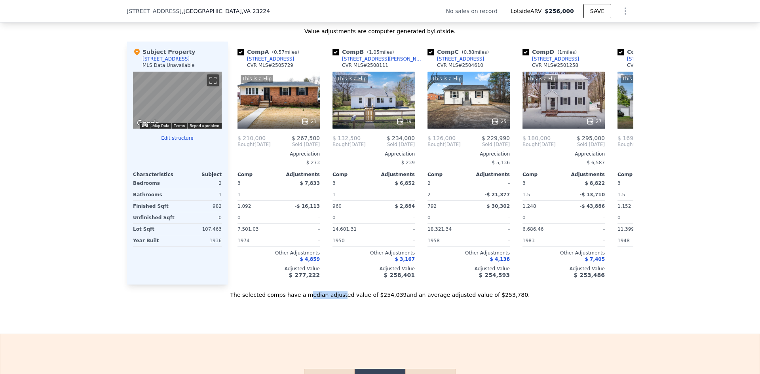
drag, startPoint x: 321, startPoint y: 308, endPoint x: 398, endPoint y: 311, distance: 77.2
click at [351, 299] on div "The selected comps have a median adjusted value of $254,039 and an average adju…" at bounding box center [380, 292] width 507 height 14
drag, startPoint x: 409, startPoint y: 311, endPoint x: 414, endPoint y: 311, distance: 5.2
click at [409, 311] on div "Sale Comps Rental Comps We found 12 sales that match your search Filters Map Pr…" at bounding box center [380, 73] width 760 height 521
drag, startPoint x: 433, startPoint y: 308, endPoint x: 451, endPoint y: 311, distance: 18.2
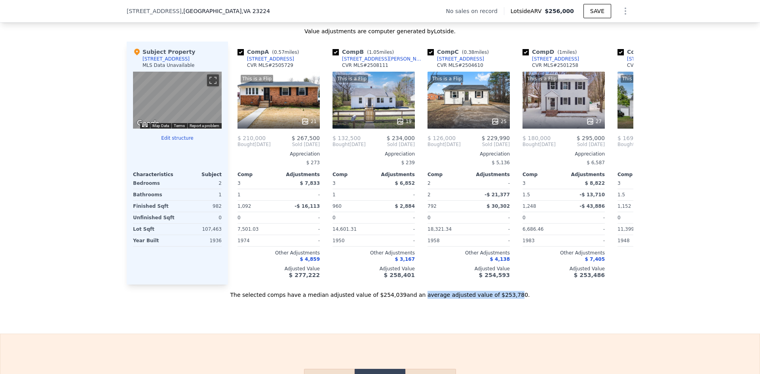
click at [494, 299] on div "The selected comps have a median adjusted value of $254,039 and an average adju…" at bounding box center [380, 292] width 507 height 14
click at [413, 299] on div "The selected comps have a median adjusted value of $254,039 and an average adju…" at bounding box center [380, 292] width 507 height 14
drag, startPoint x: 417, startPoint y: 308, endPoint x: 499, endPoint y: 308, distance: 82.7
click at [499, 299] on div "The selected comps have a median adjusted value of $254,039 and an average adju…" at bounding box center [380, 292] width 507 height 14
click at [87, 249] on div "We found 12 sales that match your search Filters Map Prices Modify Comp Filters…" at bounding box center [380, 81] width 760 height 435
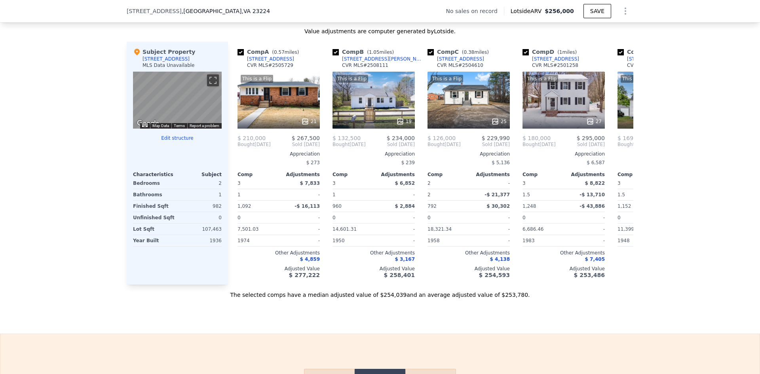
scroll to position [630, 0]
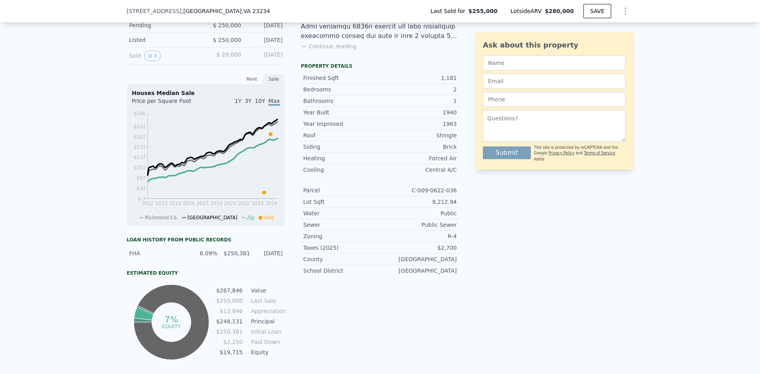
scroll to position [76, 0]
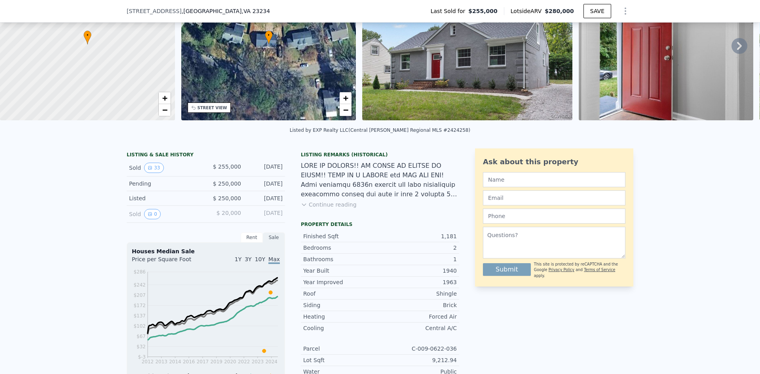
click at [310, 209] on button "Continue reading" at bounding box center [329, 205] width 56 height 8
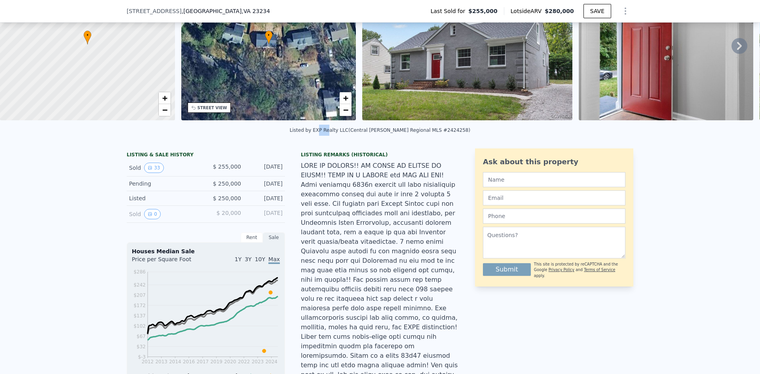
drag, startPoint x: 349, startPoint y: 137, endPoint x: 344, endPoint y: 138, distance: 4.8
click at [344, 133] on div "Listed by EXP Realty LLC (Central Viginia Regional MLS #2424258)" at bounding box center [380, 130] width 180 height 6
click at [322, 133] on div "Listed by EXP Realty LLC (Central Viginia Regional MLS #2424258)" at bounding box center [380, 130] width 180 height 6
drag, startPoint x: 343, startPoint y: 137, endPoint x: 353, endPoint y: 137, distance: 9.9
click at [353, 133] on div "Listed by EXP Realty LLC (Central Viginia Regional MLS #2424258)" at bounding box center [380, 130] width 180 height 6
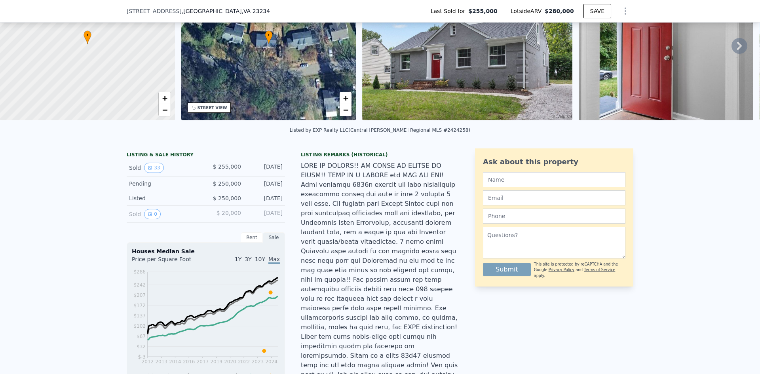
click at [359, 133] on div "Listed by EXP Realty LLC (Central Viginia Regional MLS #2424258)" at bounding box center [380, 130] width 180 height 6
drag, startPoint x: 371, startPoint y: 137, endPoint x: 433, endPoint y: 138, distance: 62.5
click at [433, 133] on div "Listed by EXP Realty LLC (Central Viginia Regional MLS #2424258)" at bounding box center [380, 130] width 180 height 6
click at [415, 158] on div "Listing Remarks (Historical)" at bounding box center [380, 155] width 158 height 6
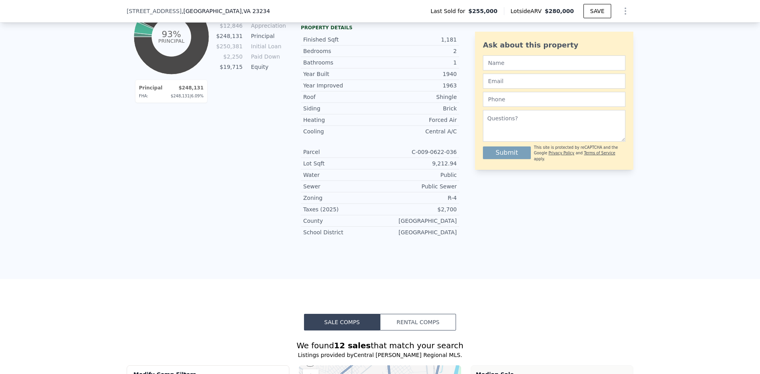
scroll to position [591, 0]
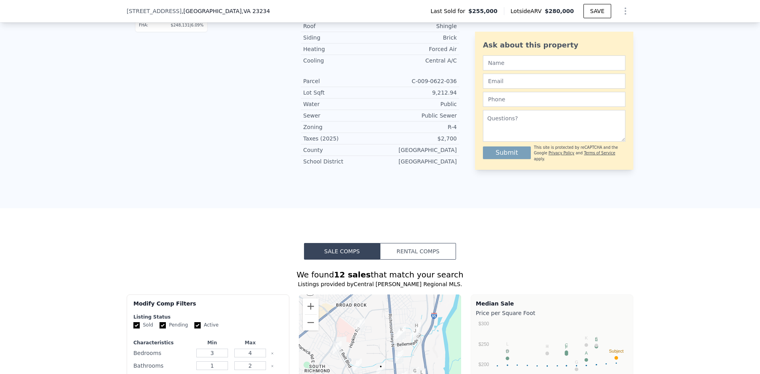
click at [398, 243] on button "Rental Comps" at bounding box center [418, 251] width 76 height 17
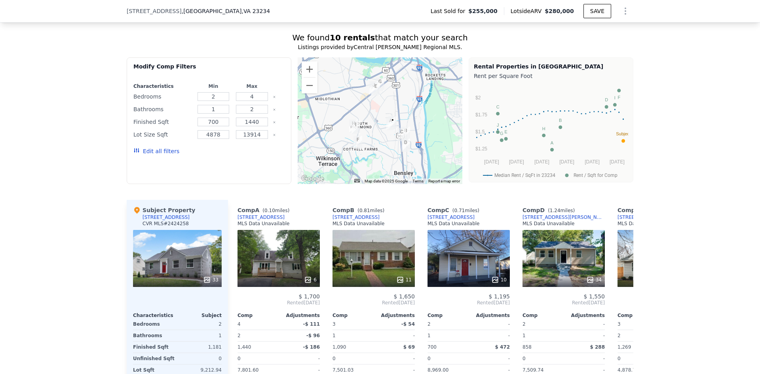
scroll to position [828, 0]
drag, startPoint x: 243, startPoint y: 54, endPoint x: 255, endPoint y: 54, distance: 12.3
click at [255, 92] on input "4" at bounding box center [252, 96] width 32 height 9
type input "3"
click at [94, 95] on div "We found 10 rentals that match your search Listings provided by Central Viginia…" at bounding box center [380, 215] width 760 height 387
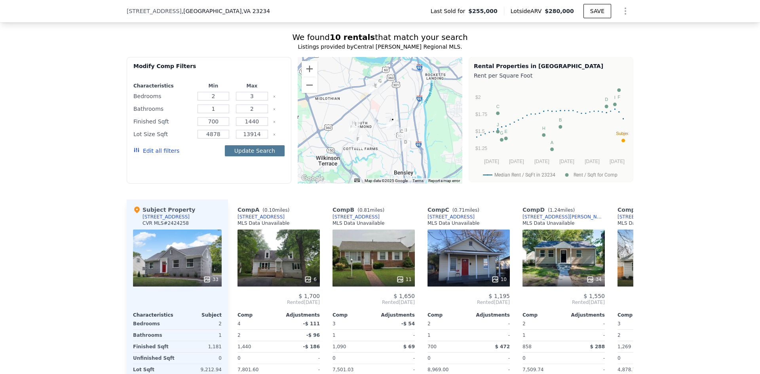
click at [251, 145] on button "Update Search" at bounding box center [255, 150] width 60 height 11
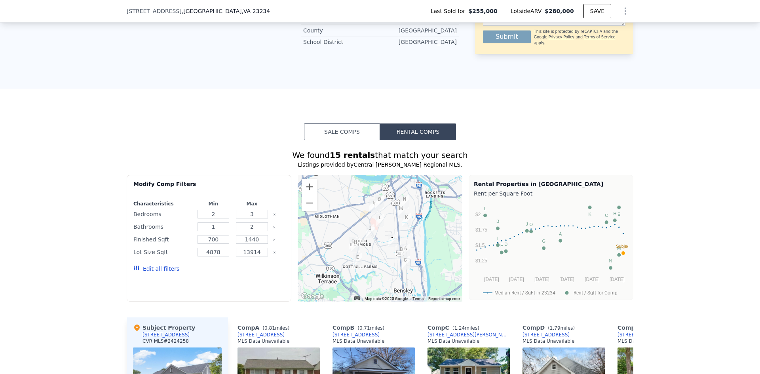
scroll to position [710, 0]
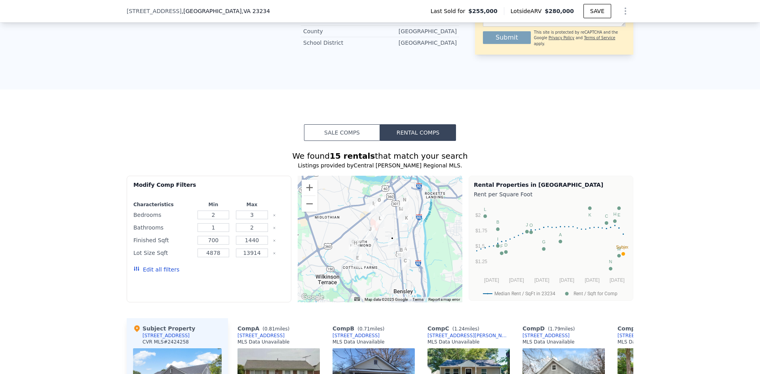
click at [328, 124] on button "Sale Comps" at bounding box center [342, 132] width 76 height 17
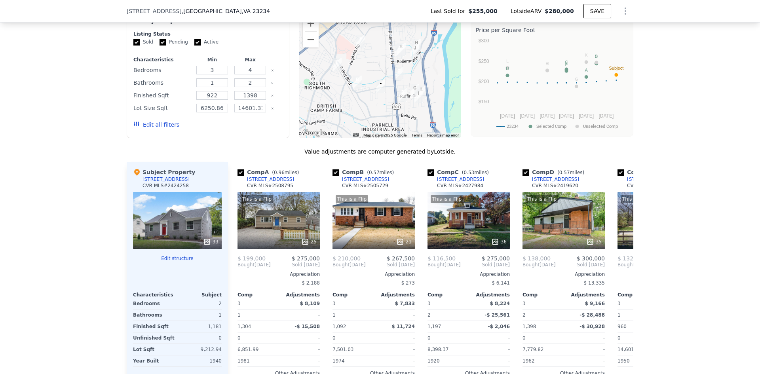
scroll to position [907, 0]
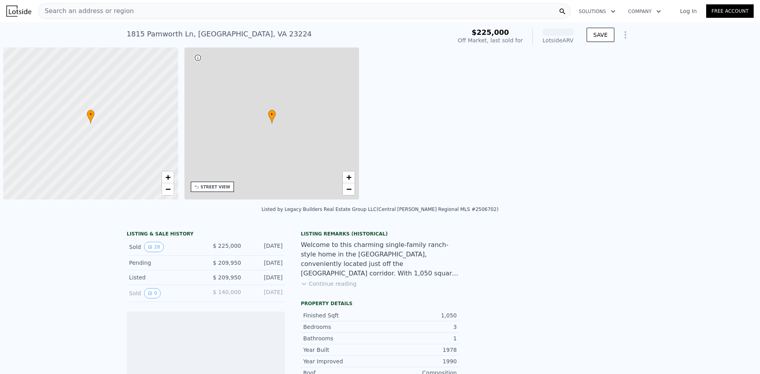
scroll to position [0, 3]
